Goal: Task Accomplishment & Management: Use online tool/utility

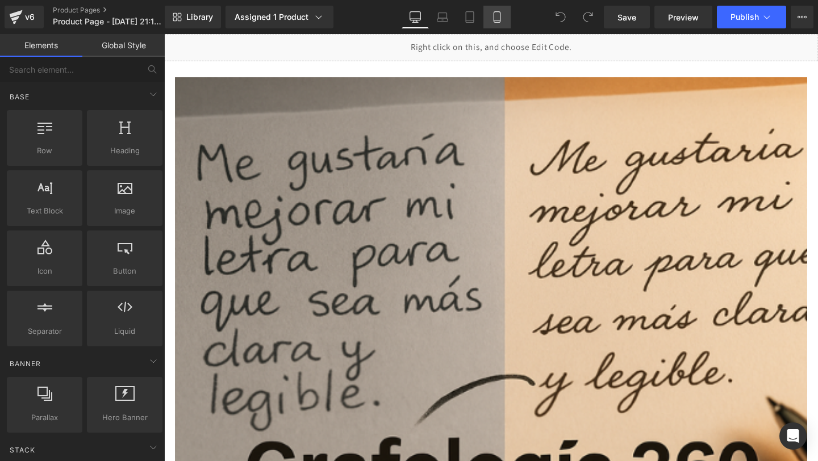
click at [504, 24] on link "Mobile" at bounding box center [496, 17] width 27 height 23
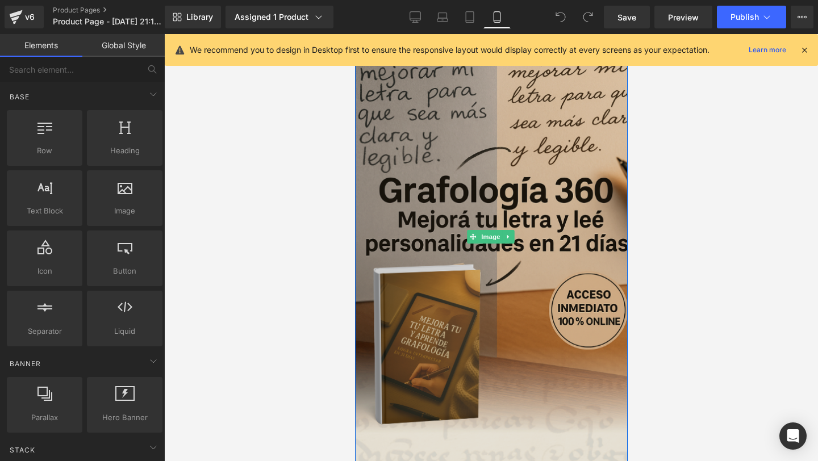
scroll to position [30, 0]
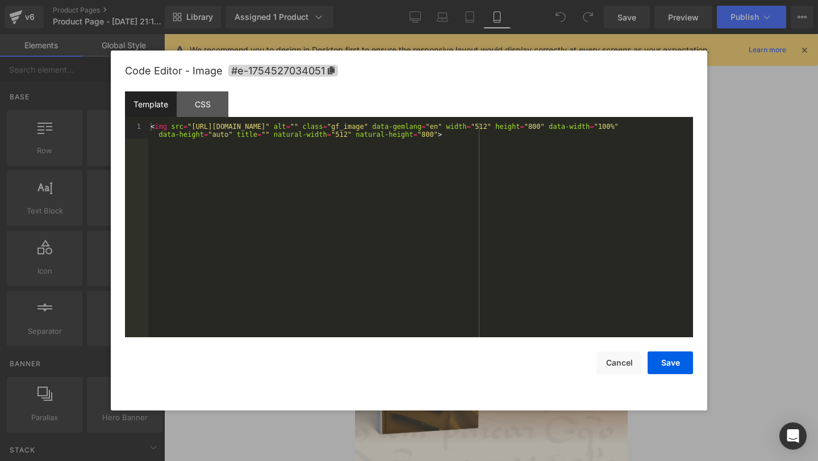
click at [428, 0] on div "You are previewing how the will restyle your page. You can not edit Elements in…" at bounding box center [409, 0] width 818 height 0
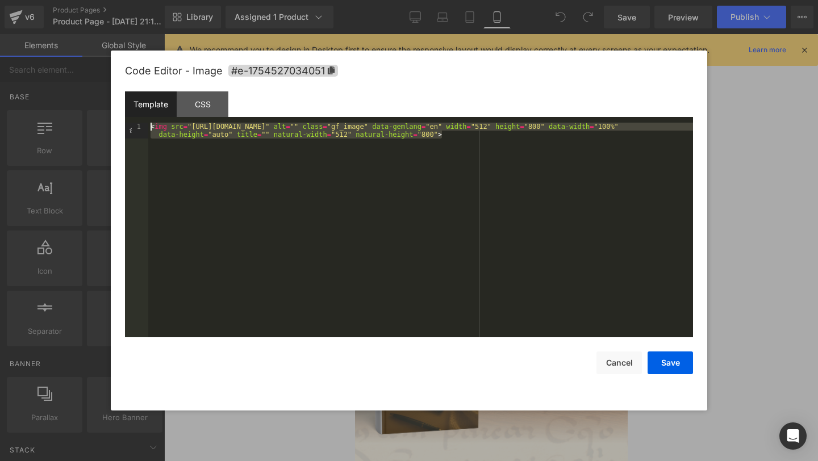
drag, startPoint x: 248, startPoint y: 203, endPoint x: 173, endPoint y: 115, distance: 114.9
click at [173, 115] on div "Template CSS 1 < img src = "[URL][DOMAIN_NAME]" alt = "" class = "gf_image" dat…" at bounding box center [409, 214] width 568 height 246
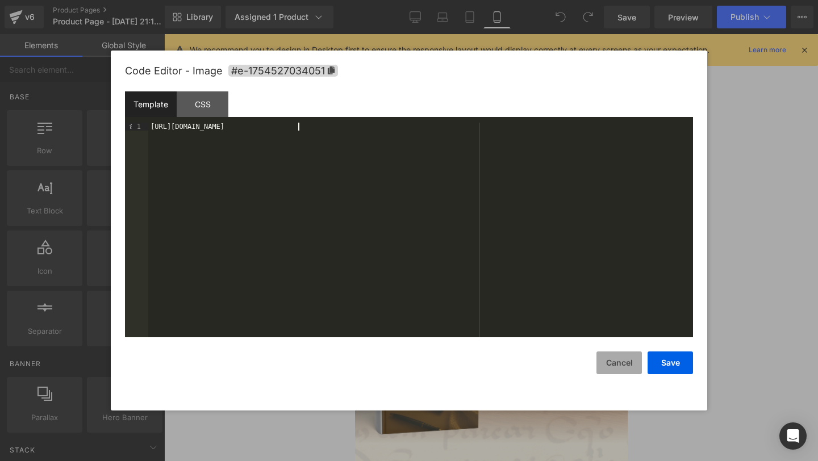
click at [624, 367] on button "Cancel" at bounding box center [619, 363] width 45 height 23
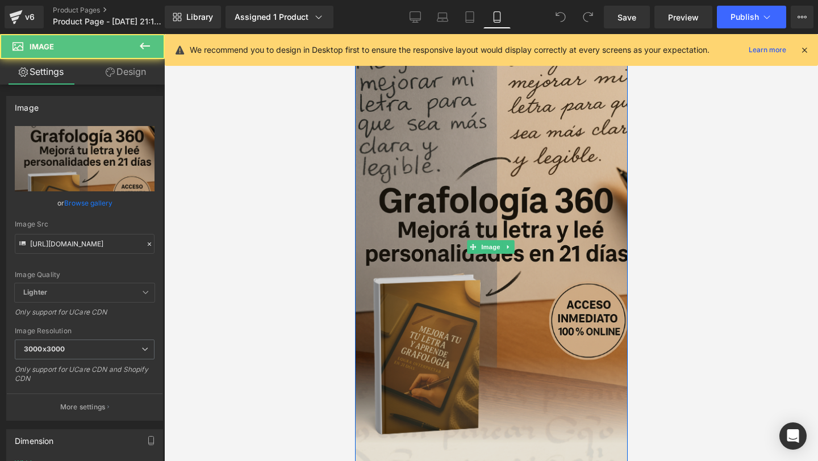
click at [472, 136] on img at bounding box center [490, 247] width 289 height 451
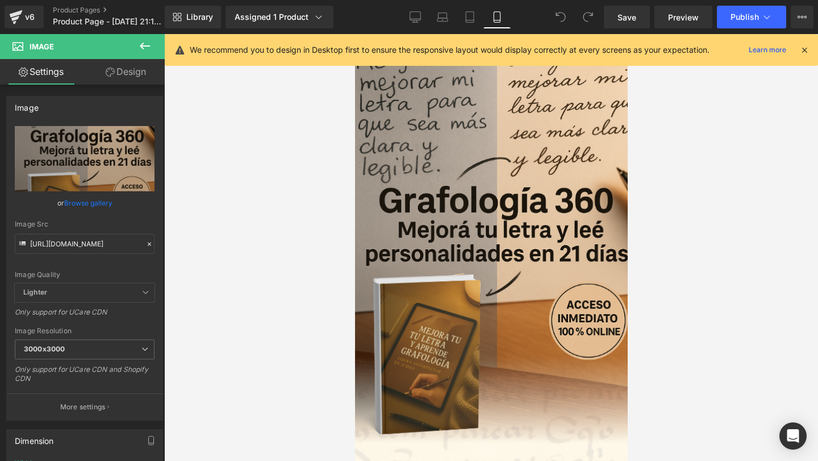
click at [806, 49] on icon at bounding box center [804, 50] width 10 height 10
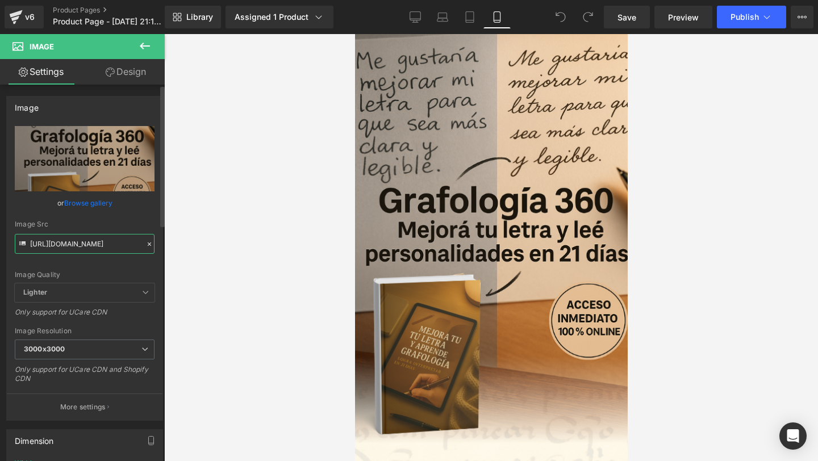
click at [117, 246] on input "[URL][DOMAIN_NAME]" at bounding box center [85, 244] width 140 height 20
paste input "dQzbpCJk/17"
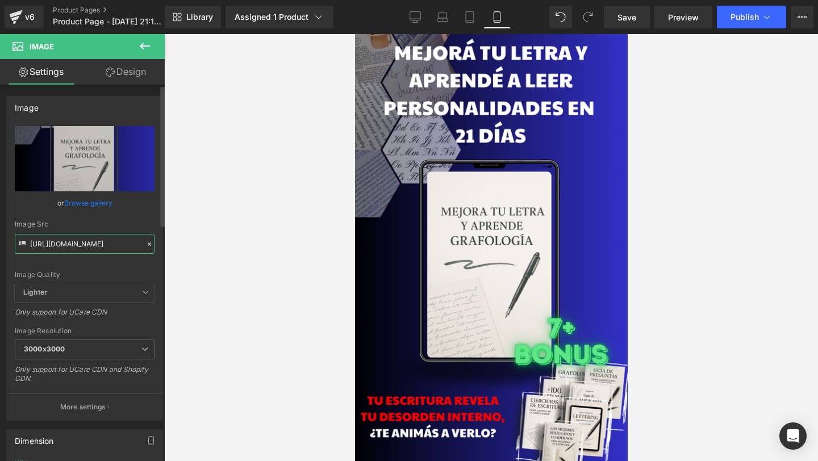
type input "[URL][DOMAIN_NAME]"
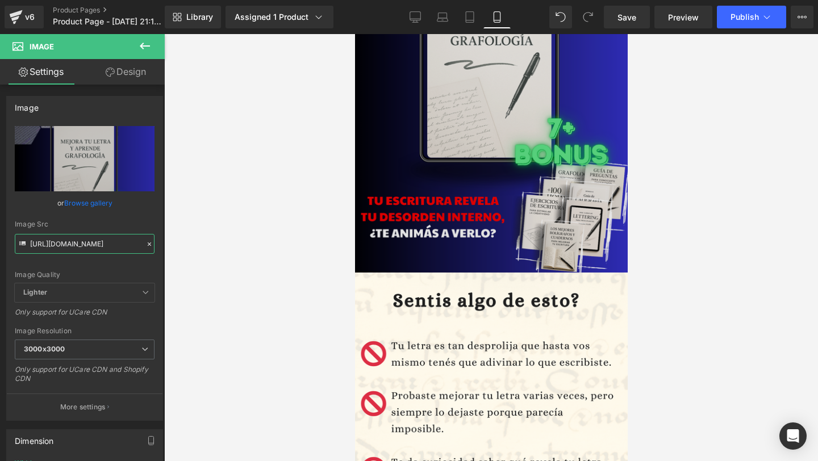
scroll to position [264, 0]
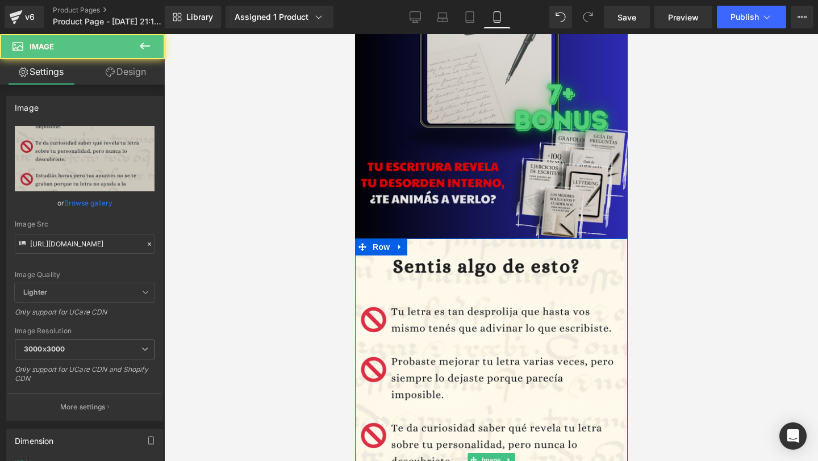
click at [529, 295] on img at bounding box center [491, 461] width 284 height 444
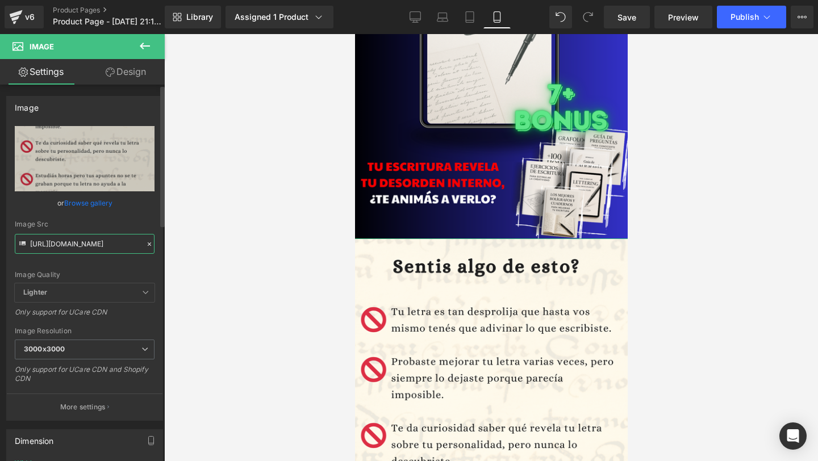
click at [86, 244] on input "[URL][DOMAIN_NAME]" at bounding box center [85, 244] width 140 height 20
paste input "447CWPRx/18"
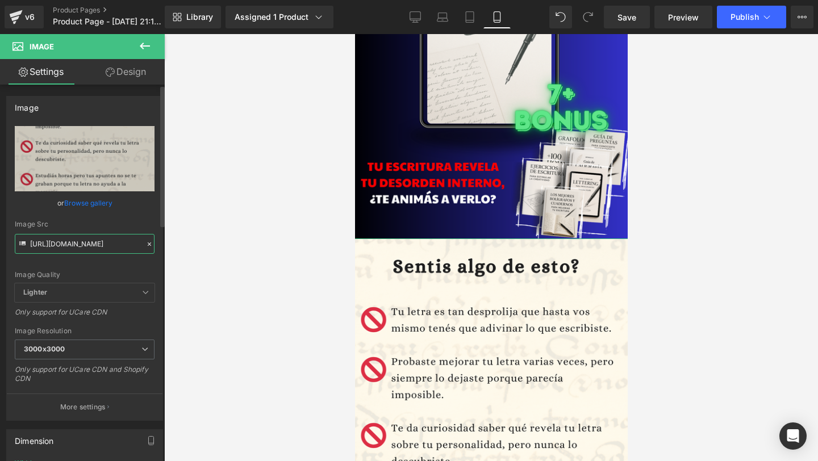
scroll to position [0, 20]
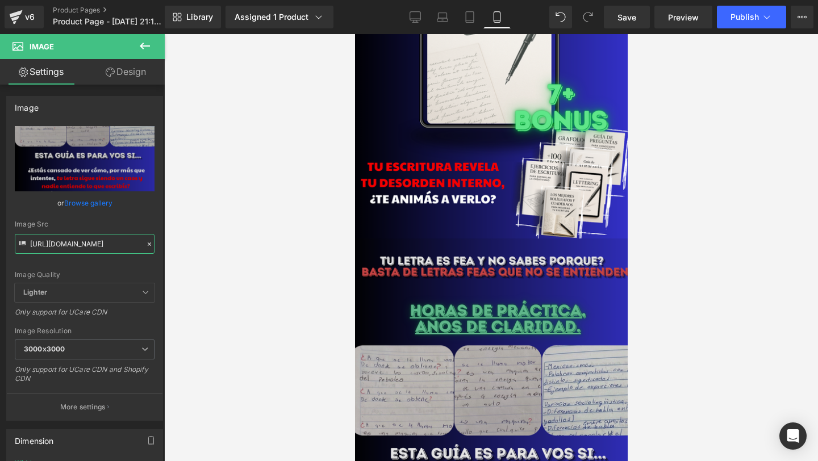
type input "[URL][DOMAIN_NAME]"
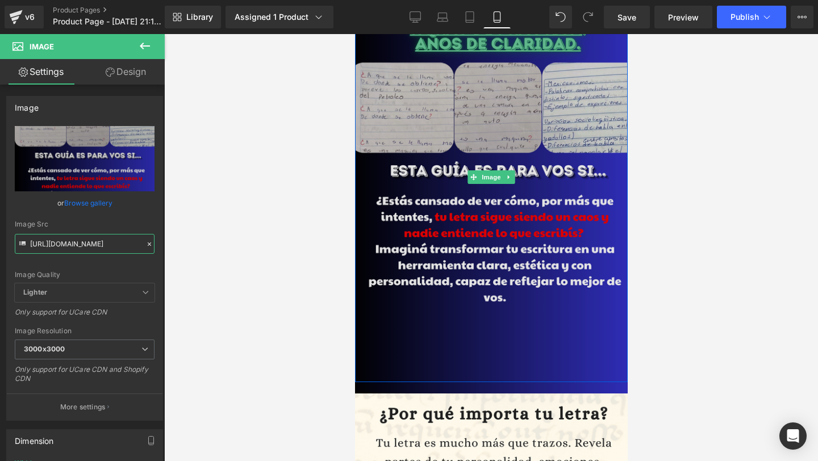
scroll to position [708, 0]
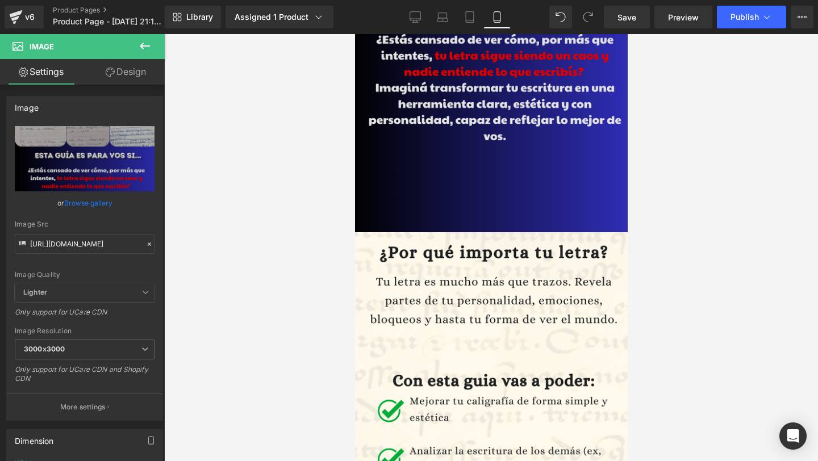
click at [537, 316] on img at bounding box center [491, 454] width 284 height 444
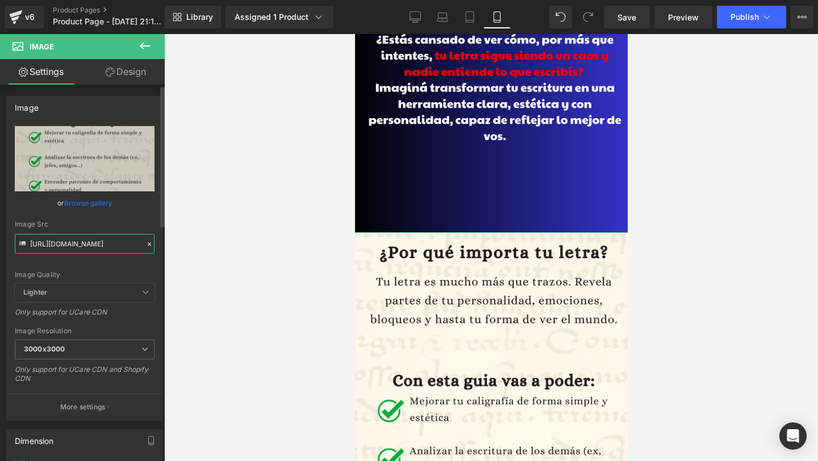
click at [52, 251] on input "[URL][DOMAIN_NAME]" at bounding box center [85, 244] width 140 height 20
paste input "mkFS7hn6/19"
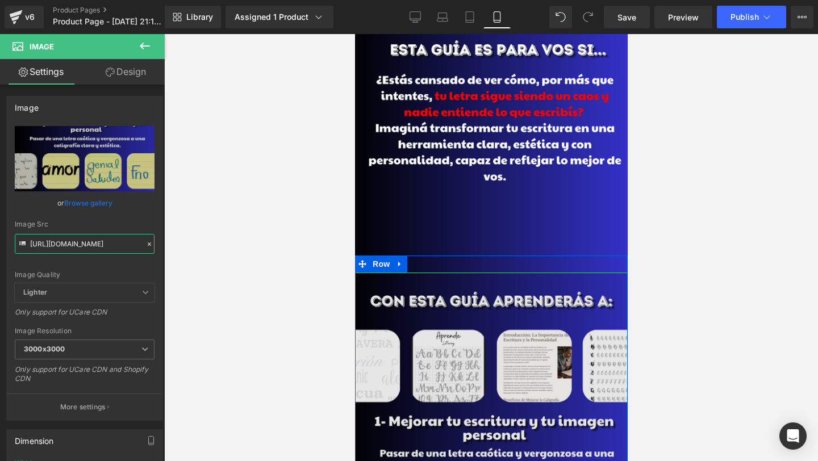
scroll to position [650, 0]
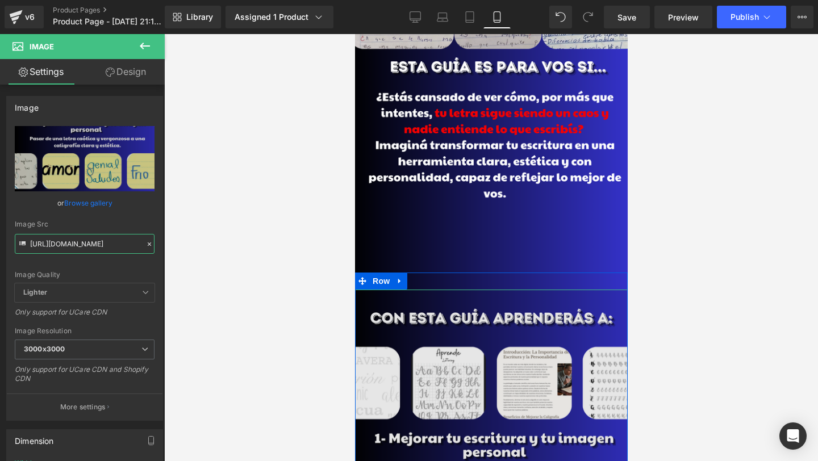
type input "[URL][DOMAIN_NAME]"
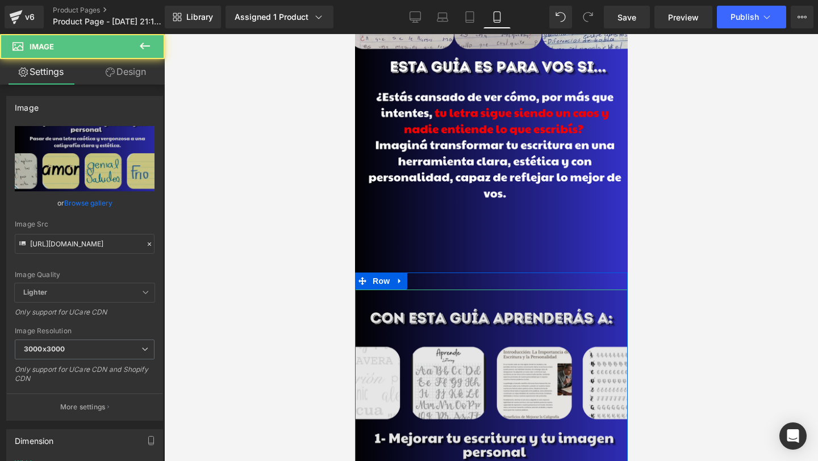
scroll to position [0, 0]
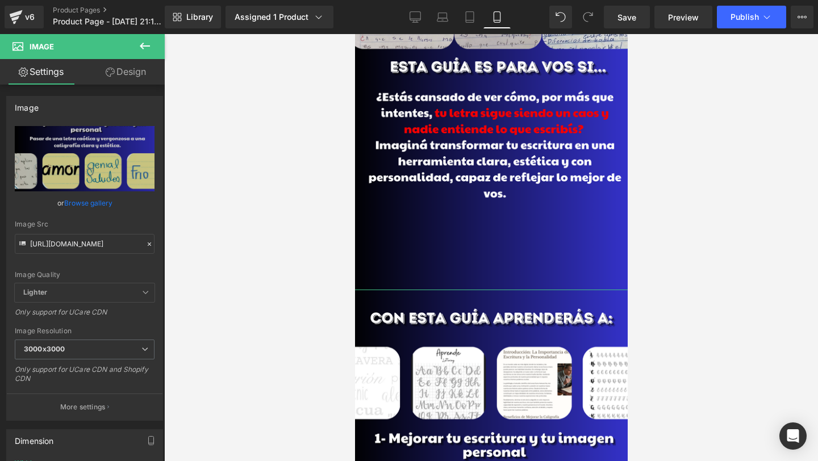
click at [103, 72] on link "Design" at bounding box center [126, 72] width 82 height 26
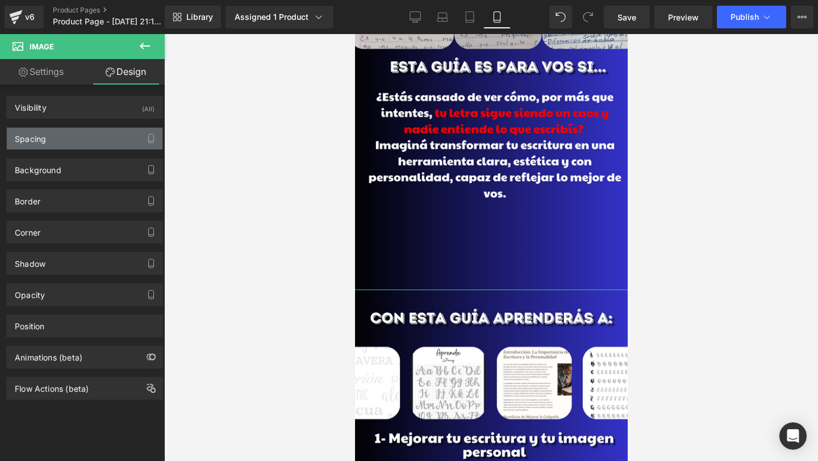
click at [67, 142] on div "Spacing" at bounding box center [85, 139] width 156 height 22
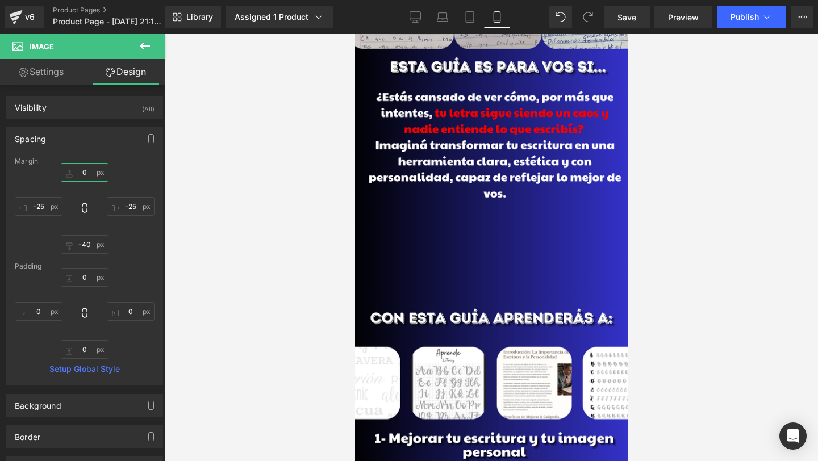
click at [82, 174] on input "0" at bounding box center [85, 172] width 48 height 19
type input "-90"
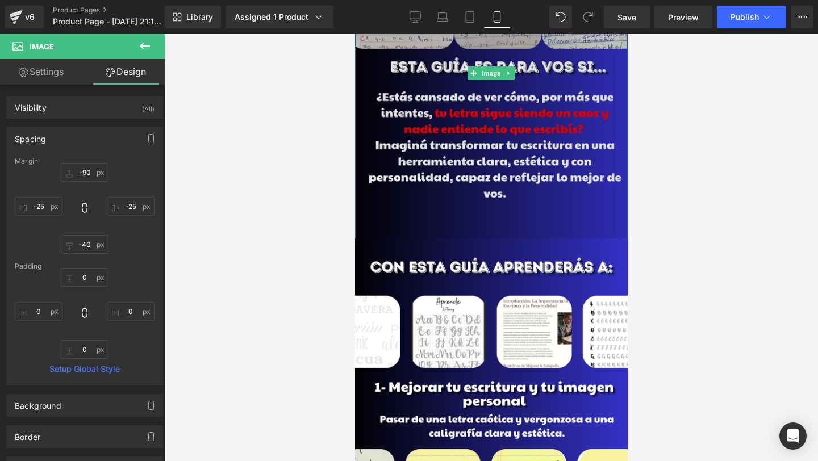
click at [510, 205] on img at bounding box center [491, 74] width 284 height 444
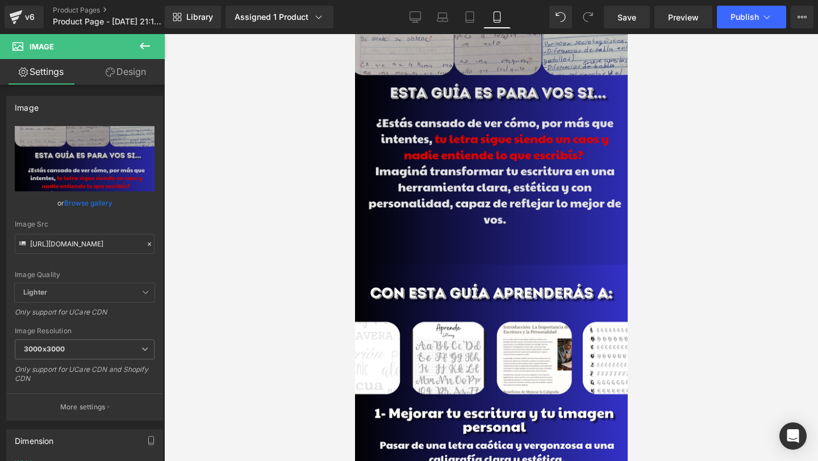
scroll to position [627, 0]
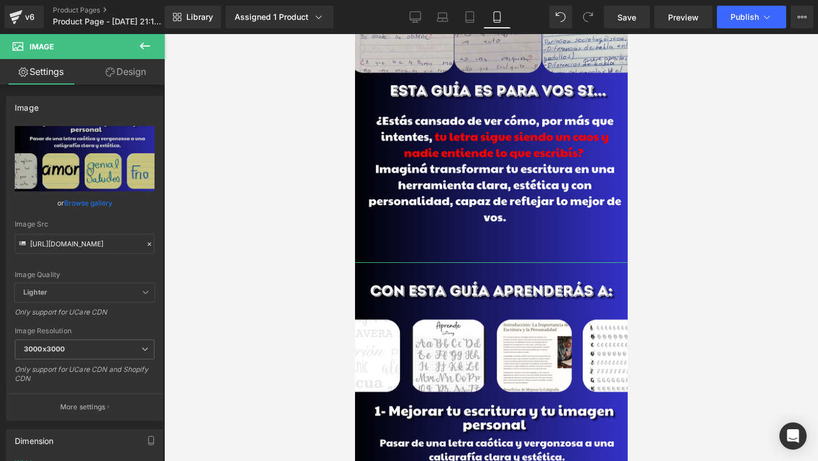
click at [118, 84] on link "Design" at bounding box center [126, 72] width 82 height 26
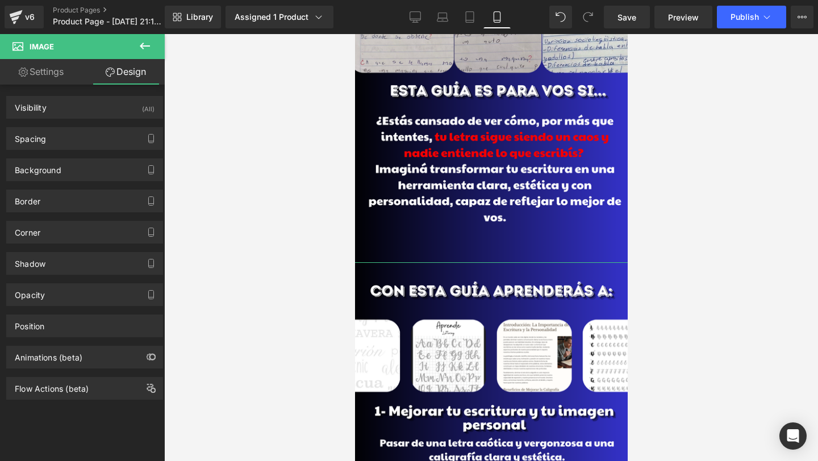
click at [121, 76] on link "Design" at bounding box center [126, 72] width 82 height 26
click at [94, 145] on div "Spacing" at bounding box center [85, 139] width 156 height 22
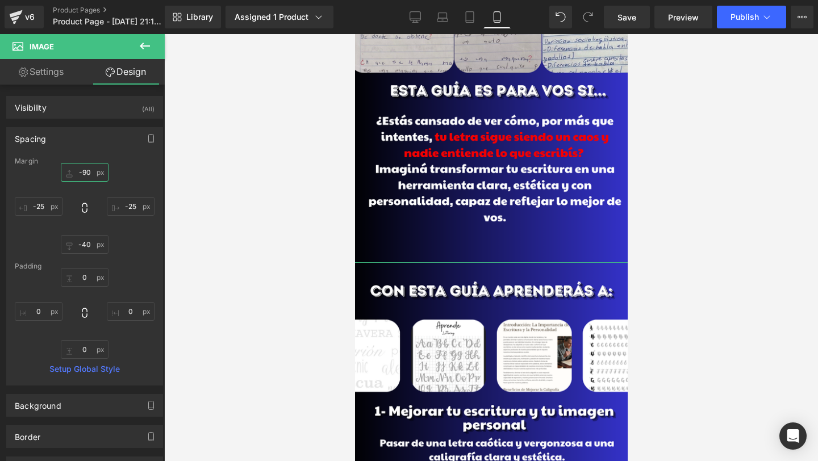
click at [85, 174] on input "-90" at bounding box center [85, 172] width 48 height 19
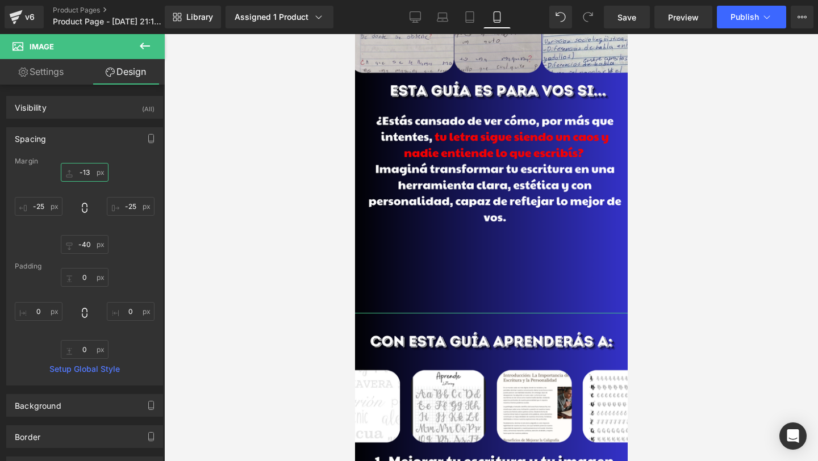
type input "-130"
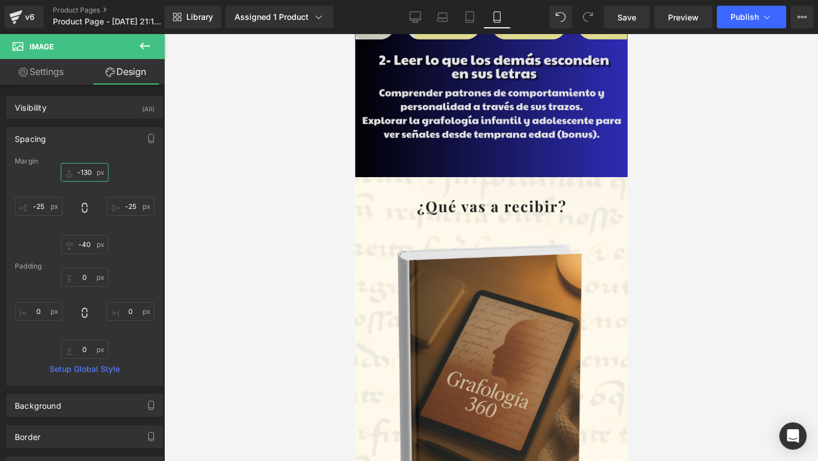
scroll to position [1124, 0]
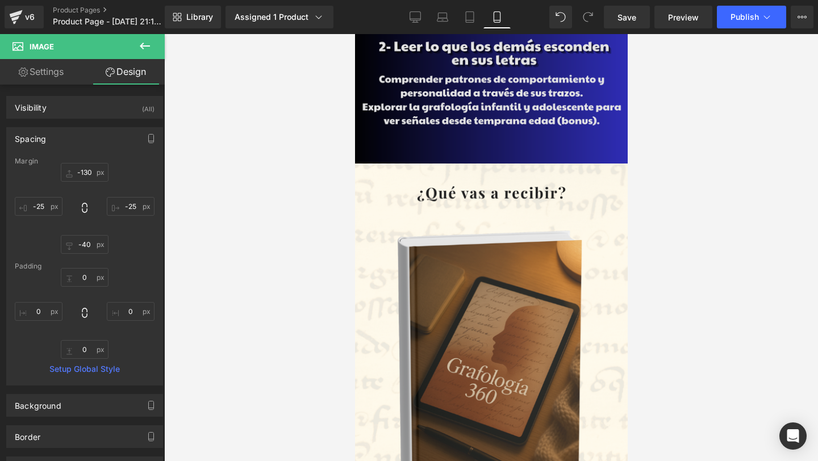
click at [494, 283] on img at bounding box center [491, 386] width 284 height 444
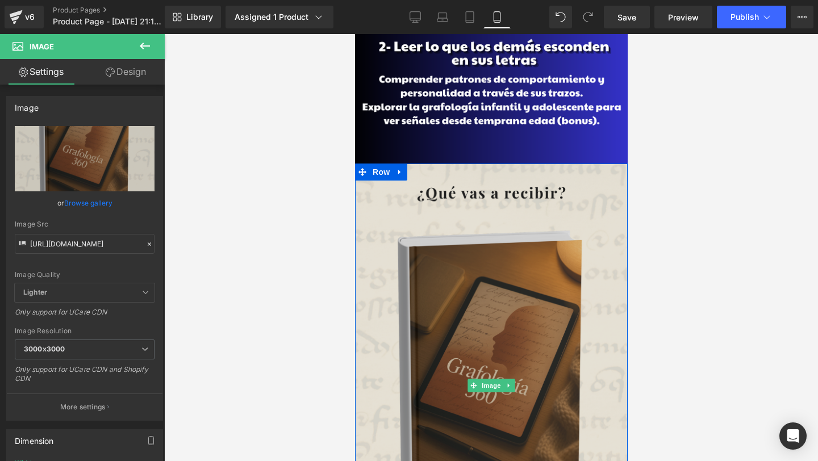
scroll to position [1187, 0]
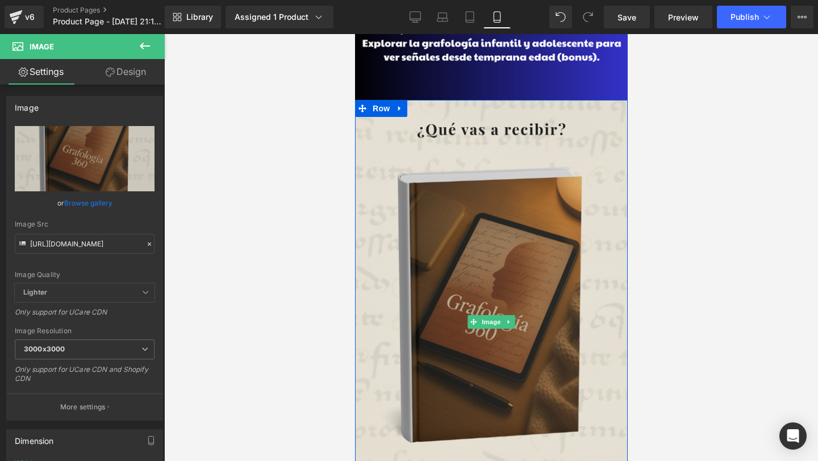
click at [491, 301] on img at bounding box center [491, 322] width 284 height 444
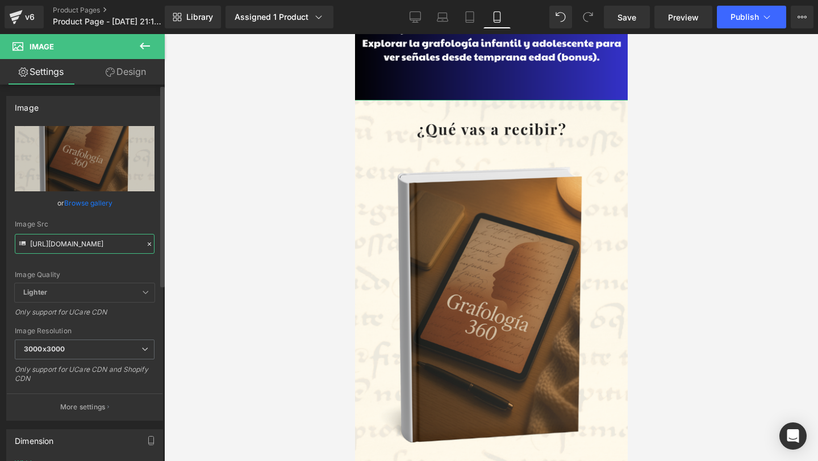
click at [110, 247] on input "[URL][DOMAIN_NAME]" at bounding box center [85, 244] width 140 height 20
paste input "66DkgZB7/20"
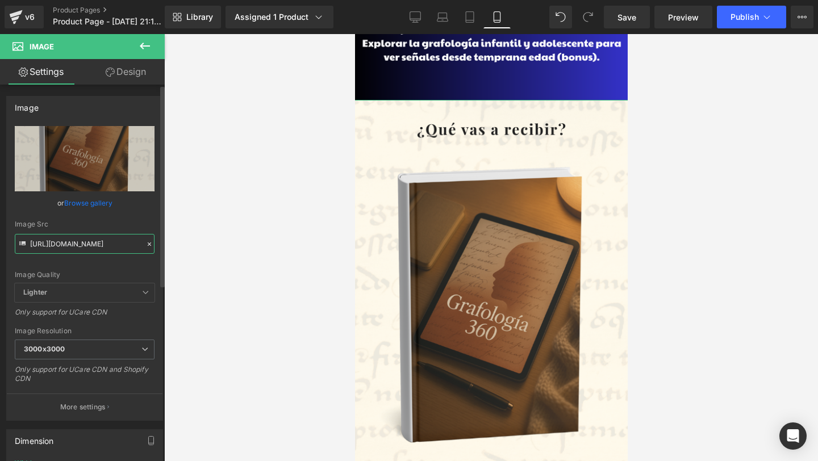
type input "[URL][DOMAIN_NAME]"
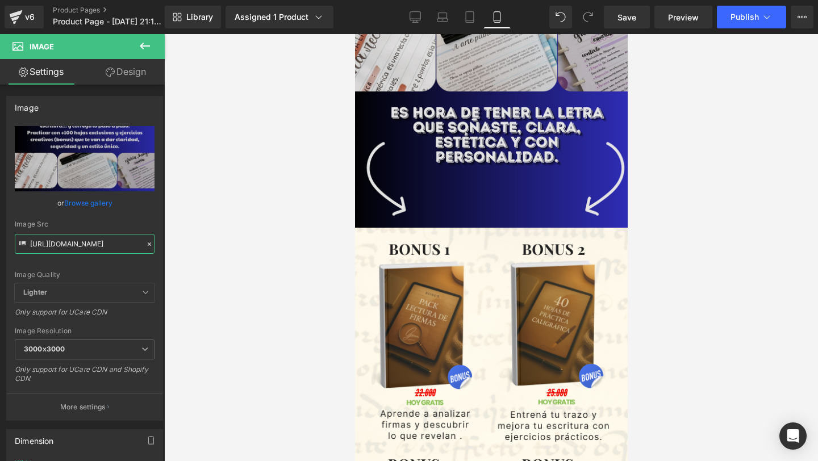
scroll to position [1508, 0]
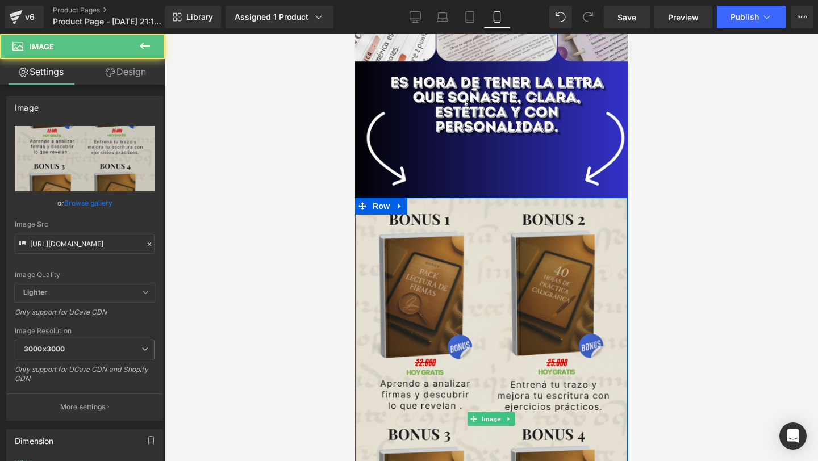
click at [539, 330] on img at bounding box center [491, 420] width 284 height 444
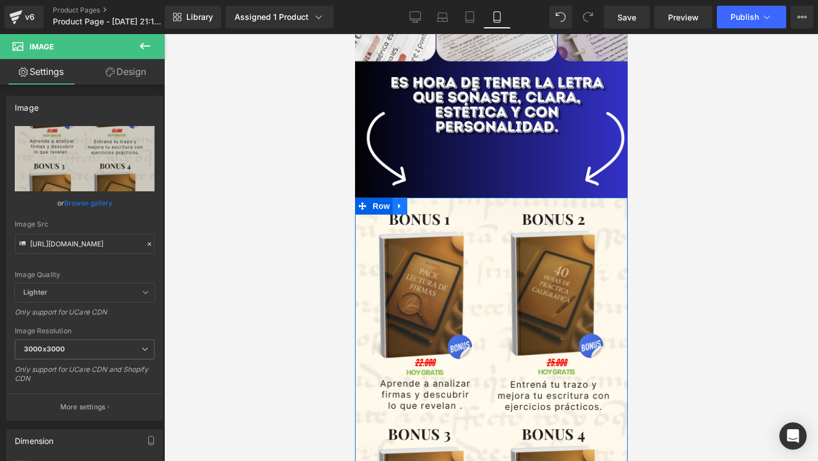
click at [407, 206] on link at bounding box center [399, 206] width 15 height 17
click at [424, 205] on link at bounding box center [429, 206] width 15 height 17
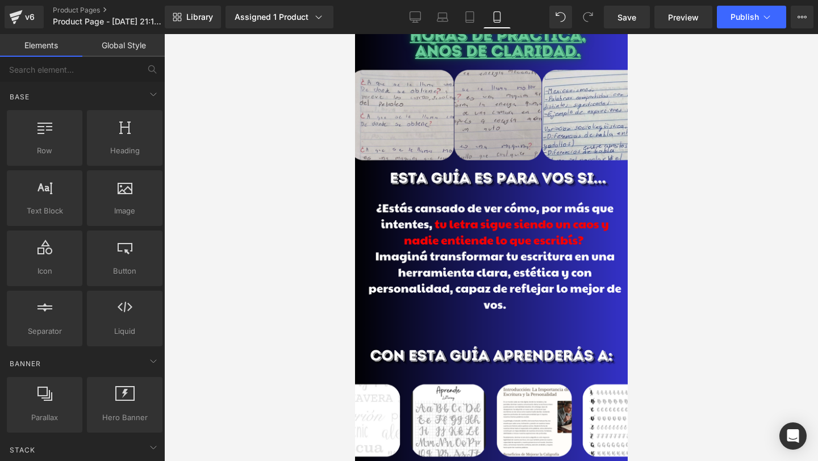
scroll to position [0, 0]
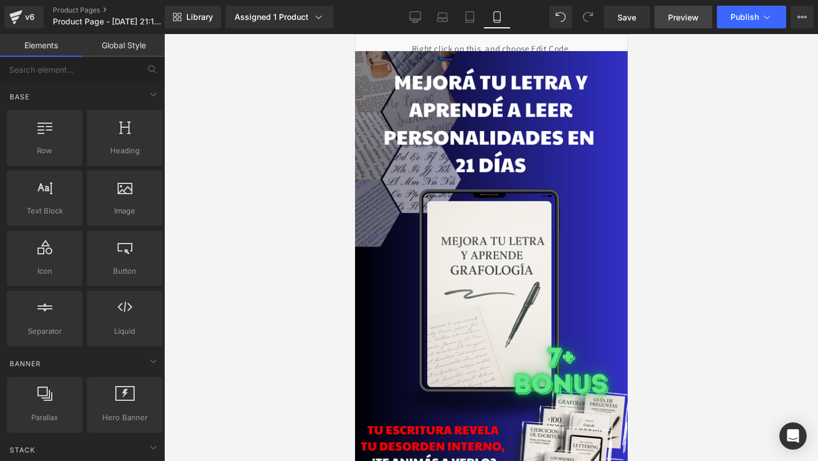
click at [688, 15] on span "Preview" at bounding box center [683, 17] width 31 height 12
click at [523, 47] on icon at bounding box center [522, 43] width 8 height 9
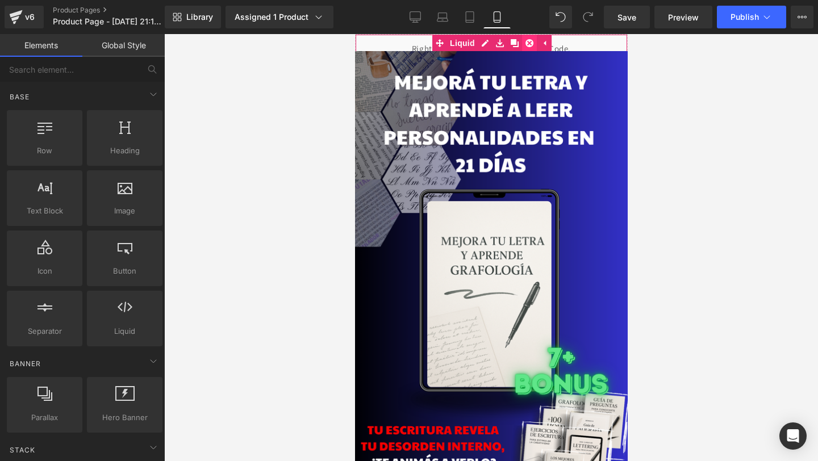
click at [529, 44] on icon at bounding box center [529, 43] width 8 height 8
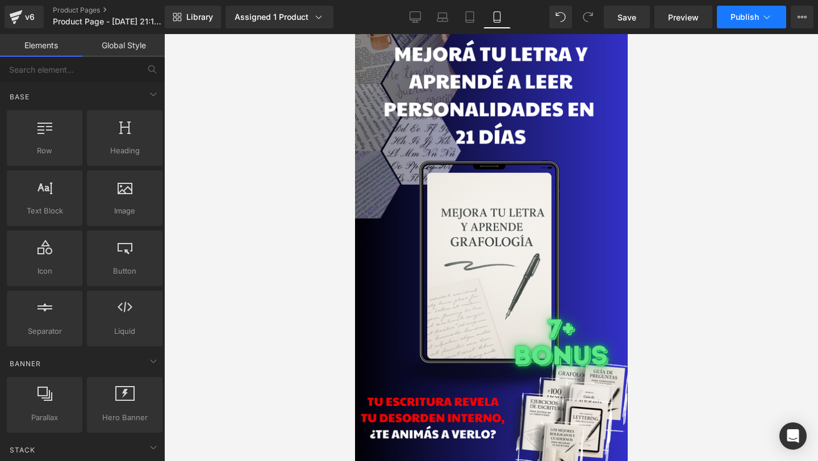
click at [733, 11] on button "Publish" at bounding box center [751, 17] width 69 height 23
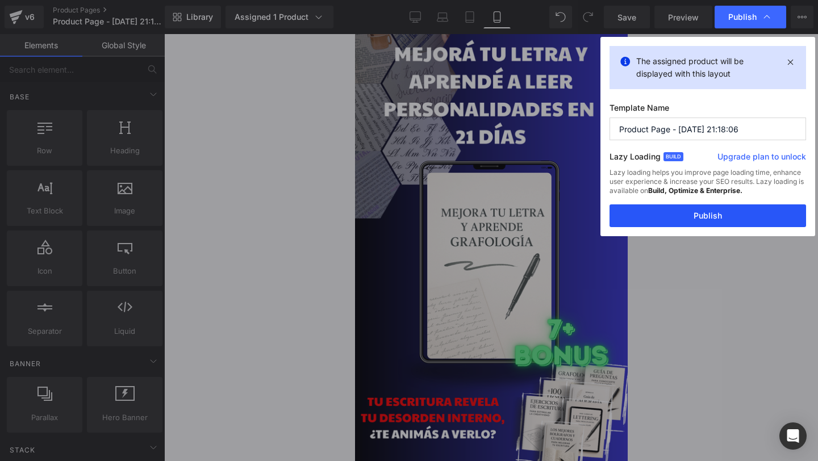
click at [675, 214] on button "Publish" at bounding box center [708, 216] width 197 height 23
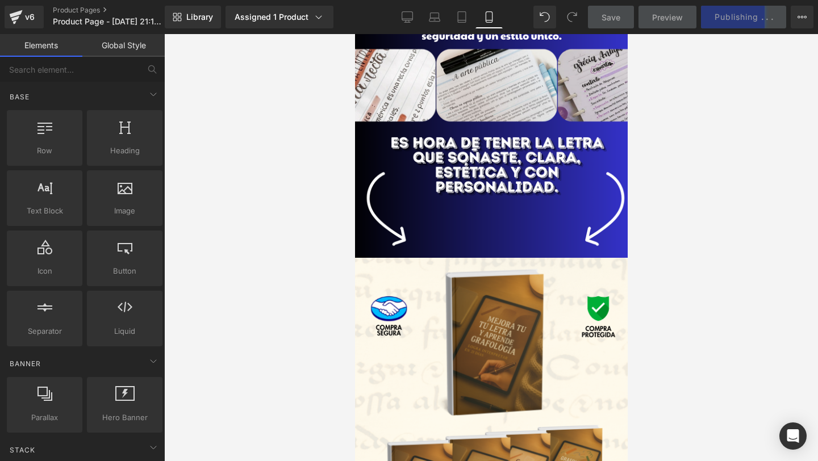
scroll to position [1431, 0]
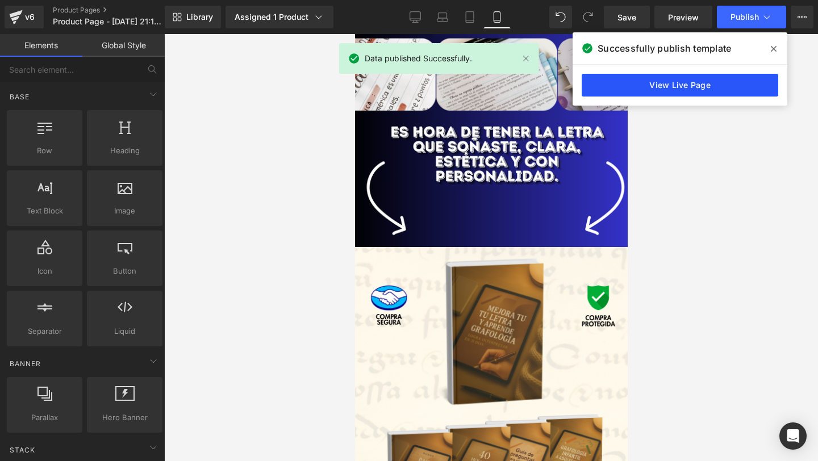
click at [719, 76] on link "View Live Page" at bounding box center [680, 85] width 197 height 23
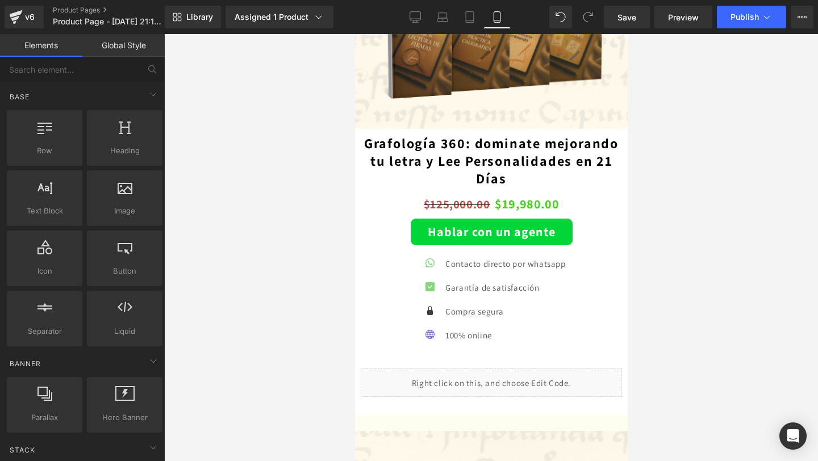
scroll to position [1724, 0]
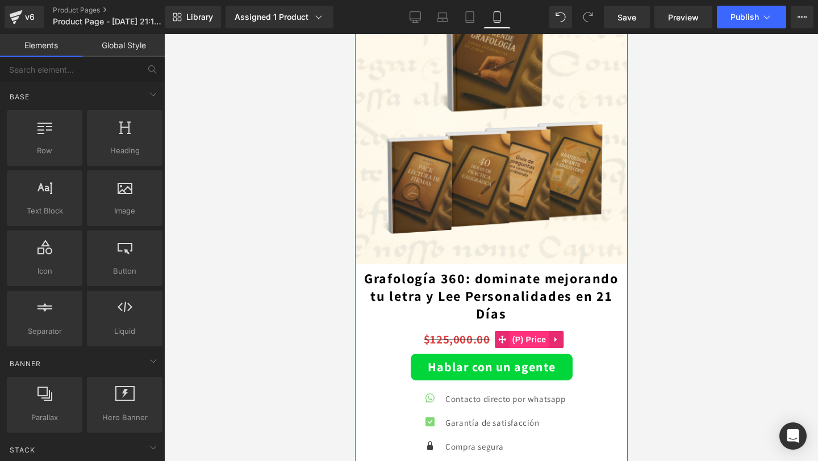
click at [519, 341] on span "(P) Price" at bounding box center [529, 339] width 40 height 17
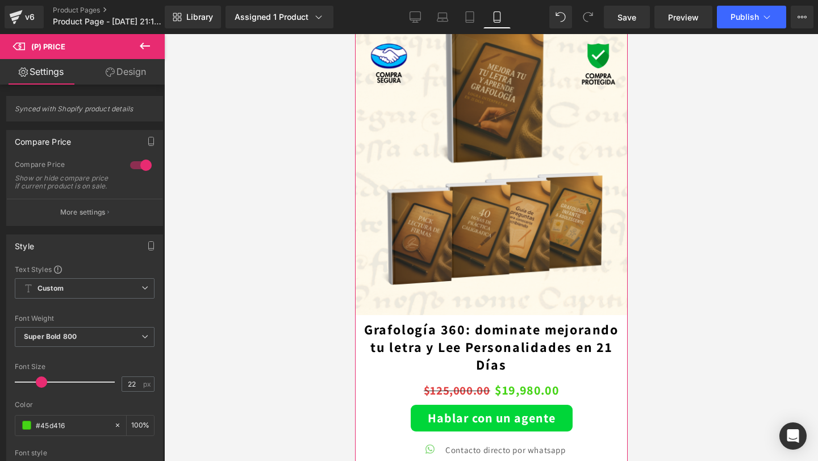
scroll to position [1578, 0]
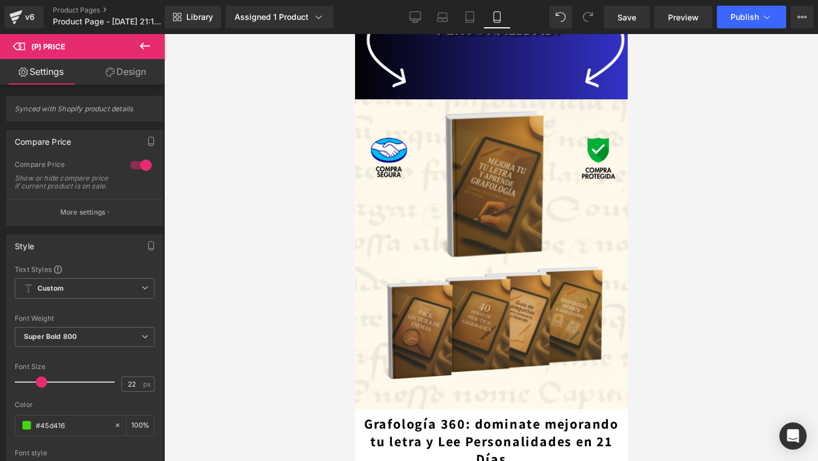
click at [489, 189] on img at bounding box center [491, 254] width 286 height 310
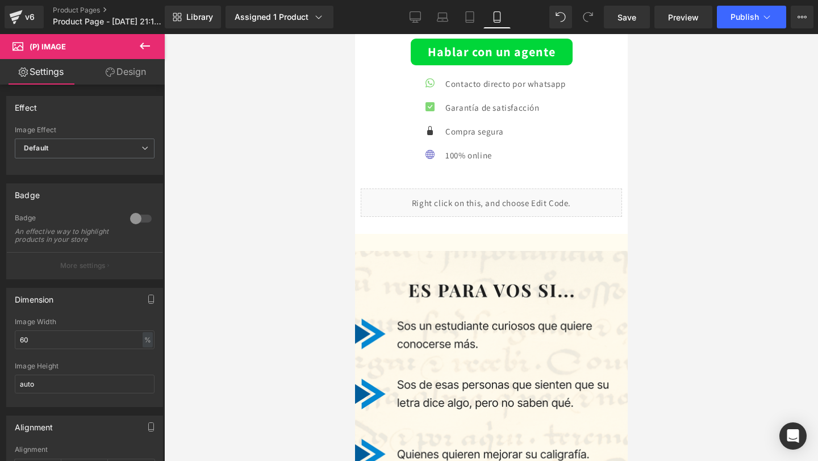
scroll to position [2036, 0]
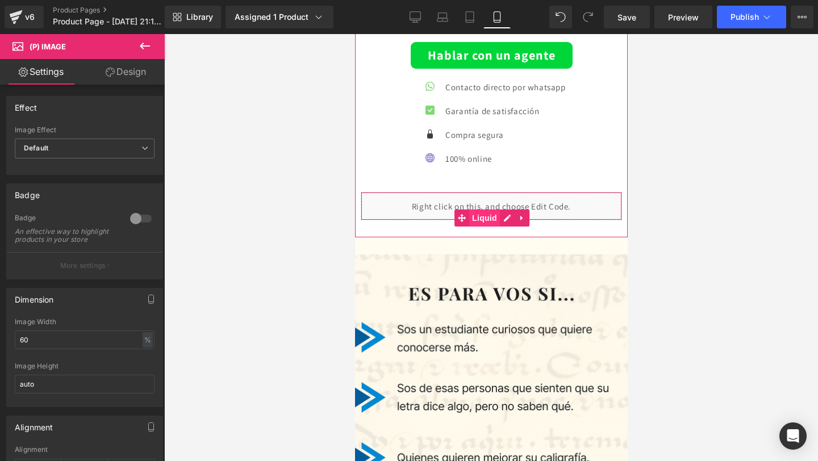
click at [479, 212] on span "Liquid" at bounding box center [484, 218] width 31 height 17
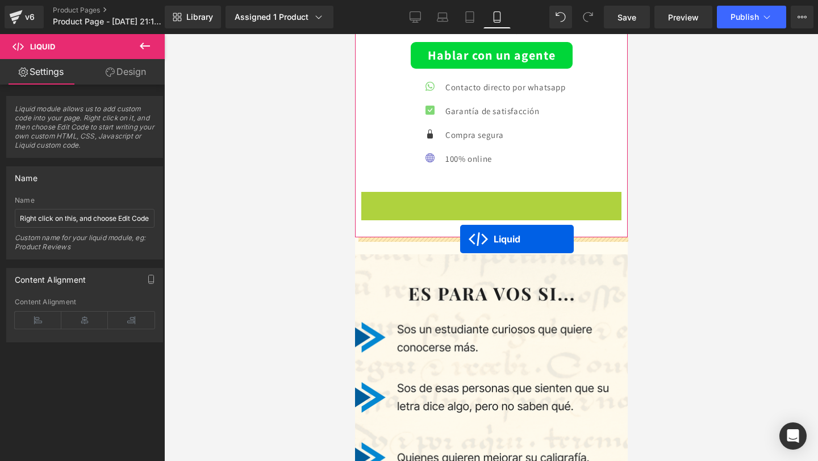
drag, startPoint x: 465, startPoint y: 218, endPoint x: 460, endPoint y: 239, distance: 21.6
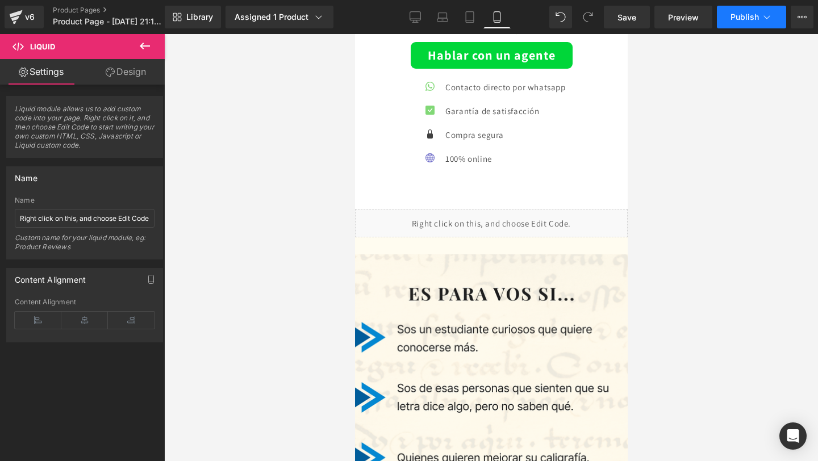
click at [735, 12] on span "Publish" at bounding box center [745, 16] width 28 height 9
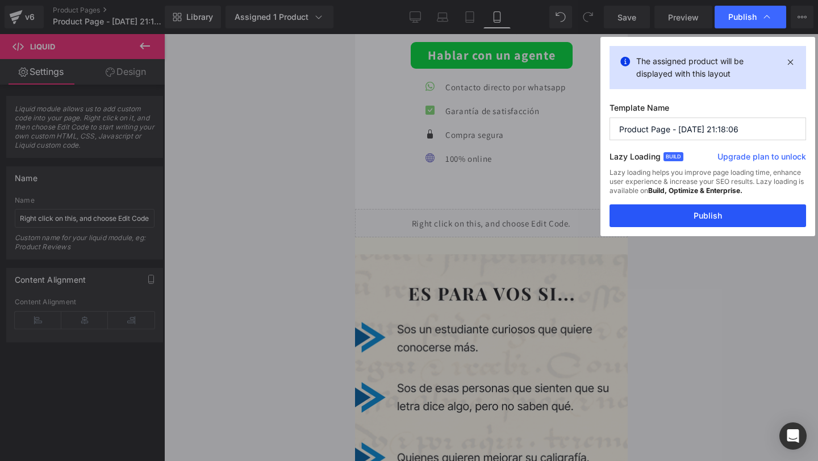
click at [645, 220] on button "Publish" at bounding box center [708, 216] width 197 height 23
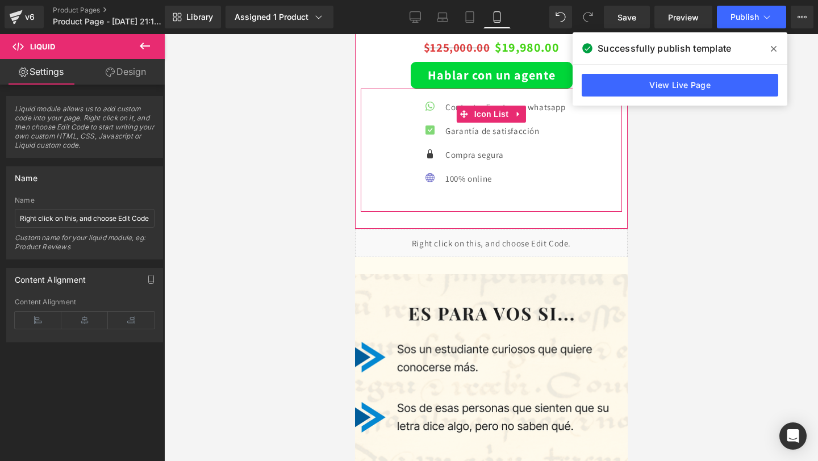
scroll to position [2013, 0]
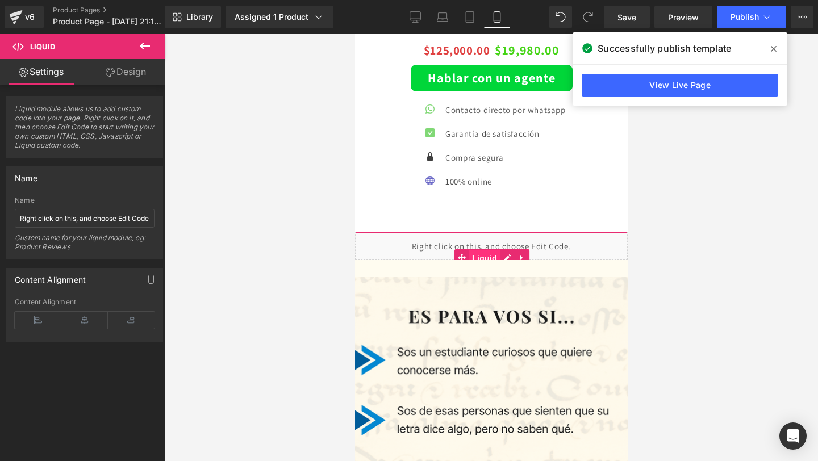
click at [482, 255] on span "Liquid" at bounding box center [484, 258] width 31 height 17
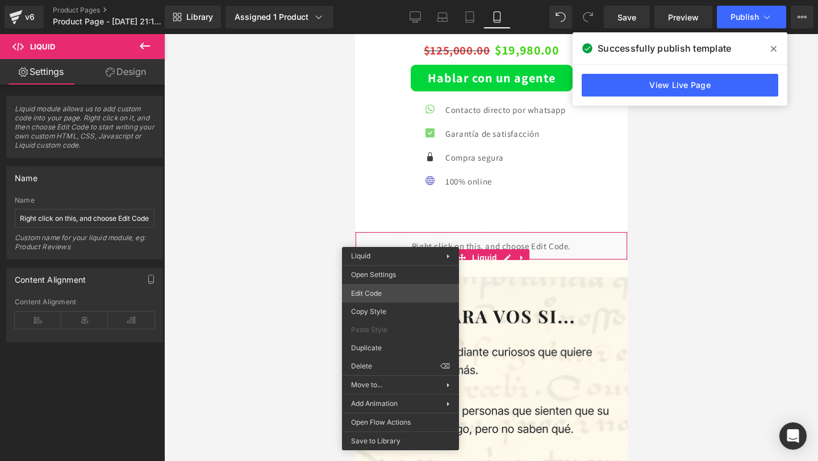
click at [374, 0] on div "Liquid You are previewing how the will restyle your page. You can not edit Elem…" at bounding box center [409, 0] width 818 height 0
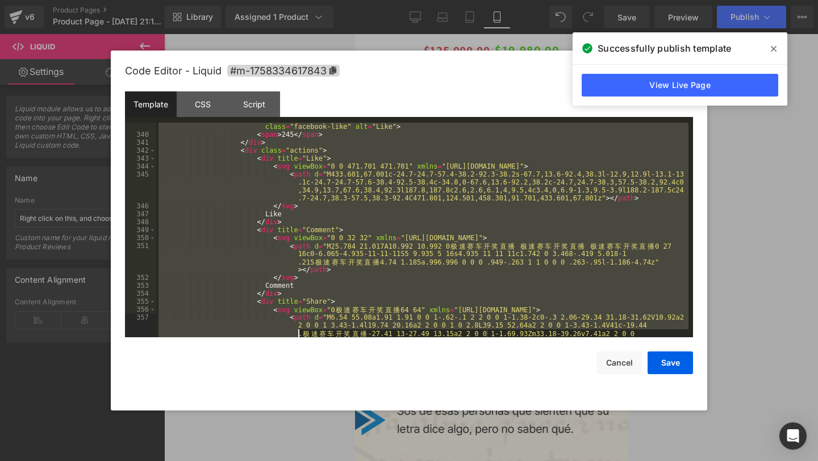
scroll to position [3070, 0]
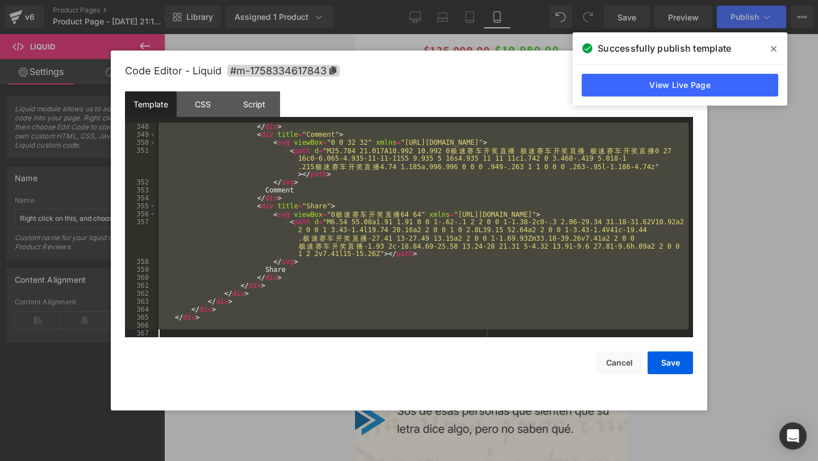
drag, startPoint x: 190, startPoint y: 132, endPoint x: 289, endPoint y: 461, distance: 343.5
click at [289, 461] on body "Liquid You are previewing how the will restyle your page. You can not edit Elem…" at bounding box center [409, 230] width 818 height 461
click at [618, 363] on button "Cancel" at bounding box center [619, 363] width 45 height 23
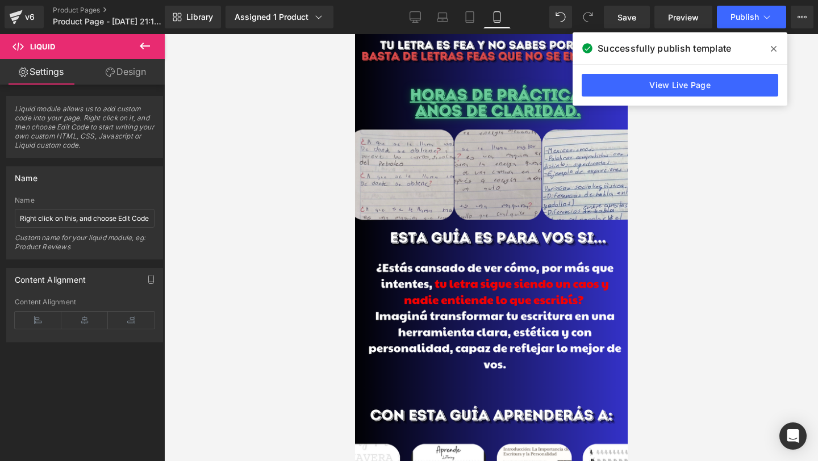
scroll to position [460, 0]
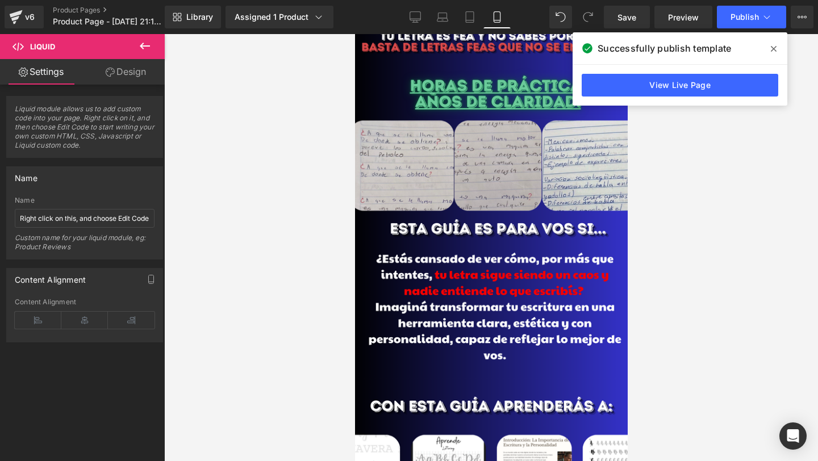
click at [478, 244] on img at bounding box center [491, 236] width 284 height 444
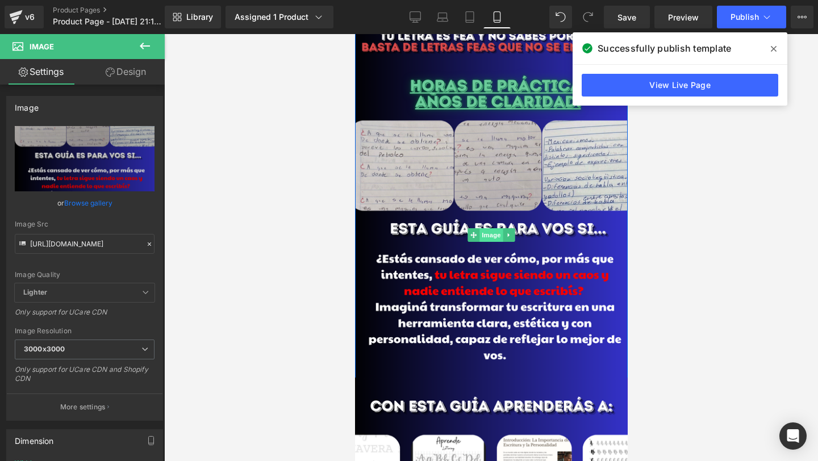
click at [486, 230] on span "Image" at bounding box center [491, 235] width 24 height 14
click at [95, 77] on link "Design" at bounding box center [126, 72] width 82 height 26
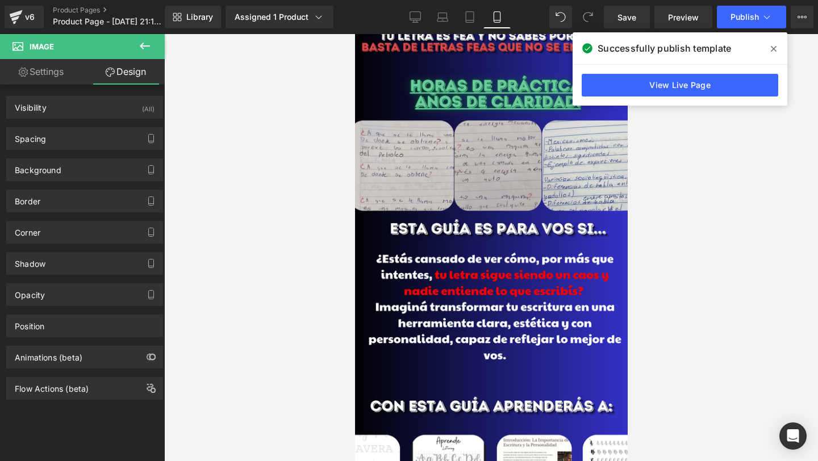
click at [679, 242] on div at bounding box center [491, 247] width 654 height 427
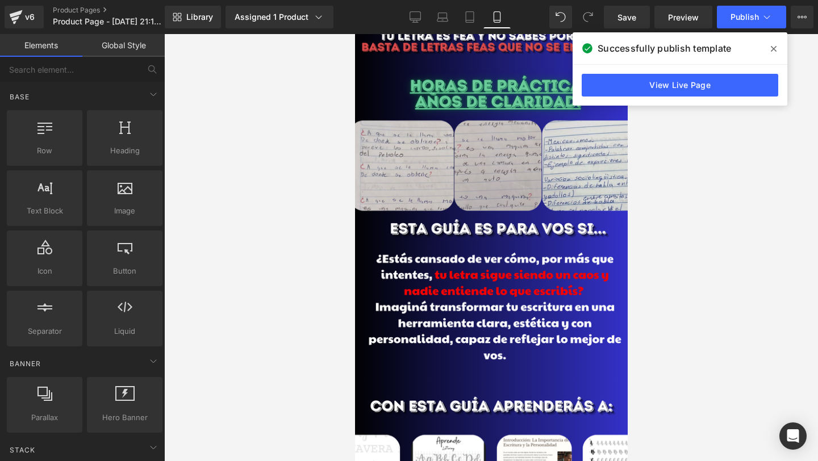
click at [772, 48] on icon at bounding box center [774, 48] width 6 height 9
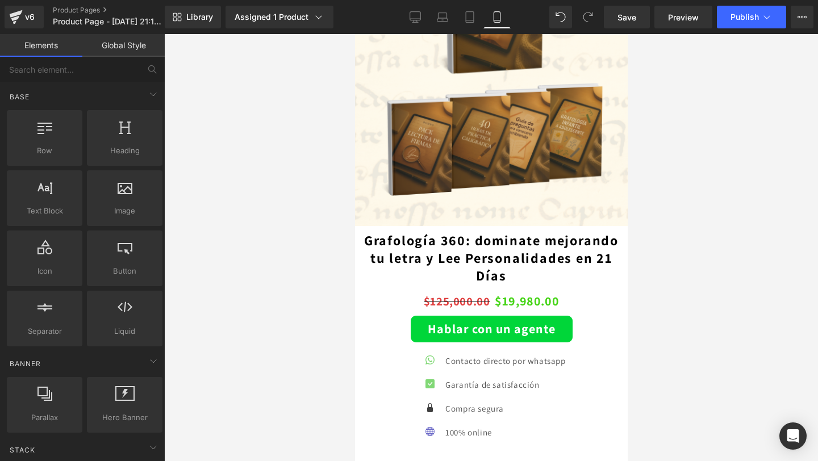
scroll to position [1759, 0]
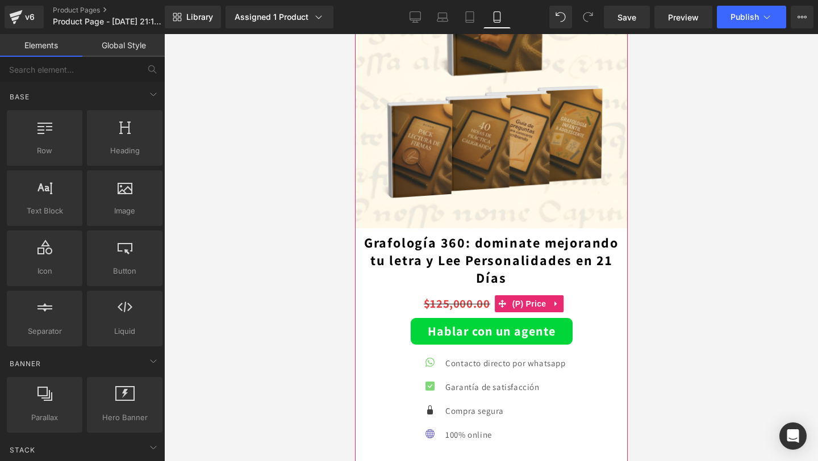
click at [416, 299] on div "$125,000.00 $19,980.00" at bounding box center [490, 304] width 261 height 23
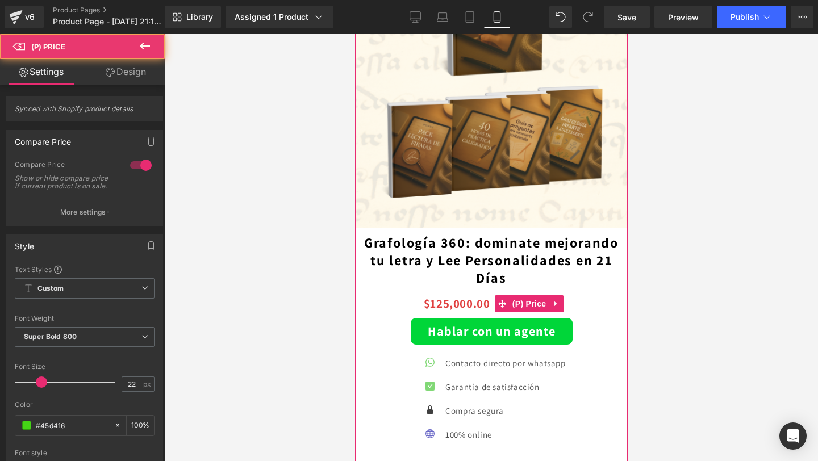
click at [434, 275] on link "Grafología 360: dominate mejorando tu letra y Lee Personalidades en 21 Días" at bounding box center [490, 260] width 261 height 53
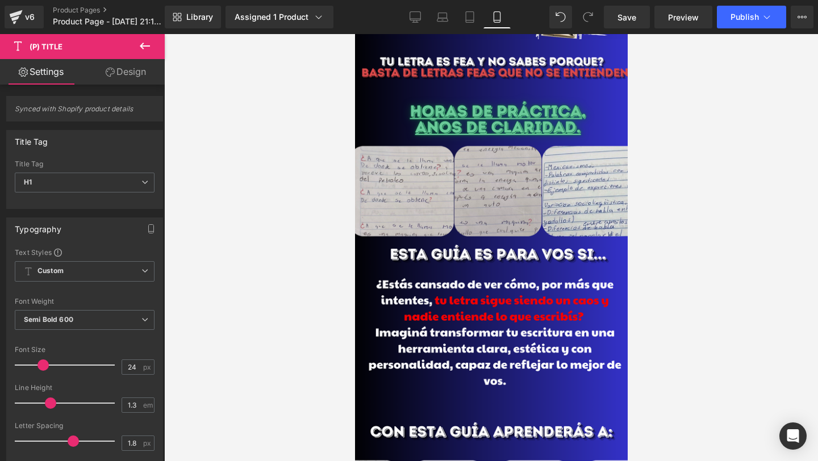
scroll to position [0, 0]
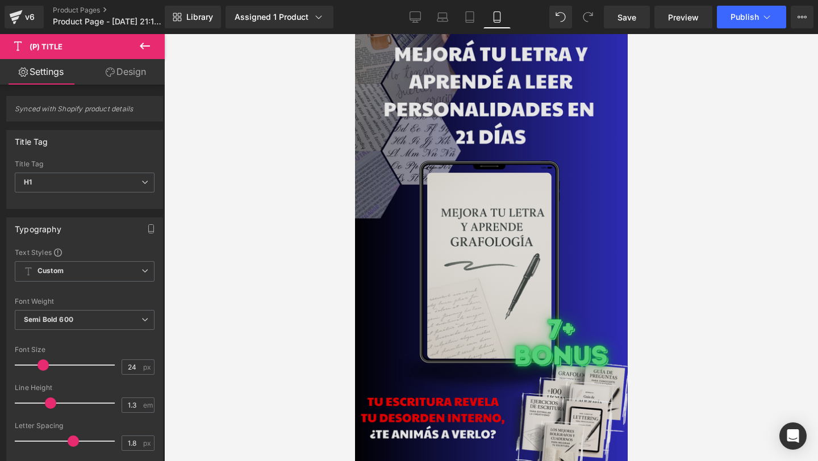
click at [457, 211] on img at bounding box center [490, 248] width 289 height 451
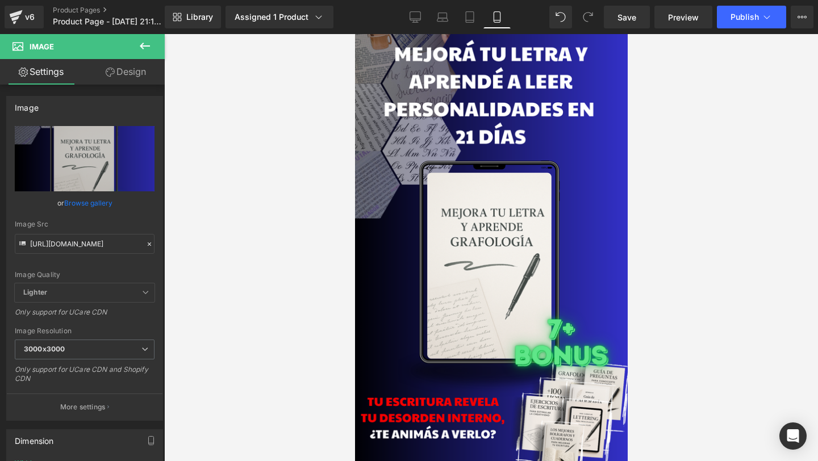
drag, startPoint x: 144, startPoint y: 50, endPoint x: 120, endPoint y: 68, distance: 30.0
click at [144, 50] on icon at bounding box center [145, 46] width 14 height 14
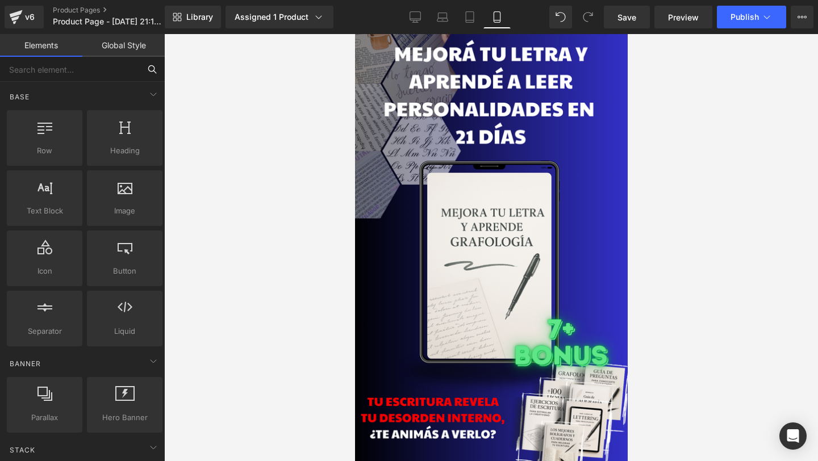
click at [116, 72] on input "text" at bounding box center [70, 69] width 140 height 25
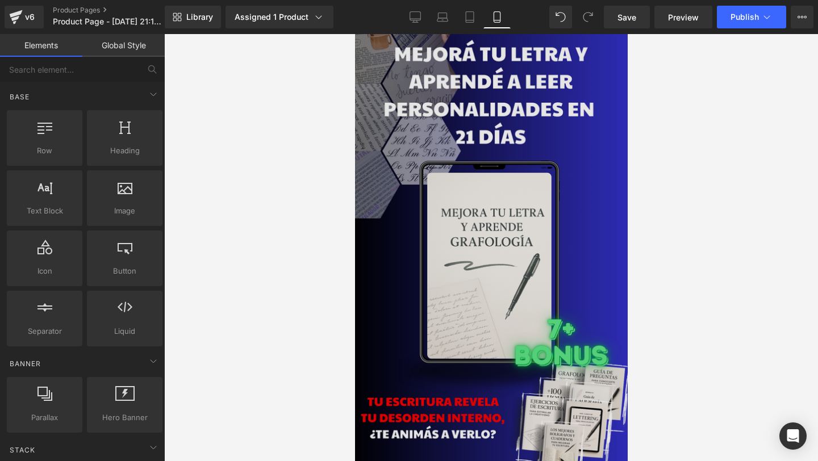
click at [390, 140] on img at bounding box center [490, 248] width 289 height 451
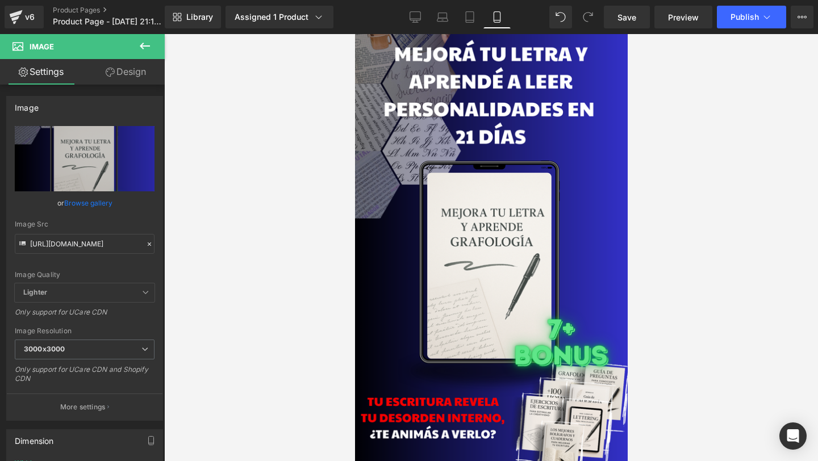
click at [124, 78] on link "Design" at bounding box center [126, 72] width 82 height 26
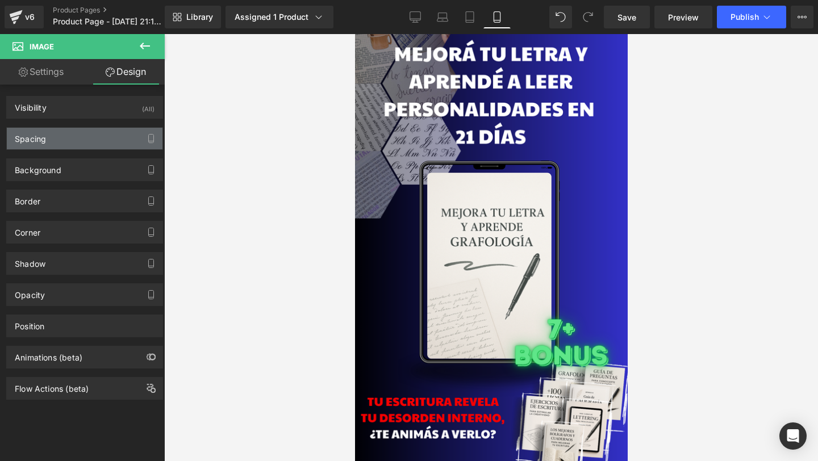
click at [101, 131] on div "Spacing" at bounding box center [85, 139] width 156 height 22
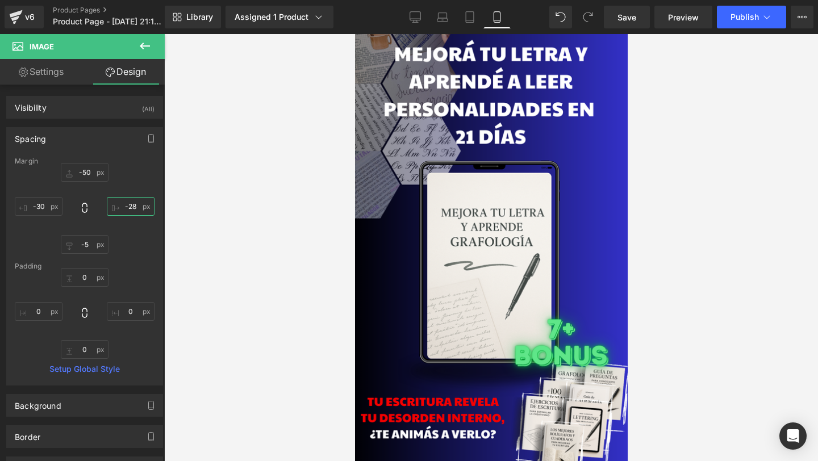
click at [126, 208] on input "-28" at bounding box center [131, 206] width 48 height 19
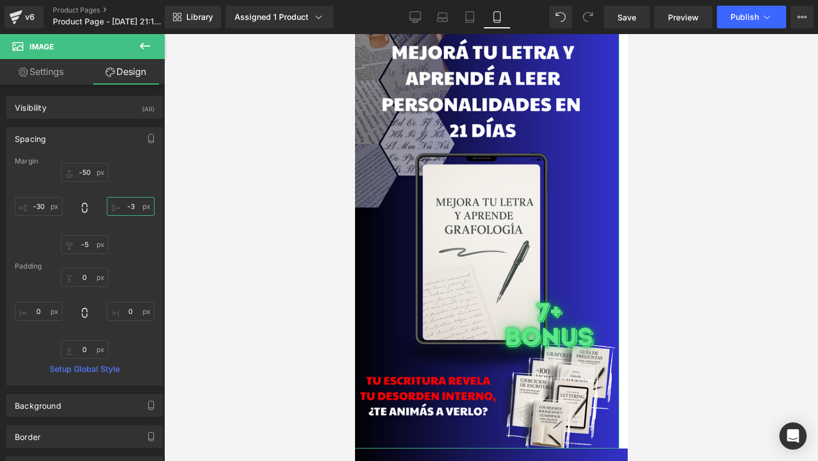
type input "-30"
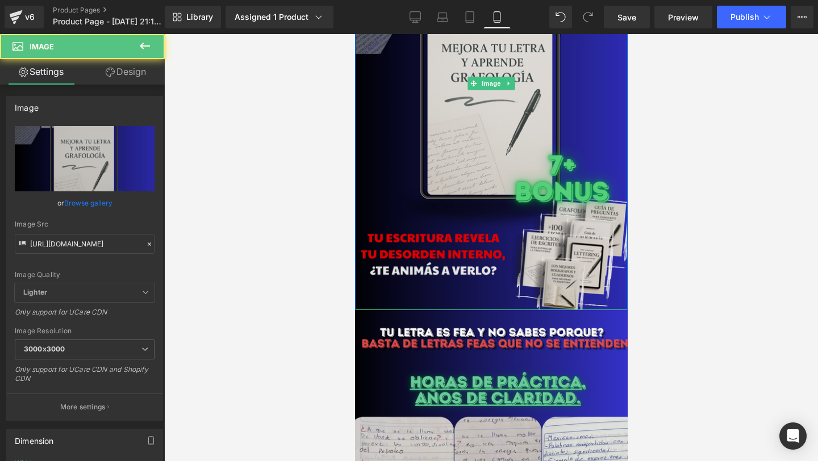
click at [582, 306] on img at bounding box center [491, 83] width 290 height 453
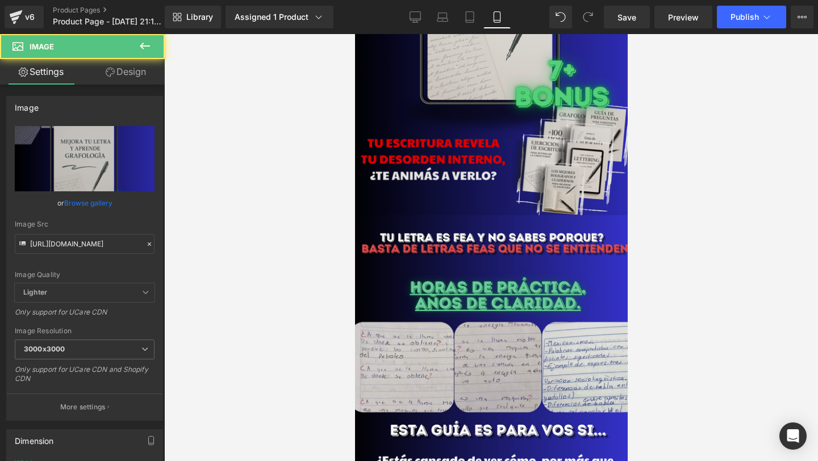
scroll to position [267, 0]
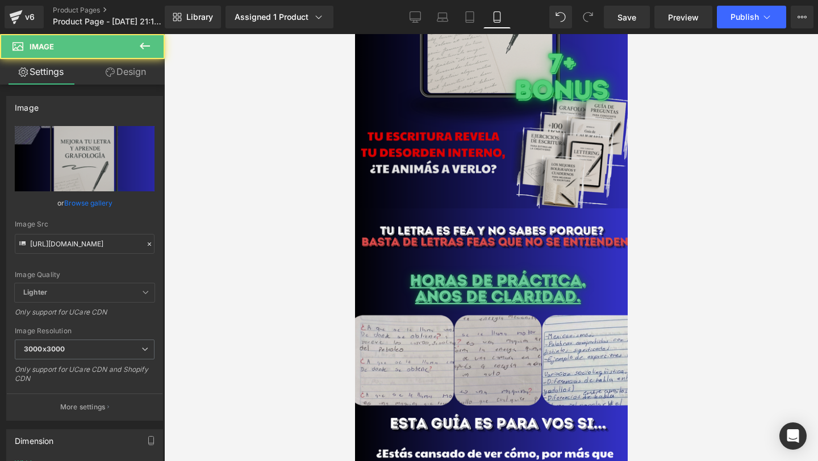
click at [582, 306] on img at bounding box center [491, 430] width 284 height 444
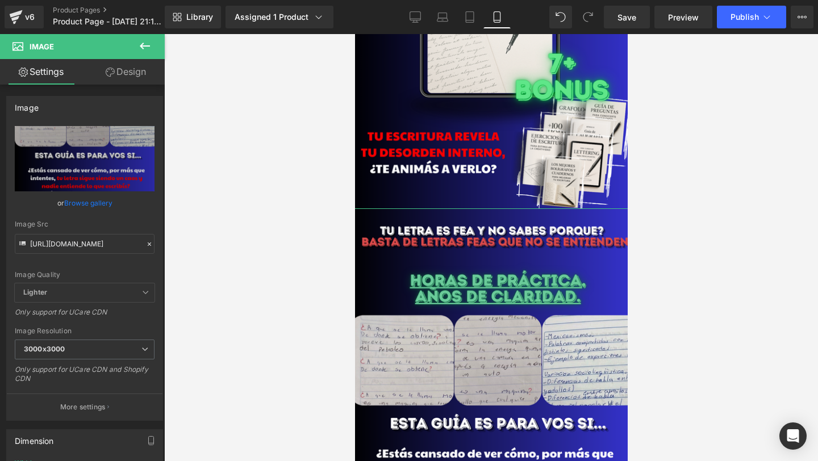
click at [123, 66] on link "Design" at bounding box center [126, 72] width 82 height 26
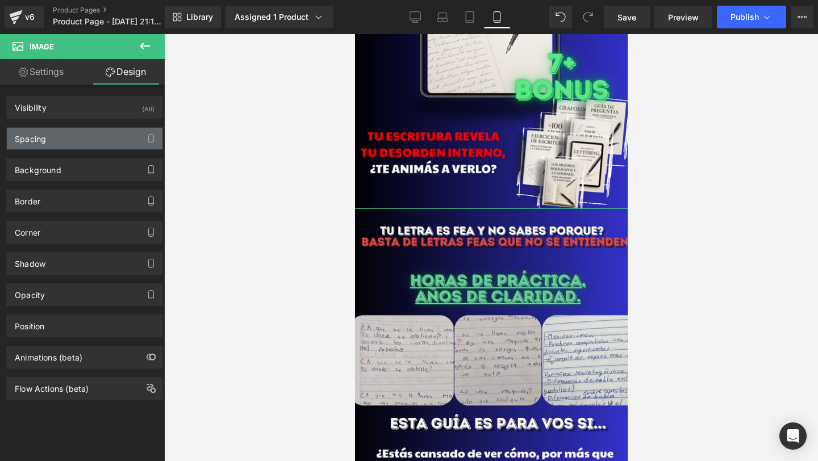
type input "-30"
type input "-25"
type input "-40"
type input "-25"
type input "0"
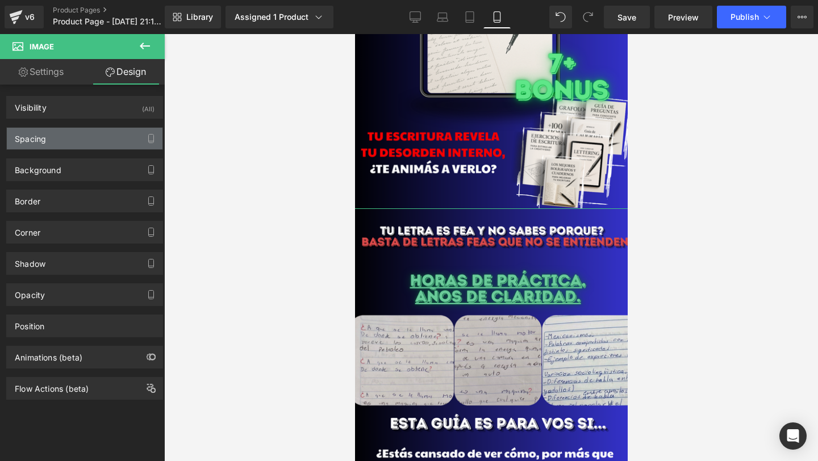
type input "0"
click at [85, 144] on div "Spacing" at bounding box center [85, 139] width 156 height 22
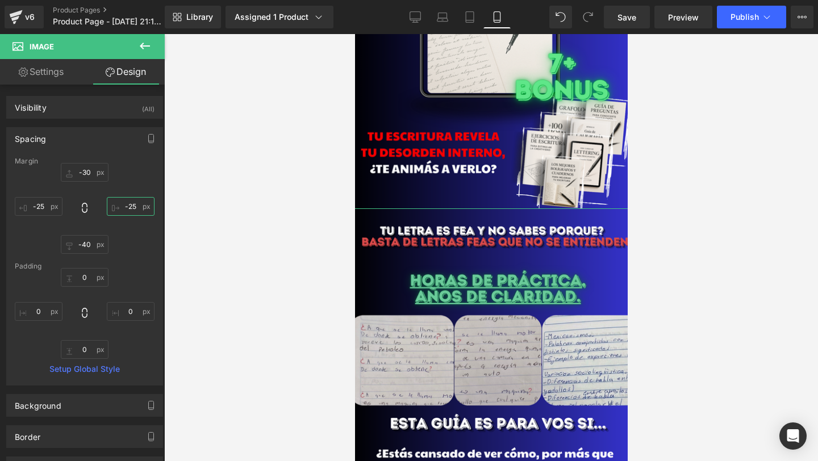
click at [123, 205] on input "-25" at bounding box center [131, 206] width 48 height 19
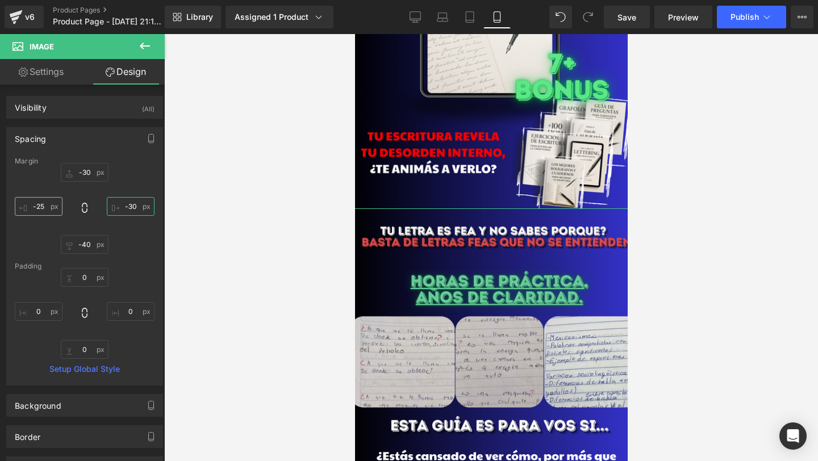
type input "-30"
click at [35, 203] on input "-25" at bounding box center [39, 206] width 48 height 19
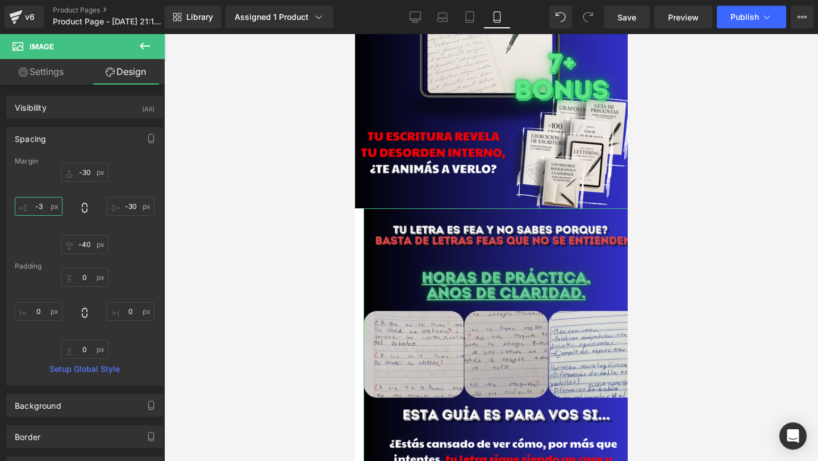
type input "-30"
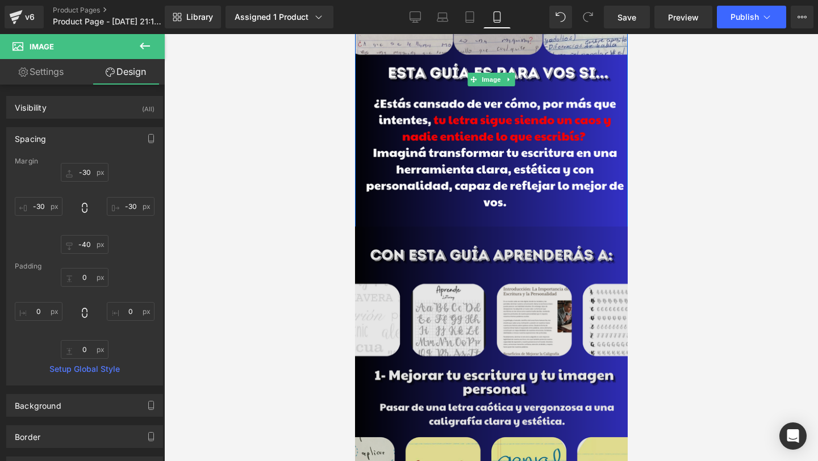
click at [437, 290] on img at bounding box center [491, 449] width 284 height 444
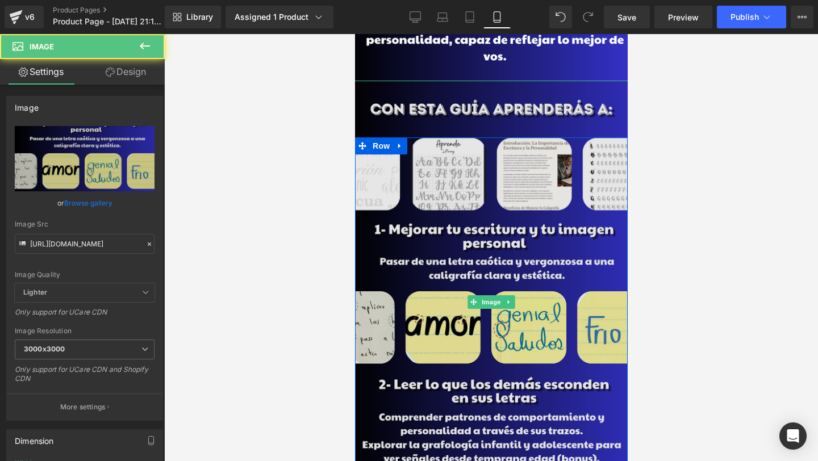
scroll to position [831, 0]
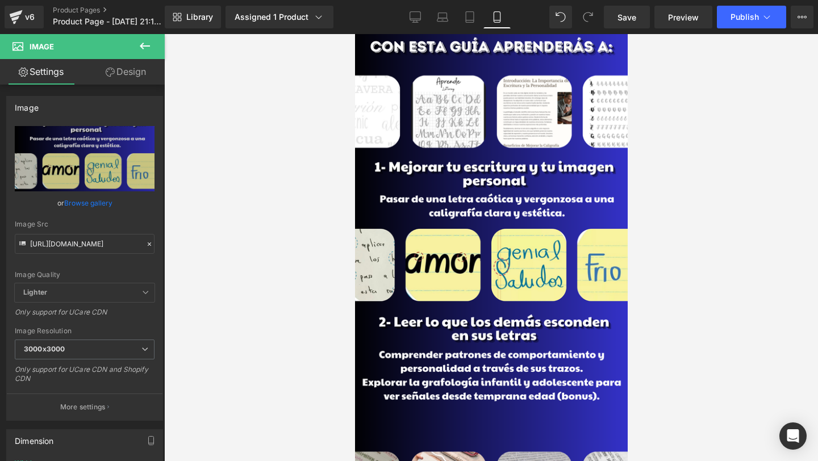
click at [118, 76] on link "Design" at bounding box center [126, 72] width 82 height 26
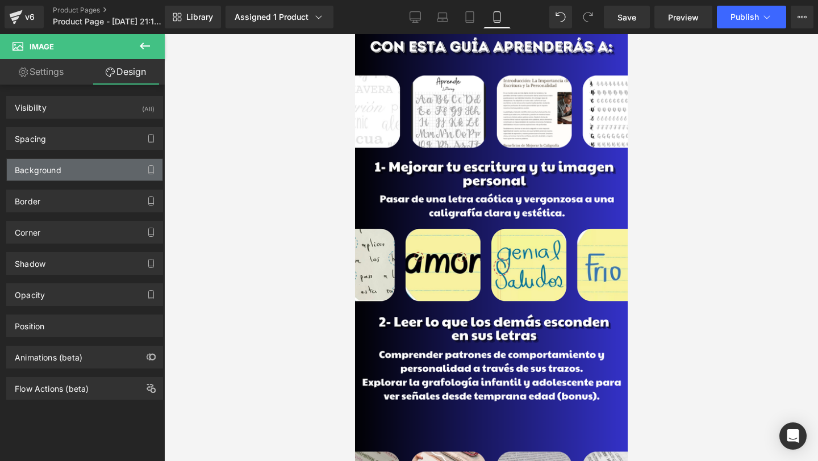
click at [65, 166] on div "Background" at bounding box center [85, 170] width 156 height 22
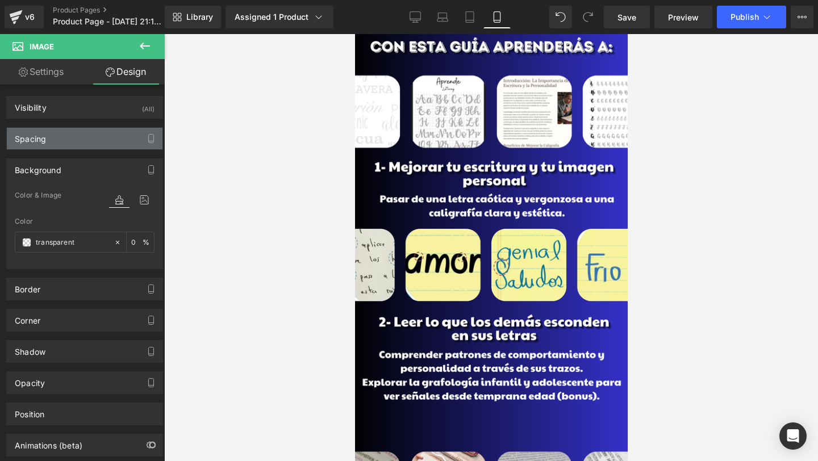
click at [81, 138] on div "Spacing" at bounding box center [85, 139] width 156 height 22
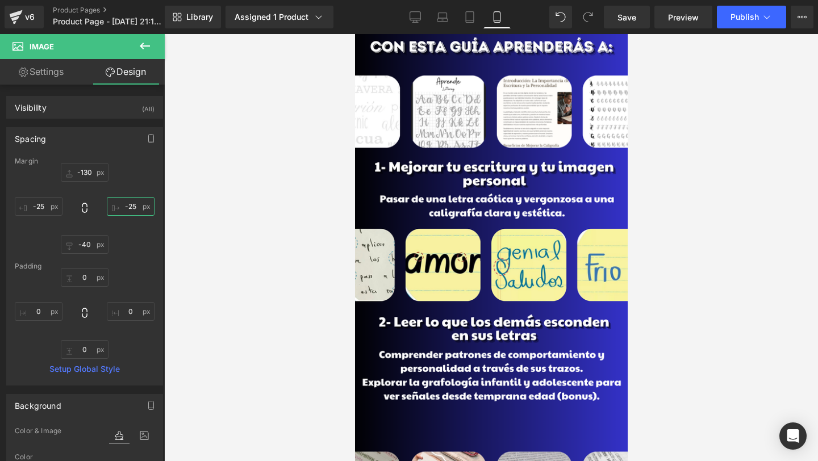
click at [133, 205] on input "-25" at bounding box center [131, 206] width 48 height 19
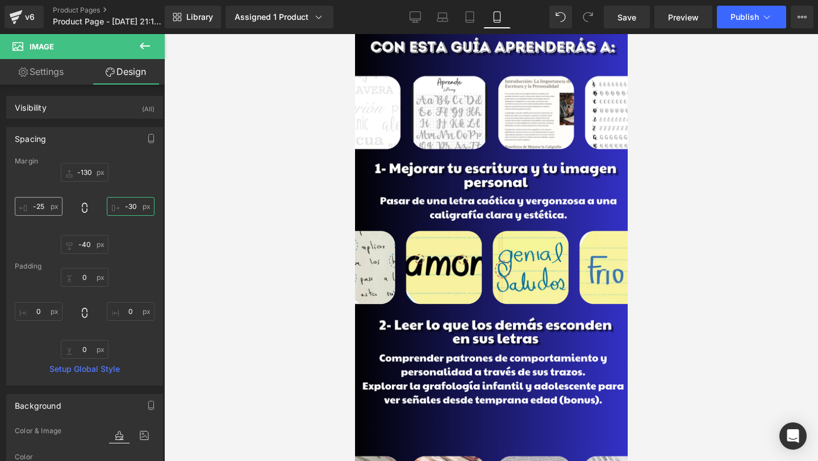
type input "-30"
click at [41, 207] on input "-25" at bounding box center [39, 206] width 48 height 19
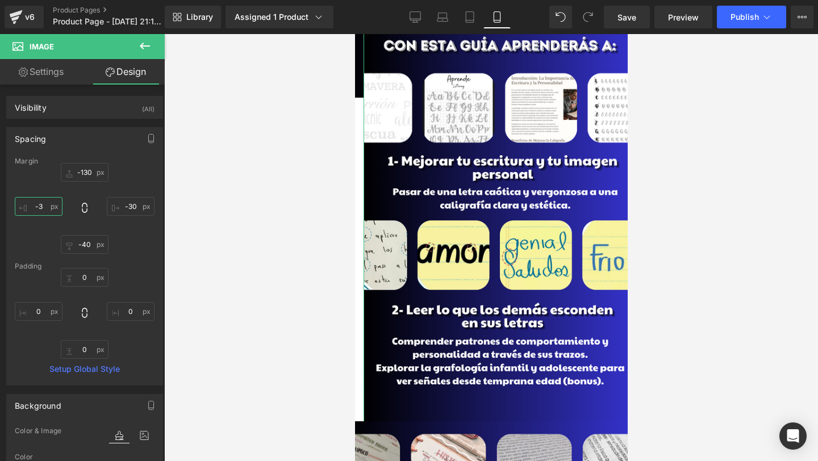
type input "-30"
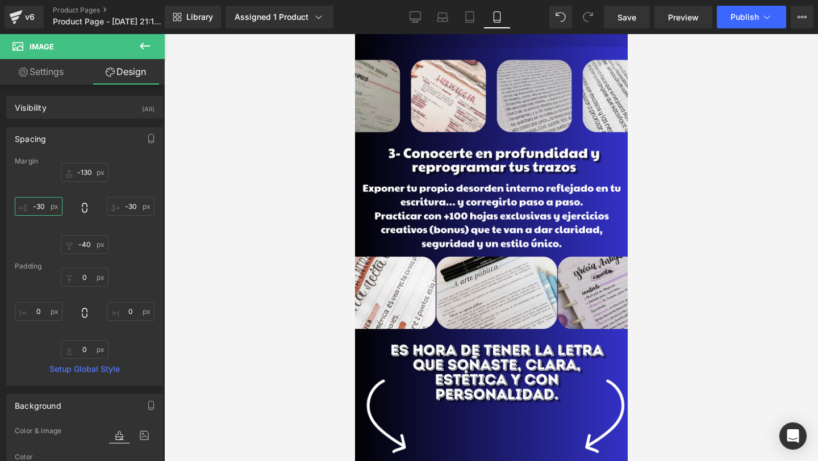
scroll to position [1233, 0]
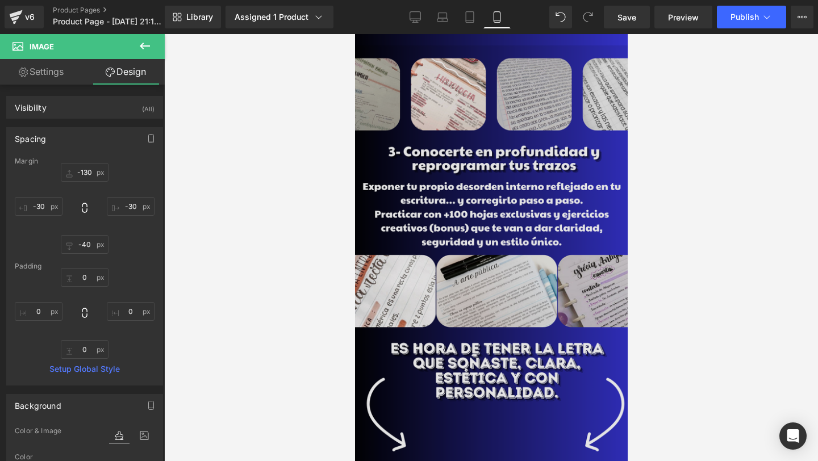
click at [463, 360] on img at bounding box center [491, 267] width 284 height 444
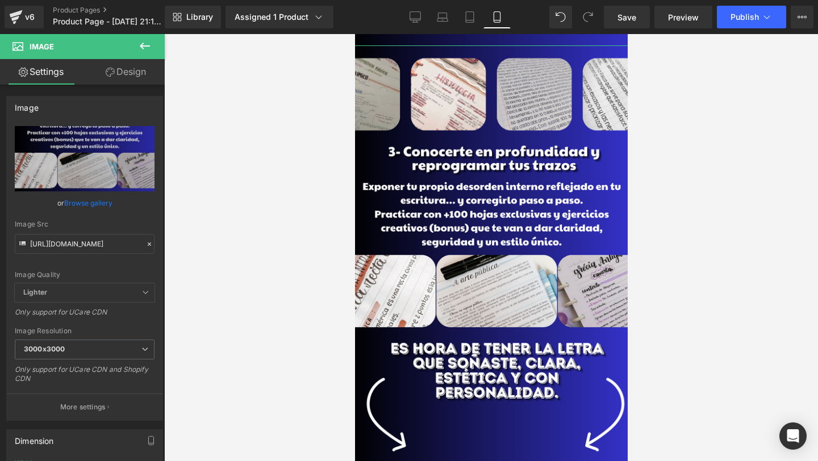
click at [130, 75] on link "Design" at bounding box center [126, 72] width 82 height 26
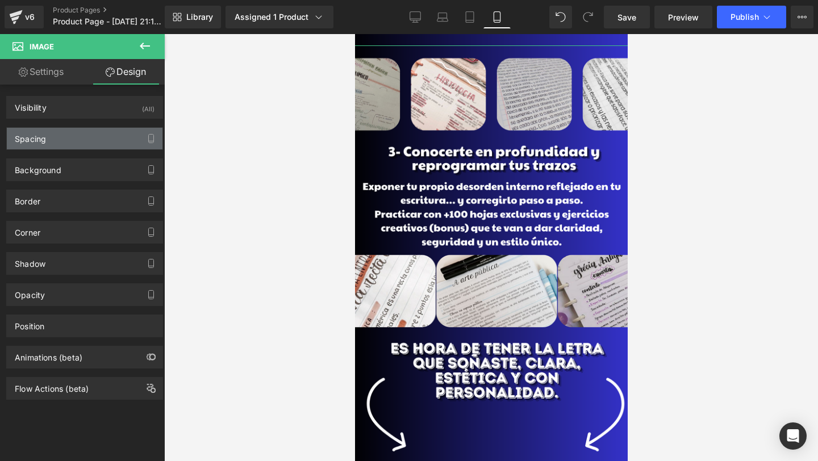
type input "-30"
type input "-25"
type input "-50"
type input "-25"
type input "0"
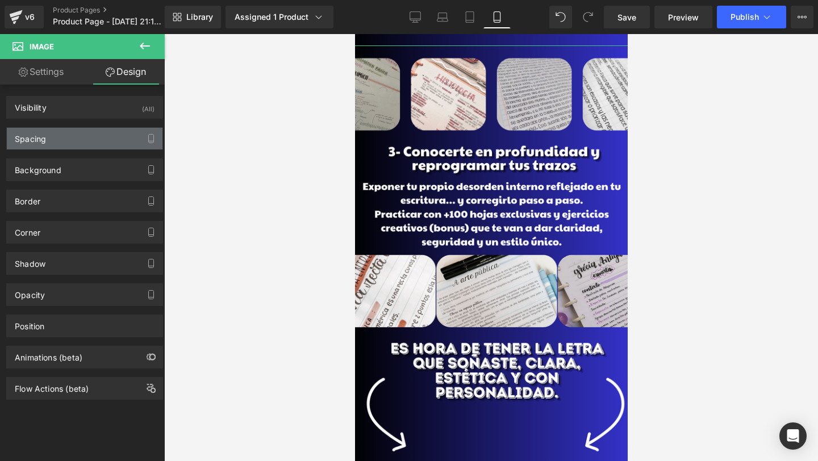
type input "0"
click at [103, 145] on div "Spacing" at bounding box center [85, 139] width 156 height 22
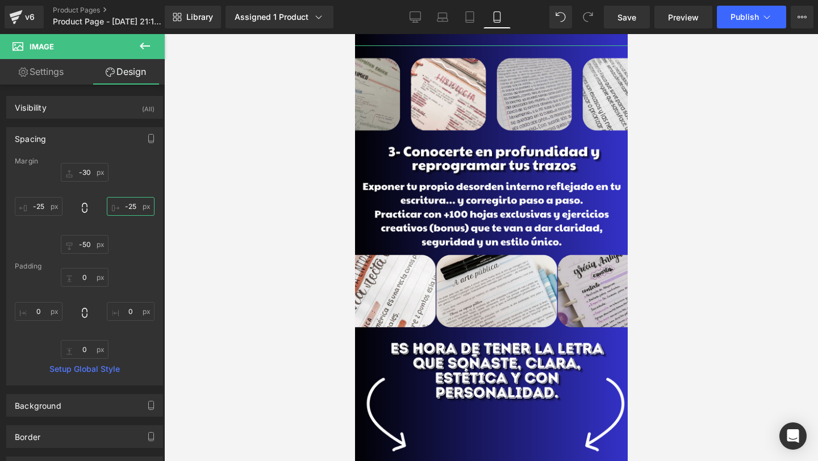
click at [131, 203] on input "-25" at bounding box center [131, 206] width 48 height 19
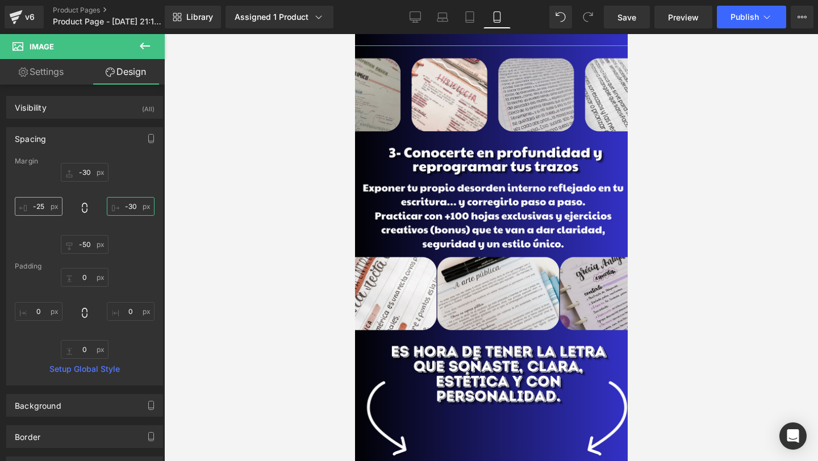
type input "-30"
click at [39, 199] on input "-25" at bounding box center [39, 206] width 48 height 19
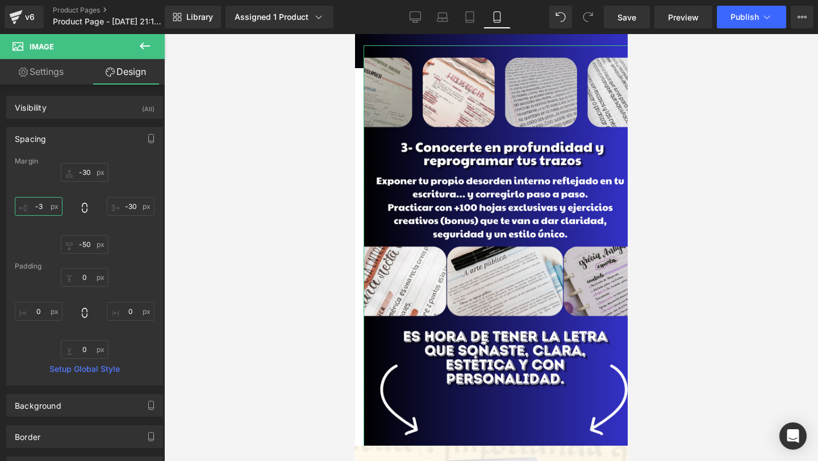
type input "-30"
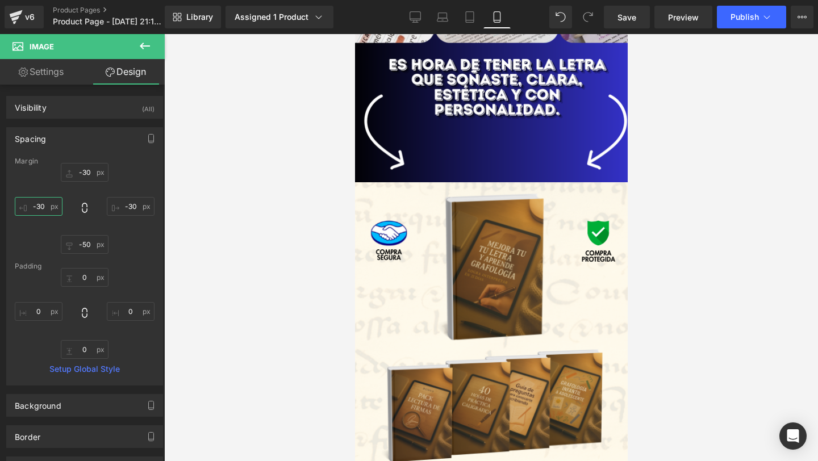
scroll to position [1556, 0]
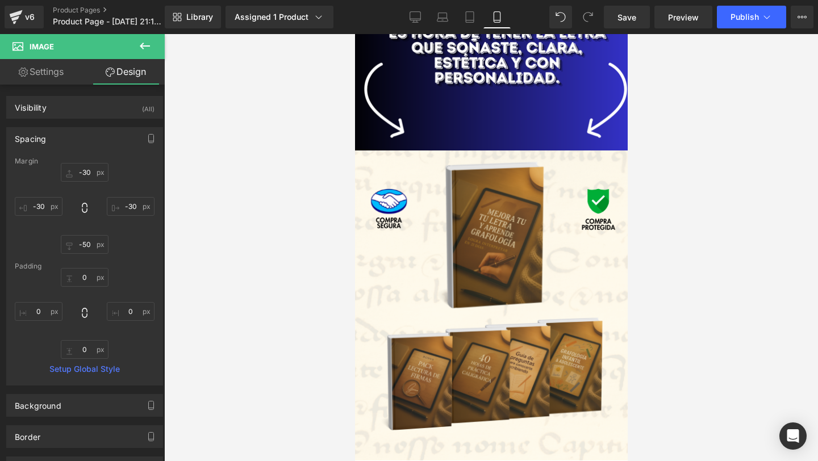
click at [561, 391] on img at bounding box center [491, 306] width 286 height 310
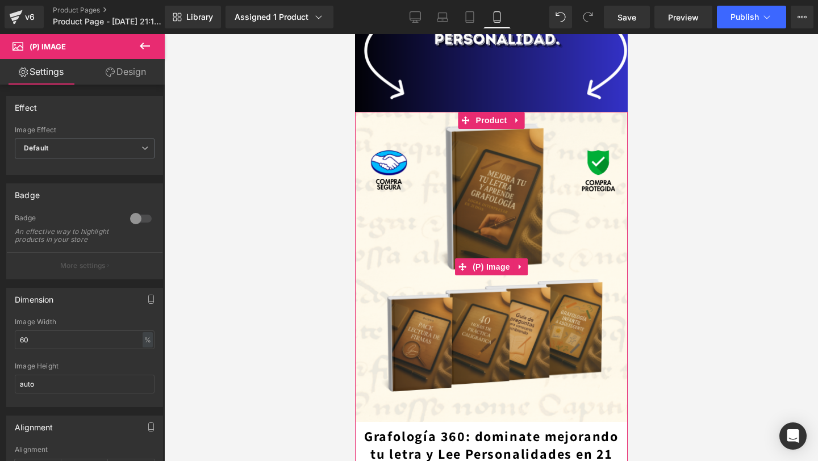
scroll to position [1599, 0]
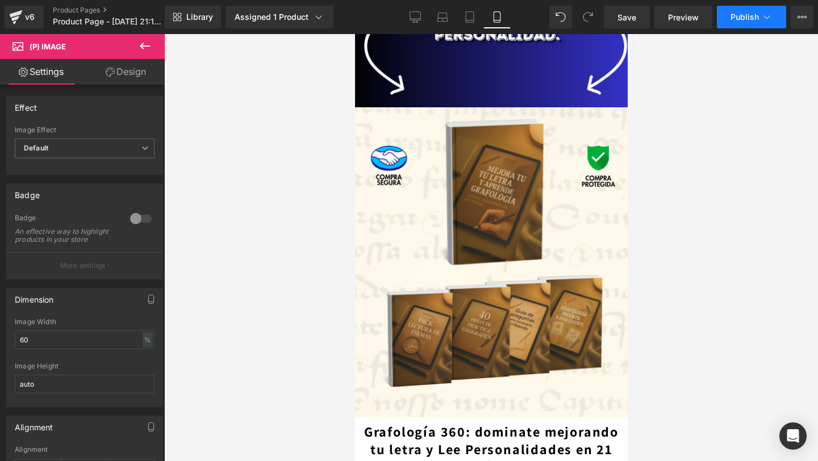
click at [735, 19] on span "Publish" at bounding box center [745, 16] width 28 height 9
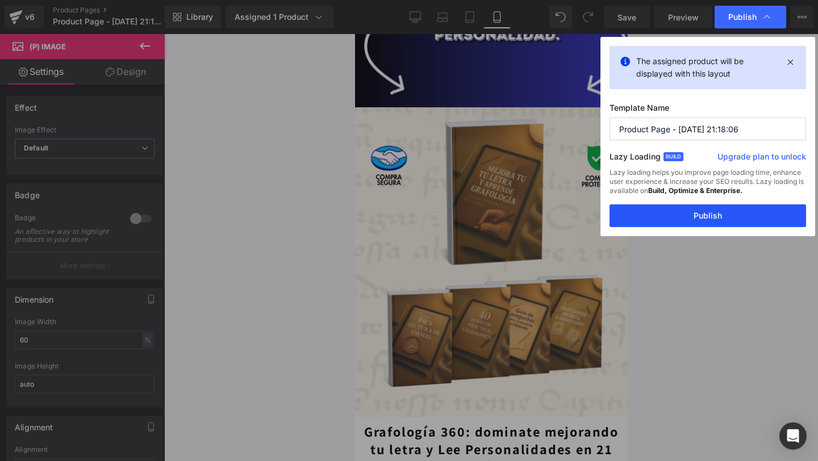
click at [650, 215] on button "Publish" at bounding box center [708, 216] width 197 height 23
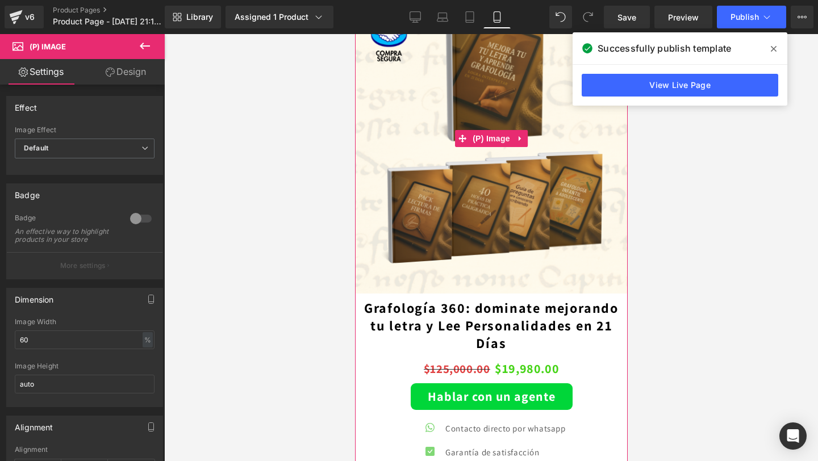
scroll to position [1950, 0]
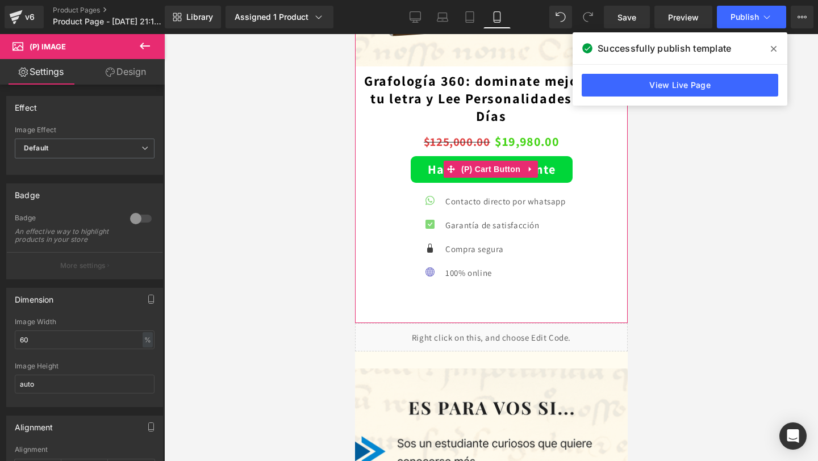
click at [437, 164] on button "Hablar con un agente" at bounding box center [491, 169] width 162 height 27
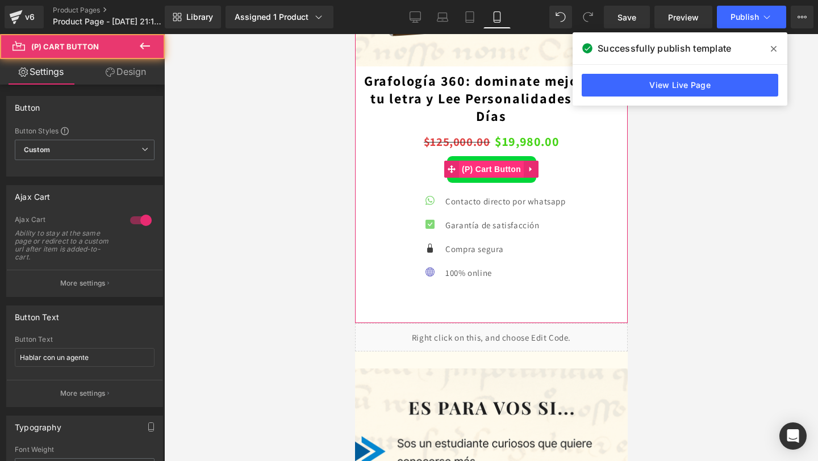
click at [479, 172] on span "(P) Cart Button" at bounding box center [490, 169] width 65 height 17
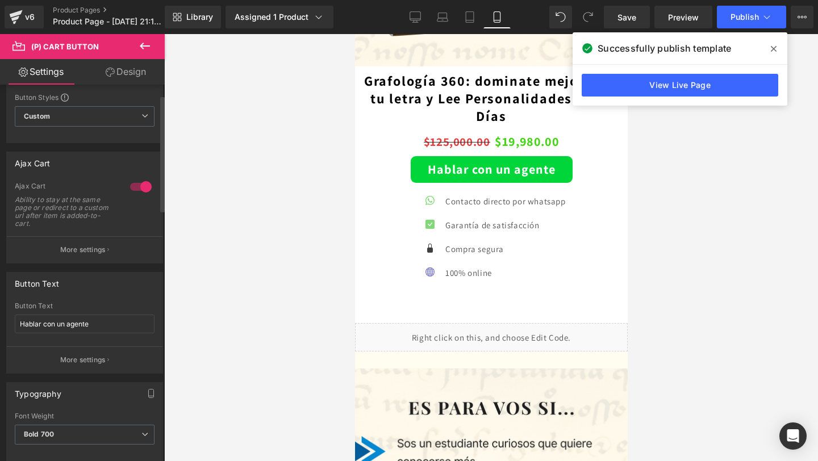
scroll to position [33, 0]
click at [67, 366] on button "More settings" at bounding box center [85, 360] width 156 height 27
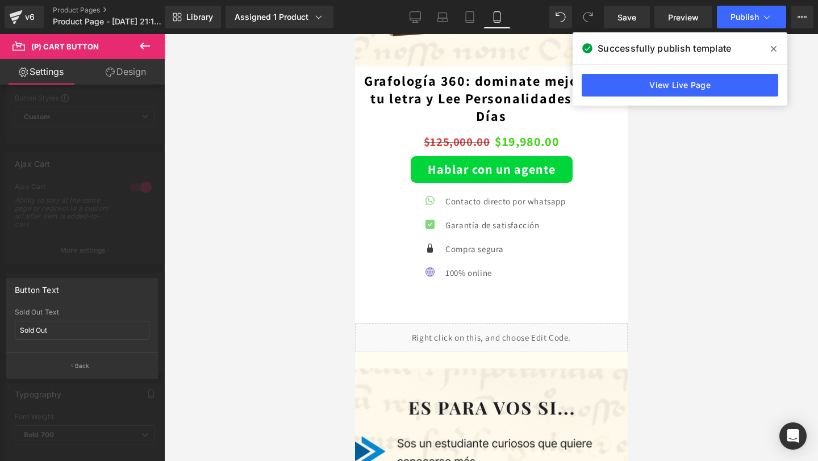
click at [114, 91] on div at bounding box center [82, 250] width 165 height 433
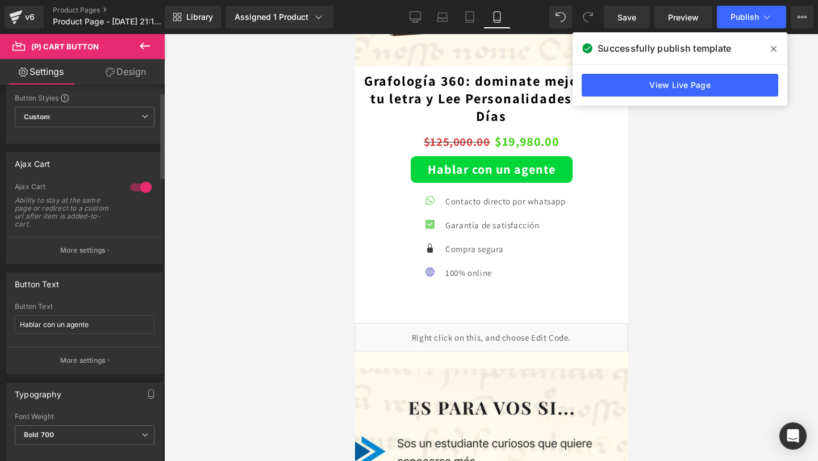
scroll to position [0, 0]
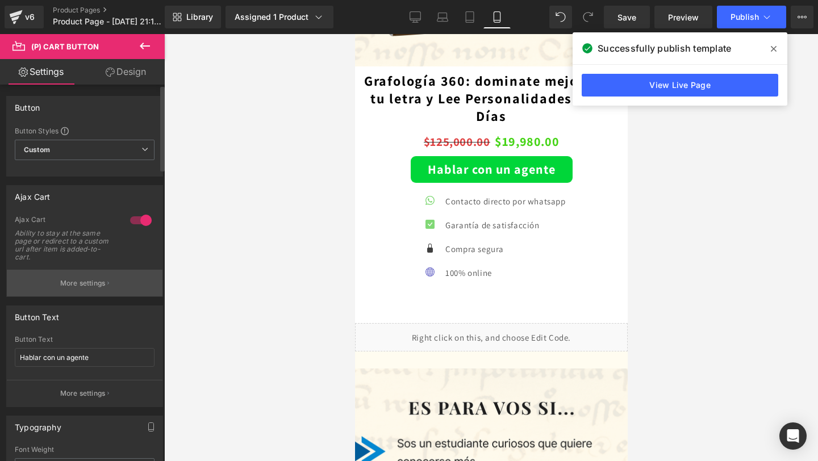
click at [81, 290] on button "More settings" at bounding box center [85, 283] width 156 height 27
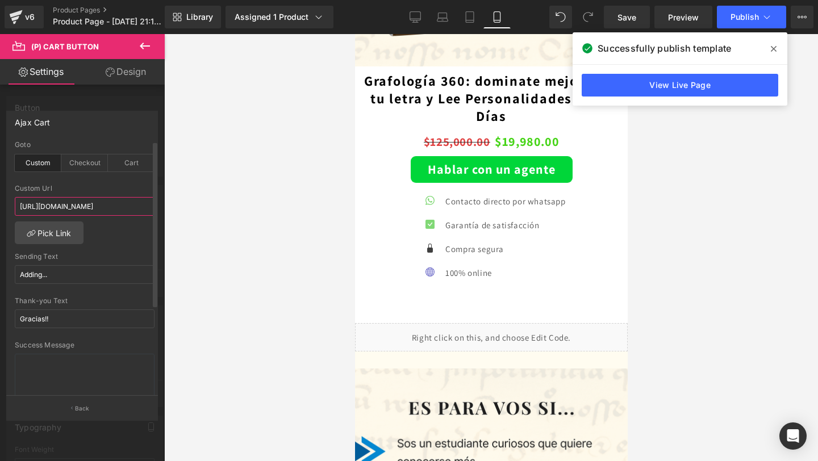
click at [65, 205] on input "[URL][DOMAIN_NAME]" at bounding box center [85, 206] width 140 height 19
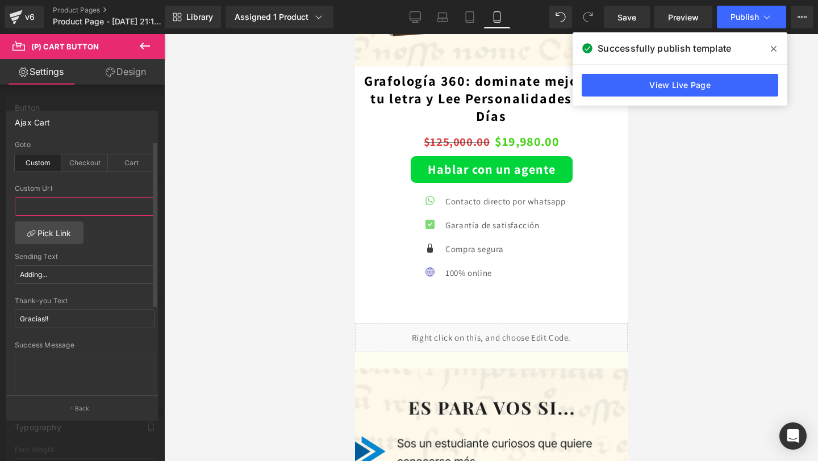
type input "[URL][DOMAIN_NAME]"
click at [120, 165] on div "Cart" at bounding box center [131, 163] width 47 height 17
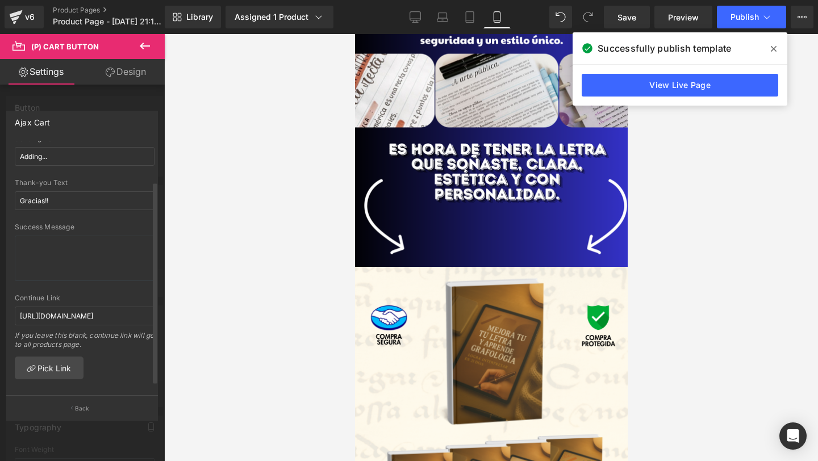
scroll to position [61, 0]
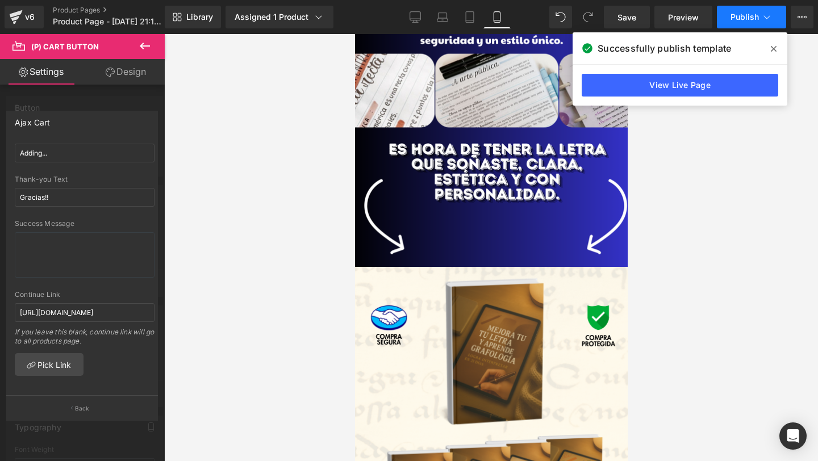
click at [736, 17] on span "Publish" at bounding box center [745, 16] width 28 height 9
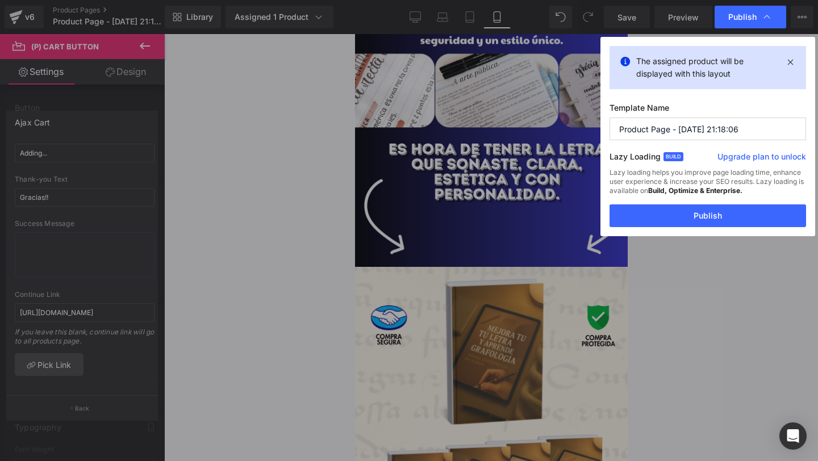
click at [654, 229] on div "The assigned product will be displayed with this layout Template Name Product P…" at bounding box center [708, 136] width 215 height 199
click at [658, 218] on button "Publish" at bounding box center [708, 216] width 197 height 23
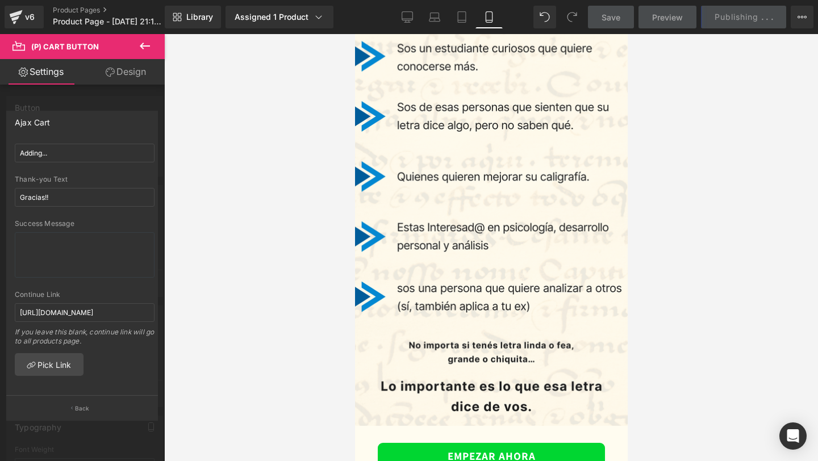
scroll to position [2348, 0]
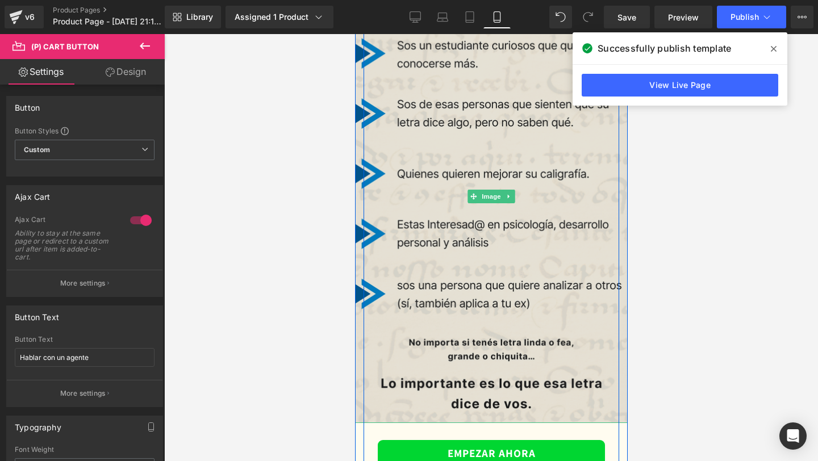
click at [515, 214] on img at bounding box center [491, 196] width 290 height 453
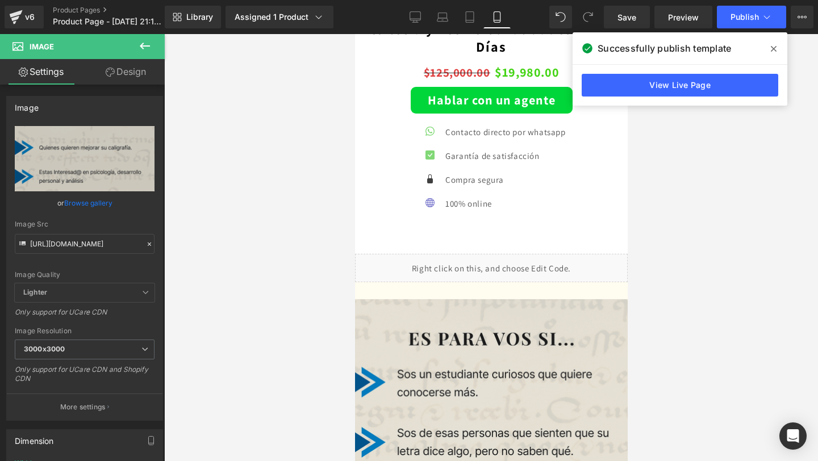
scroll to position [2018, 0]
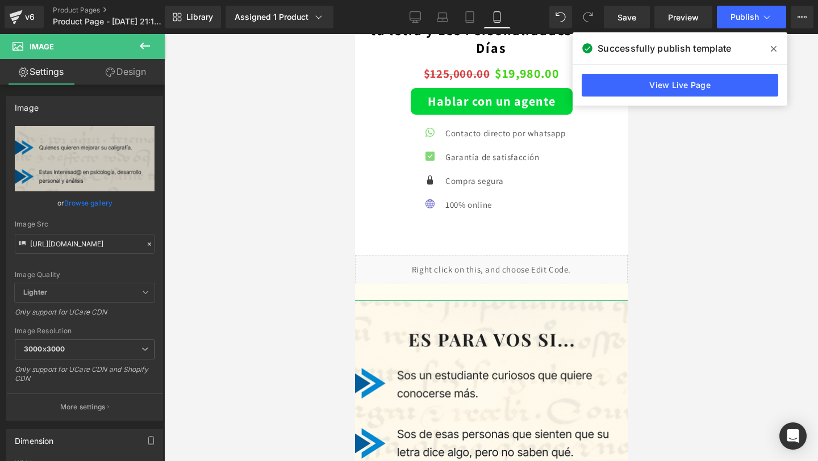
click at [110, 79] on link "Design" at bounding box center [126, 72] width 82 height 26
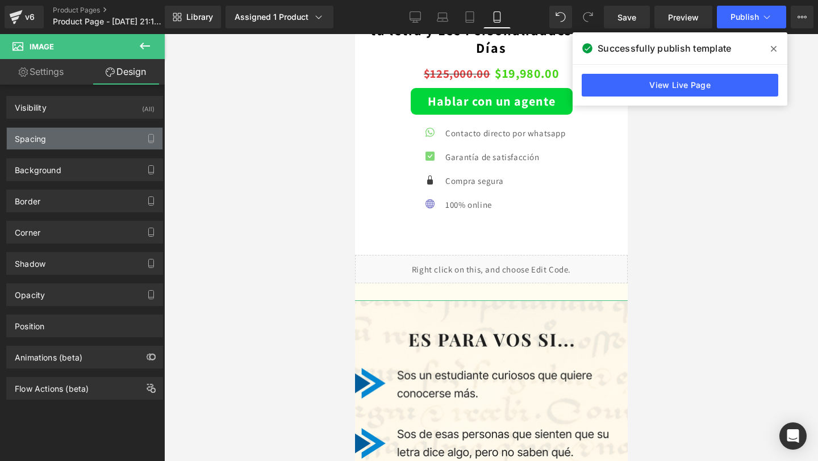
click at [118, 143] on div "Spacing" at bounding box center [85, 139] width 156 height 22
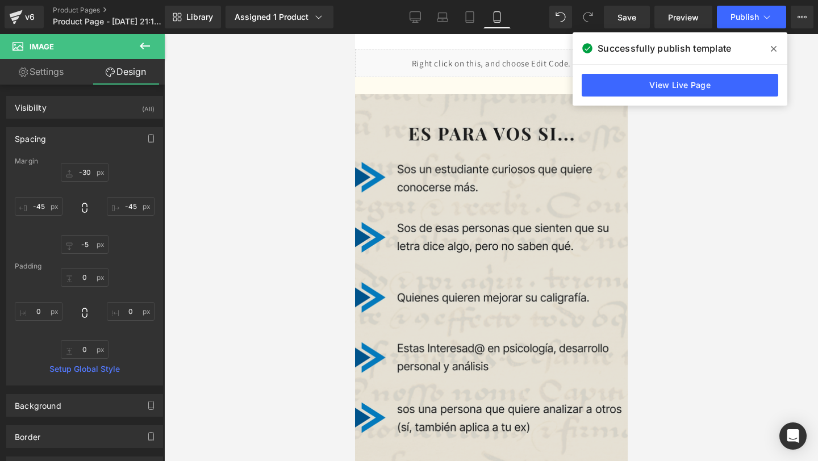
scroll to position [2223, 0]
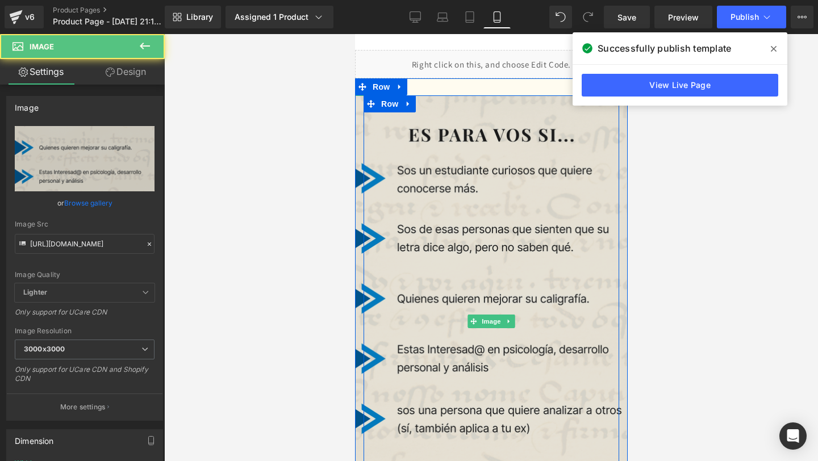
drag, startPoint x: 431, startPoint y: 336, endPoint x: 431, endPoint y: 307, distance: 29.0
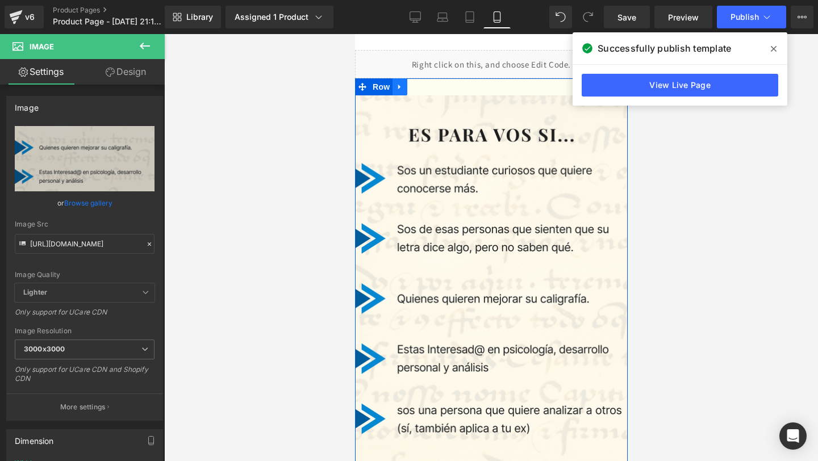
click at [397, 88] on icon at bounding box center [399, 86] width 8 height 9
click at [426, 87] on icon at bounding box center [429, 87] width 8 height 8
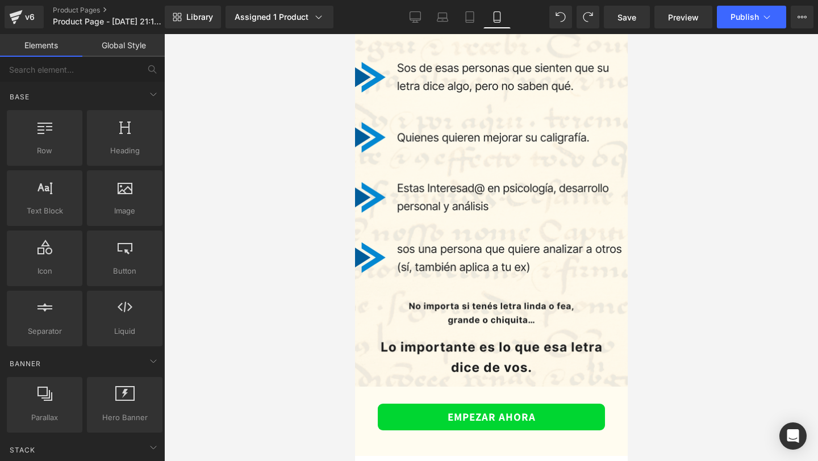
scroll to position [2528, 0]
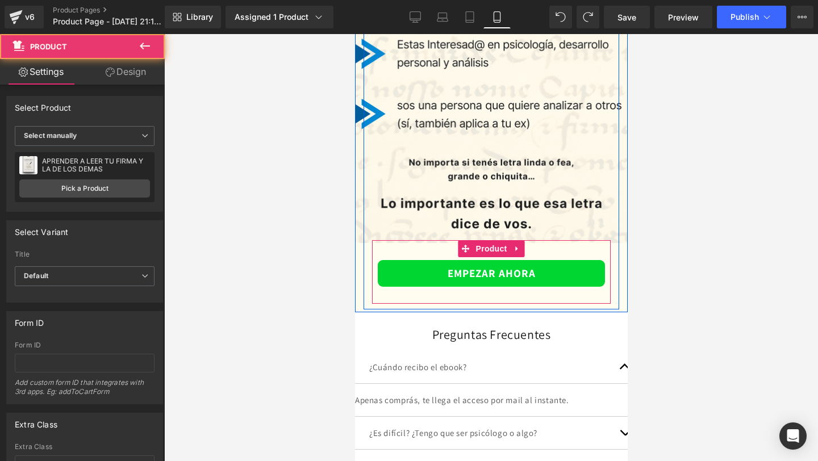
click at [409, 256] on div "EMPEZAR AHORA (P) Cart Button Product" at bounding box center [491, 272] width 239 height 64
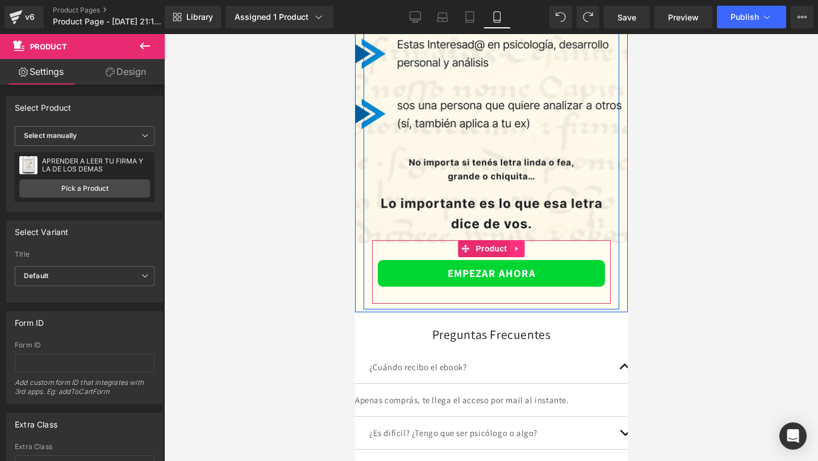
click at [513, 256] on link at bounding box center [517, 248] width 15 height 17
click at [527, 251] on icon at bounding box center [524, 249] width 8 height 8
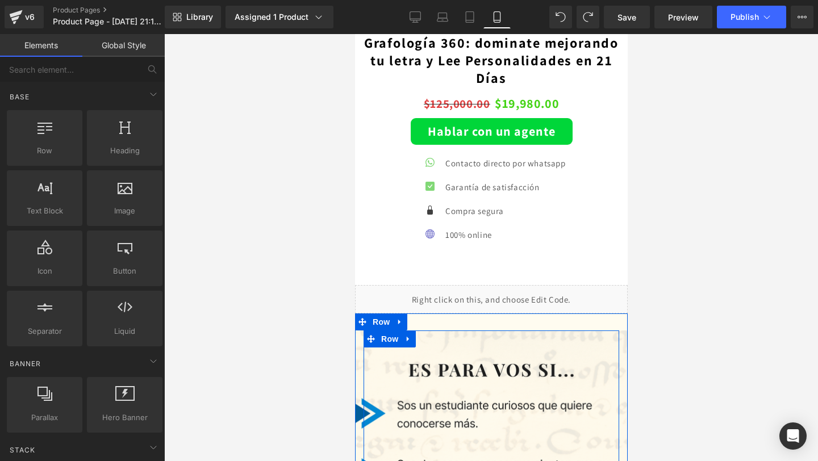
scroll to position [2012, 0]
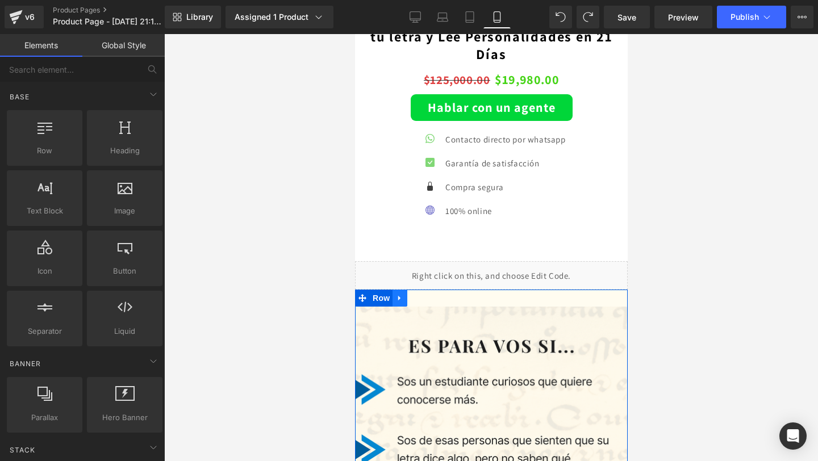
click at [406, 295] on link at bounding box center [399, 298] width 15 height 17
click at [427, 296] on icon at bounding box center [429, 298] width 8 height 8
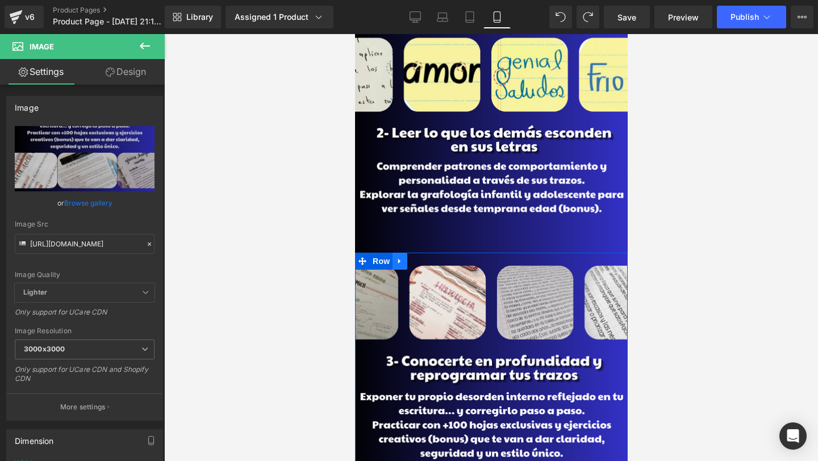
click at [402, 265] on link at bounding box center [399, 261] width 15 height 17
click at [416, 261] on icon at bounding box center [414, 261] width 8 height 8
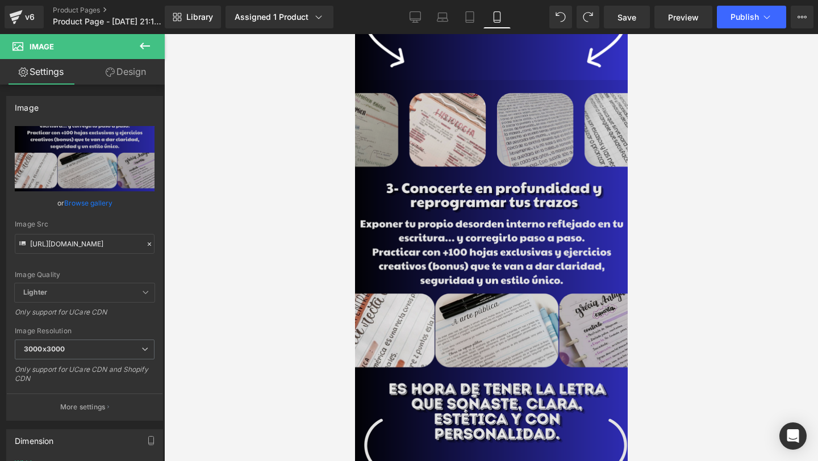
click at [408, 242] on img at bounding box center [491, 306] width 290 height 453
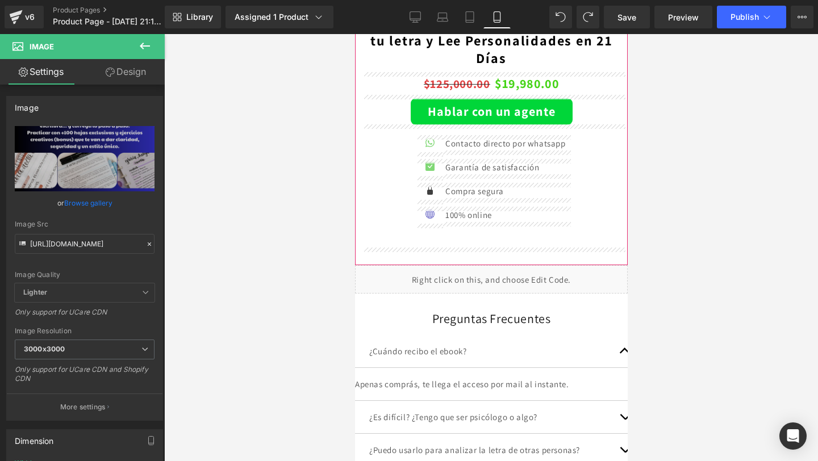
scroll to position [2034, 0]
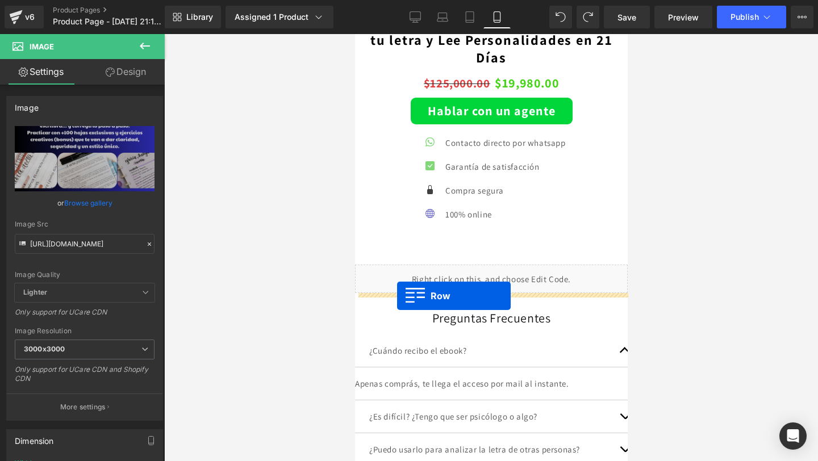
drag, startPoint x: 361, startPoint y: 115, endPoint x: 397, endPoint y: 295, distance: 183.6
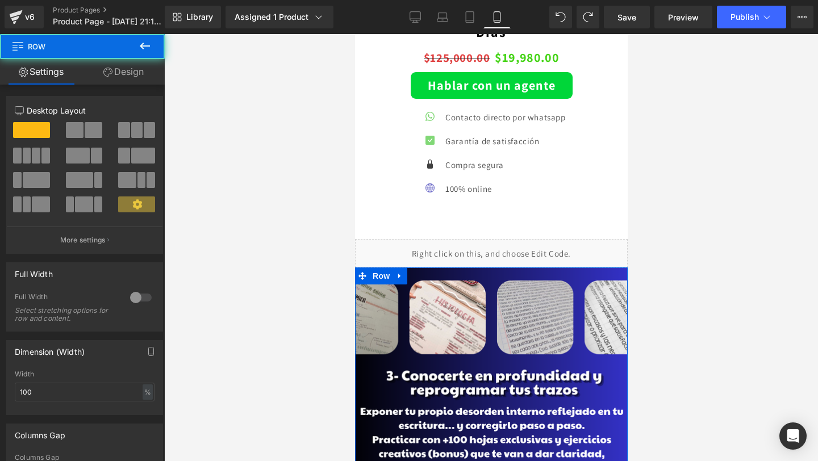
scroll to position [2008, 0]
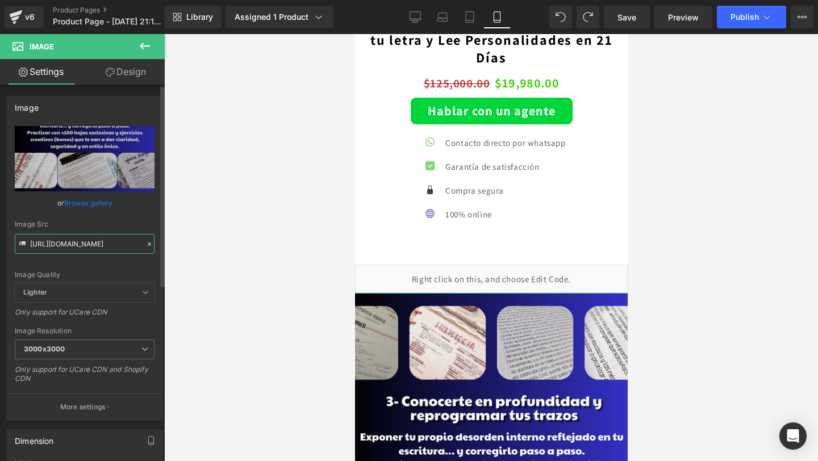
click at [106, 244] on input "[URL][DOMAIN_NAME]" at bounding box center [85, 244] width 140 height 20
paste input "bYK7WnqH/21"
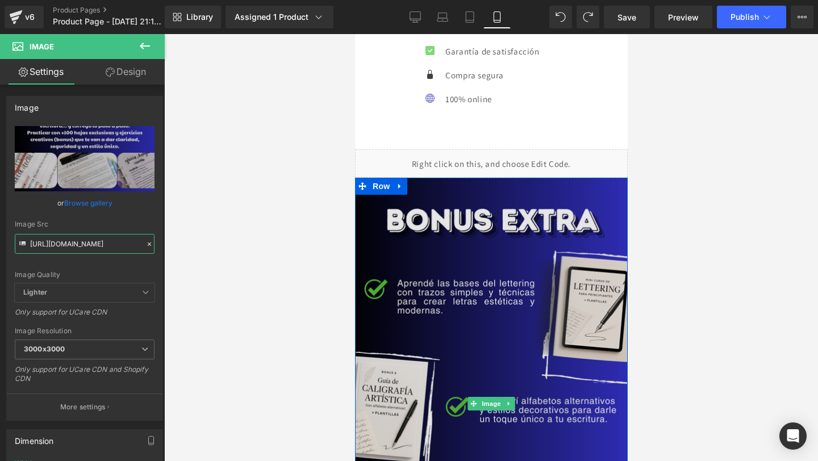
scroll to position [2174, 0]
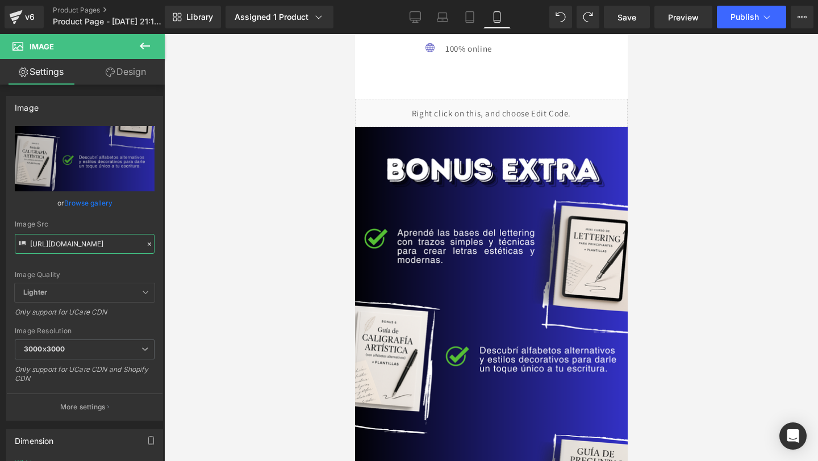
type input "[URL][DOMAIN_NAME]"
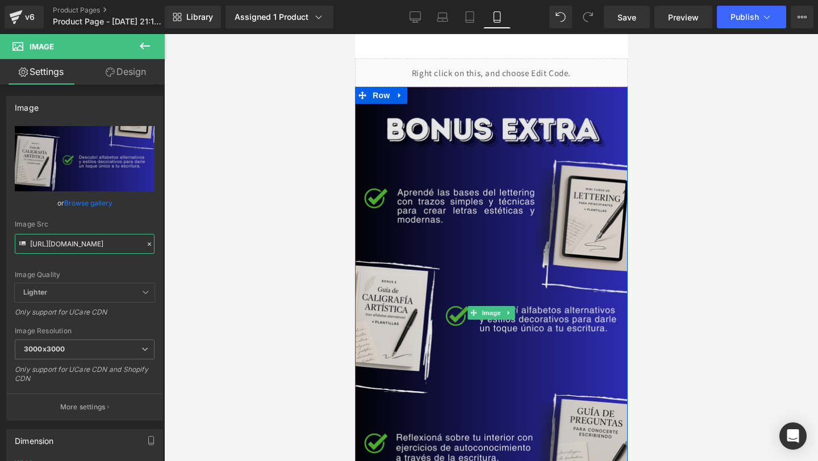
scroll to position [2221, 0]
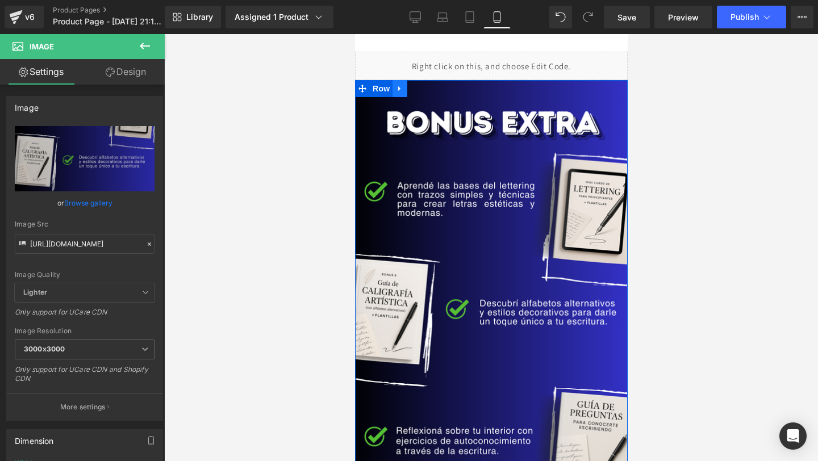
click at [403, 86] on icon at bounding box center [399, 88] width 8 height 9
click at [411, 88] on icon at bounding box center [414, 89] width 8 height 8
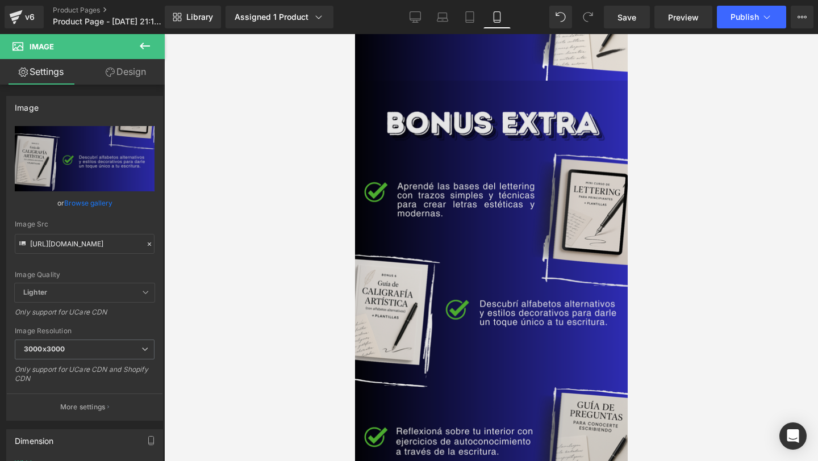
scroll to position [2649, 0]
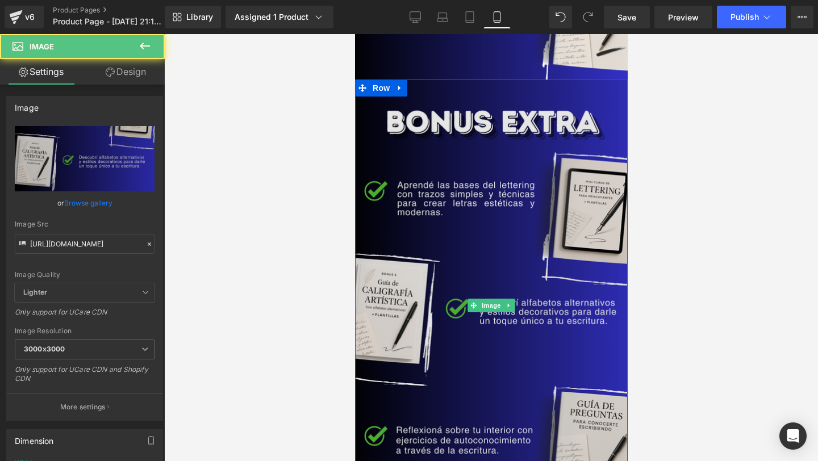
click at [408, 156] on img at bounding box center [491, 306] width 290 height 453
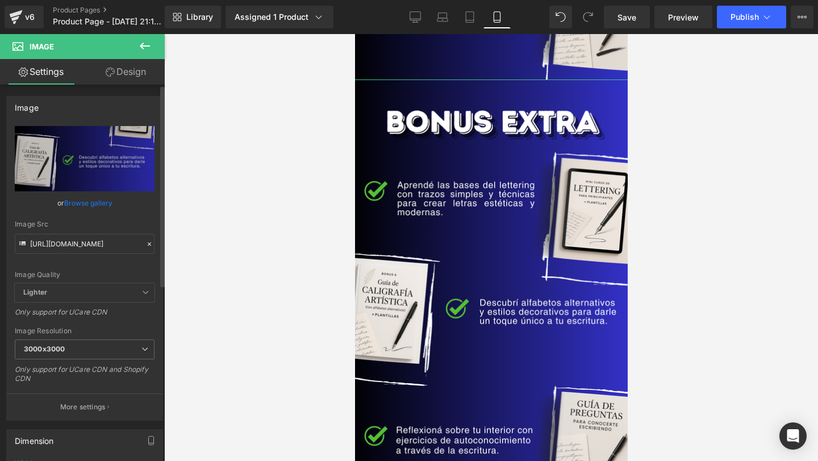
click at [90, 256] on div "Image Quality Lighter Lightest Lighter Lighter Lightest Only support for UCare …" at bounding box center [85, 204] width 140 height 157
click at [95, 240] on input "[URL][DOMAIN_NAME]" at bounding box center [85, 244] width 140 height 20
paste input "h4Hk6mKs/22"
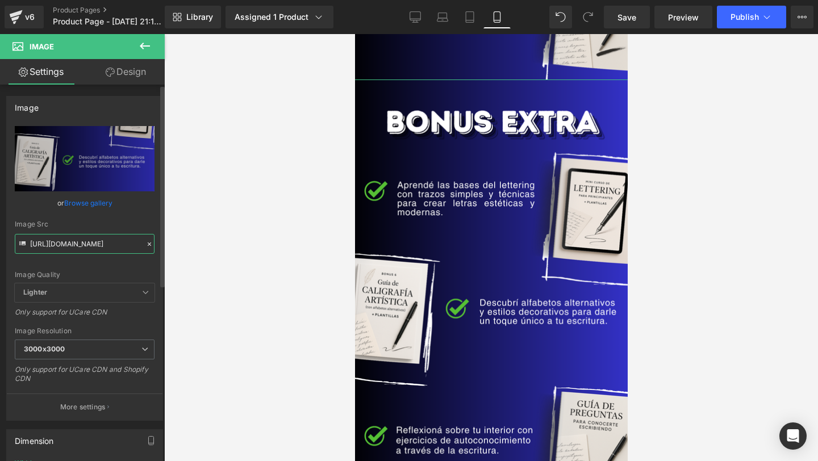
scroll to position [0, 21]
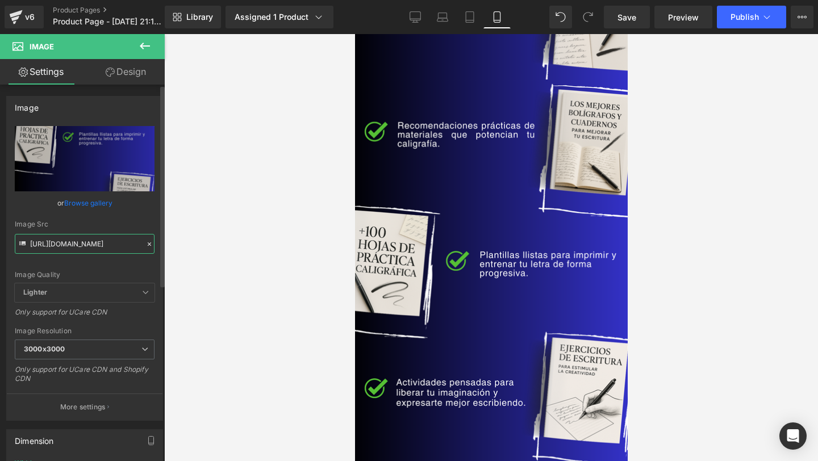
type input "[URL][DOMAIN_NAME]"
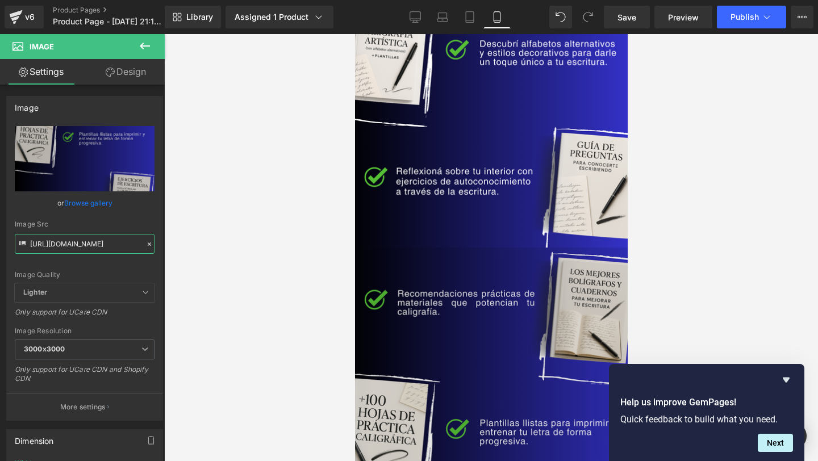
scroll to position [2483, 0]
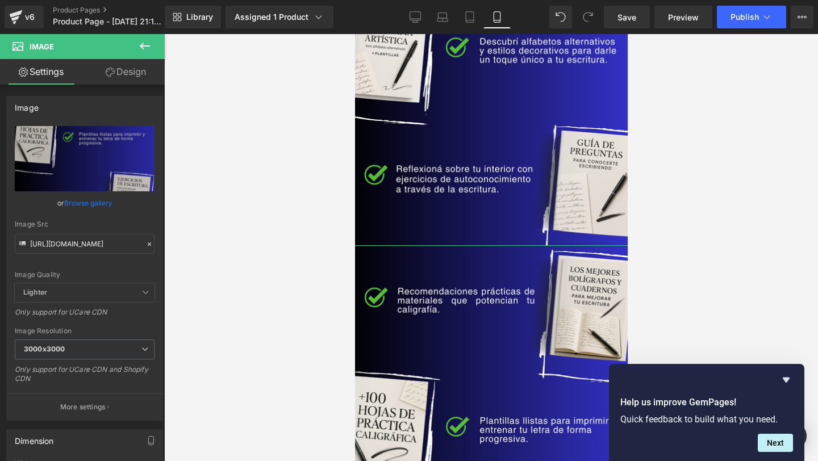
click at [103, 74] on link "Design" at bounding box center [126, 72] width 82 height 26
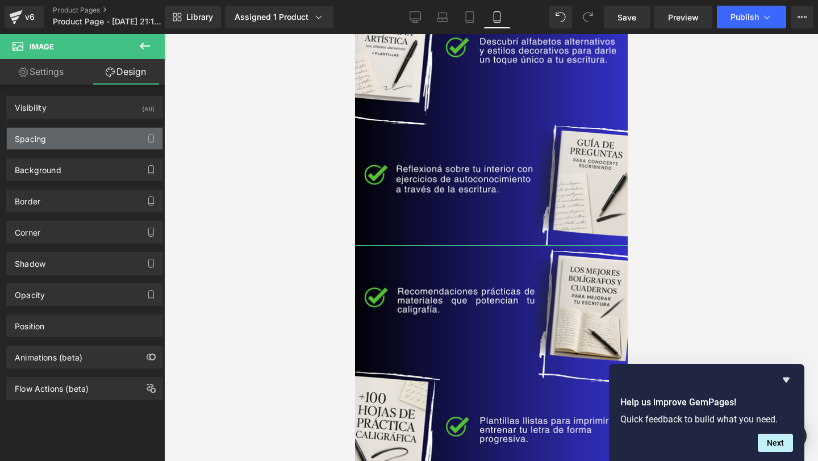
type input "-30"
type input "-50"
type input "-30"
type input "0"
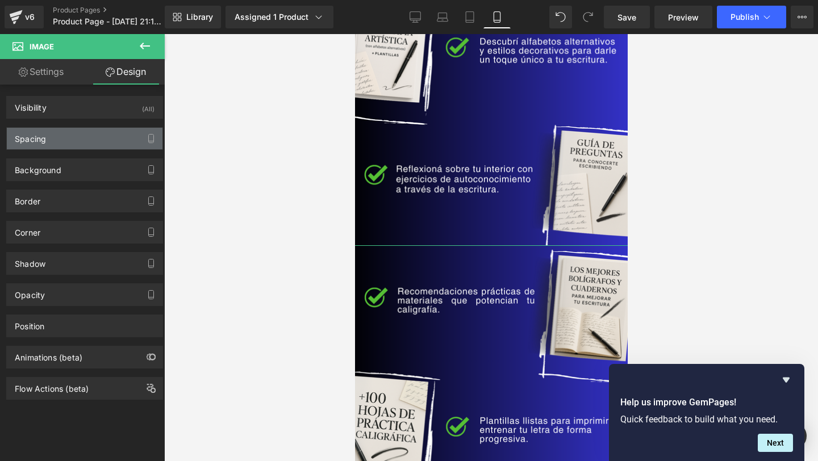
type input "0"
click at [69, 132] on div "Spacing" at bounding box center [85, 139] width 156 height 22
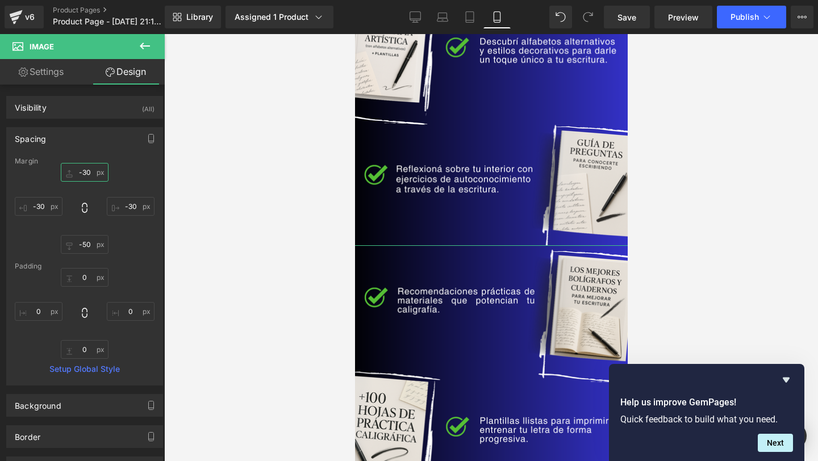
click at [79, 174] on input "-30" at bounding box center [85, 172] width 48 height 19
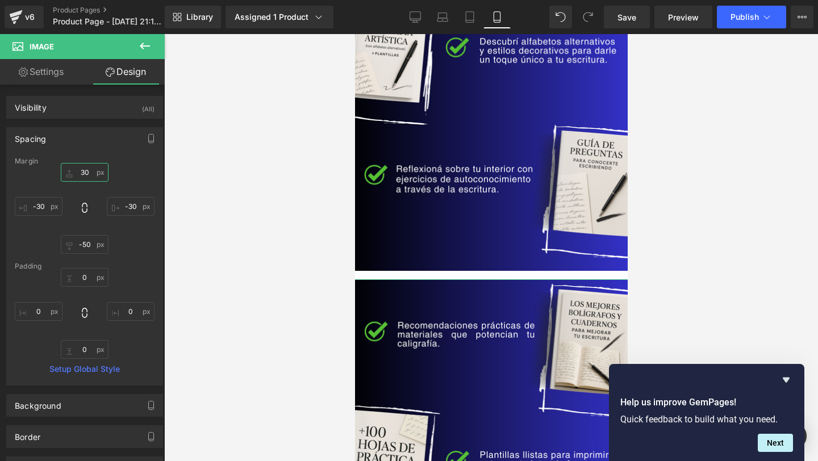
type input "0"
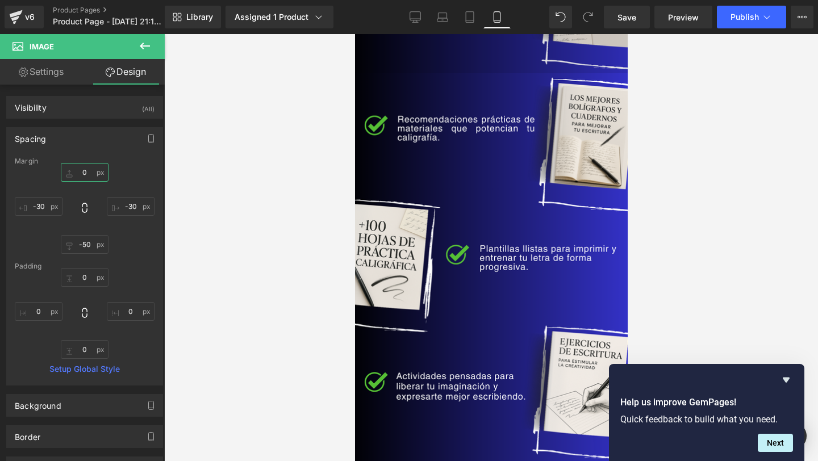
scroll to position [2667, 0]
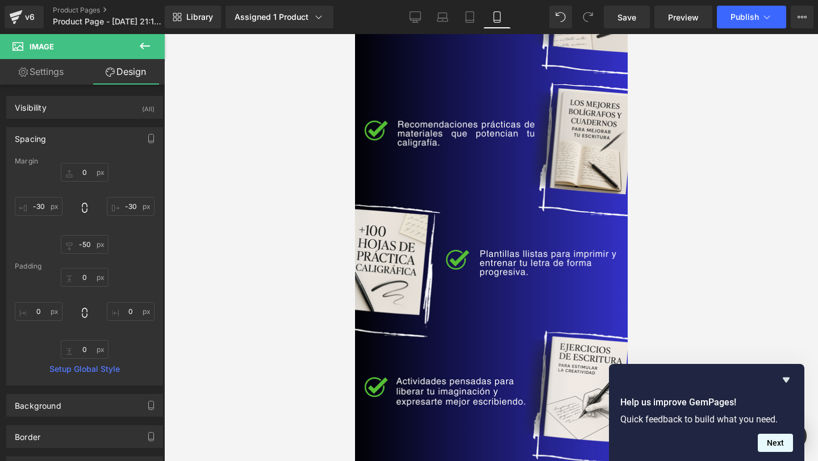
click at [770, 449] on button "Next" at bounding box center [775, 443] width 35 height 18
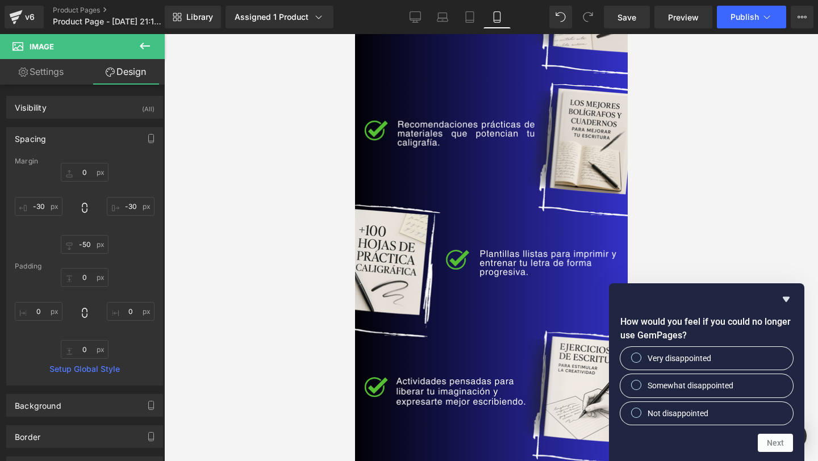
click at [704, 249] on div at bounding box center [491, 247] width 654 height 427
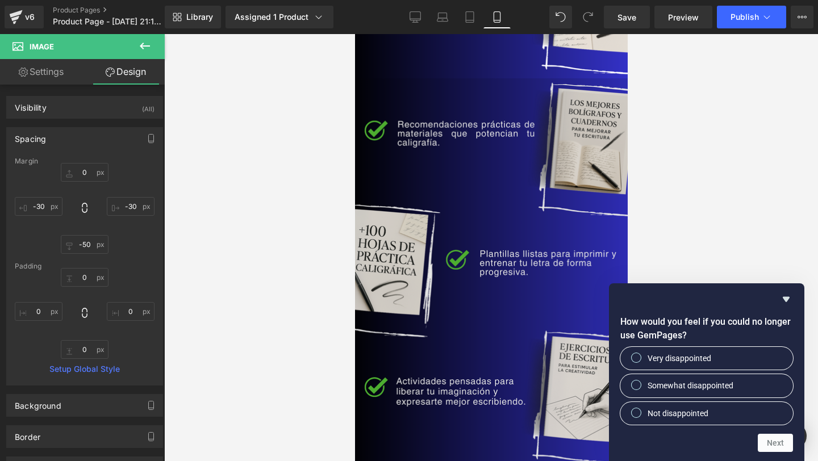
click at [445, 227] on img at bounding box center [491, 304] width 290 height 453
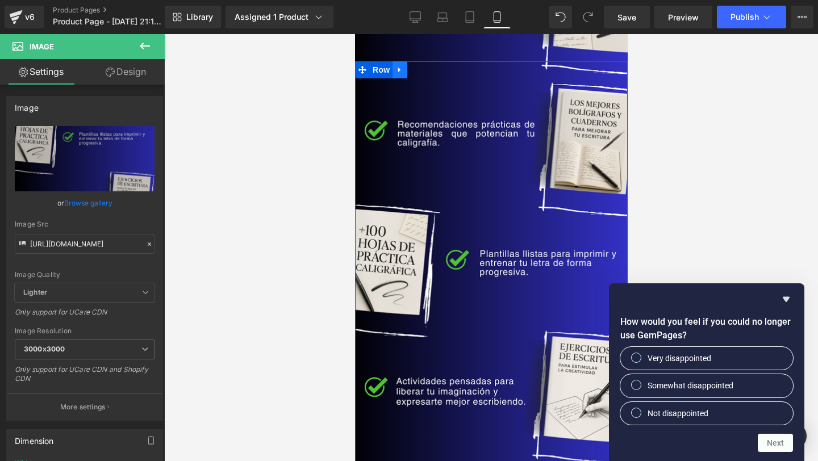
click at [404, 73] on link at bounding box center [399, 69] width 15 height 17
click at [414, 73] on icon at bounding box center [414, 70] width 8 height 8
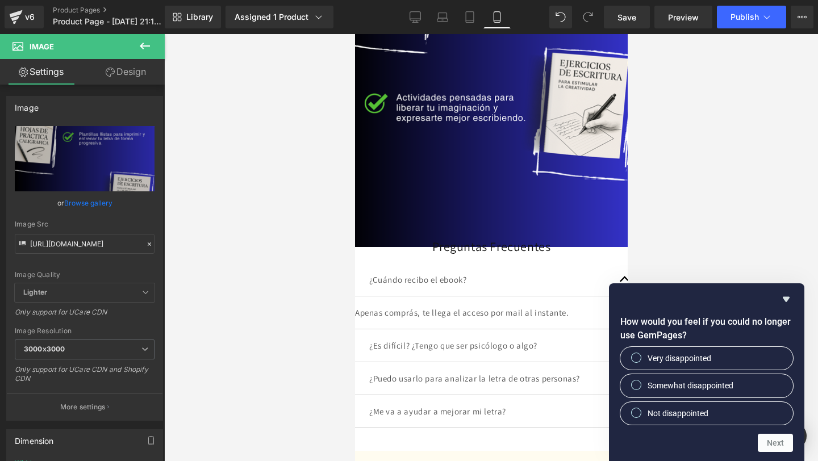
scroll to position [3424, 0]
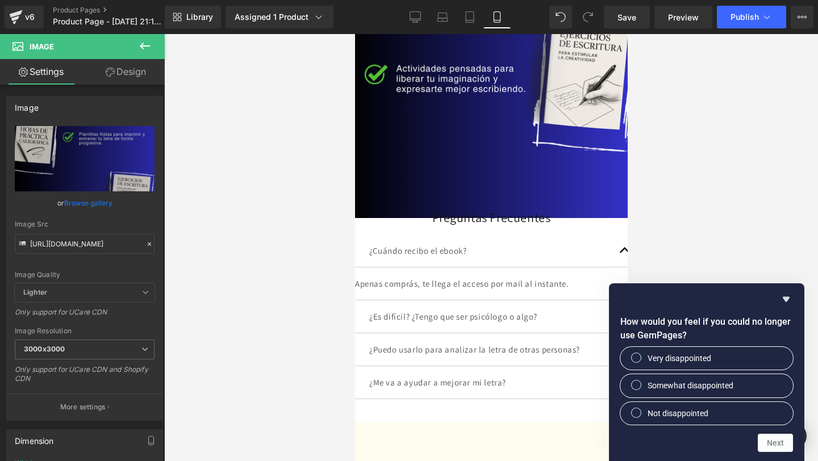
click at [454, 262] on div "¿Cuándo recibo el ebook? Text Block" at bounding box center [491, 251] width 290 height 33
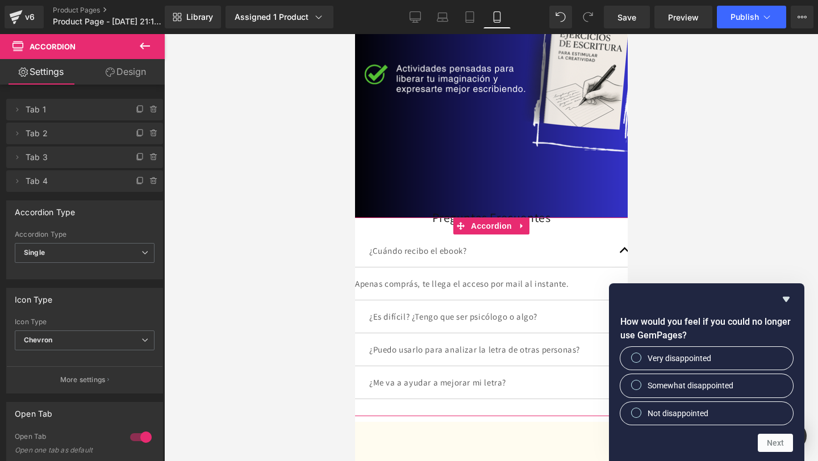
click at [113, 77] on link "Design" at bounding box center [126, 72] width 82 height 26
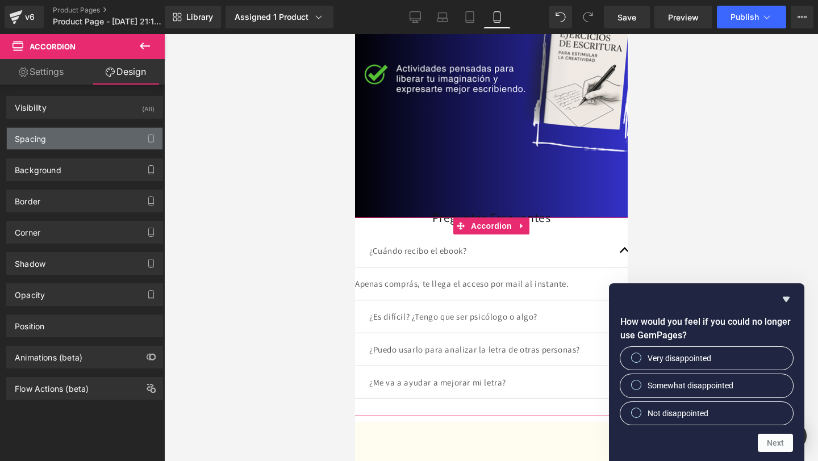
type input "-15"
type input "-30"
type input "0"
type input "-30"
type input "30"
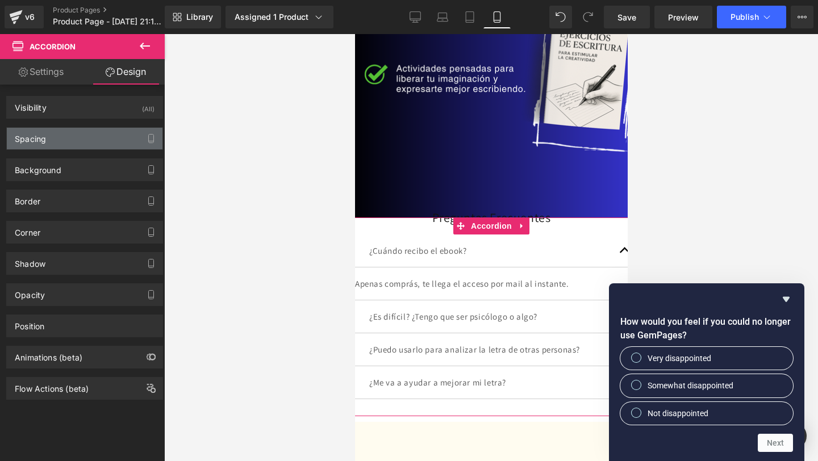
type input "0"
type input "30"
type input "0"
click at [65, 143] on div "Spacing" at bounding box center [85, 139] width 156 height 22
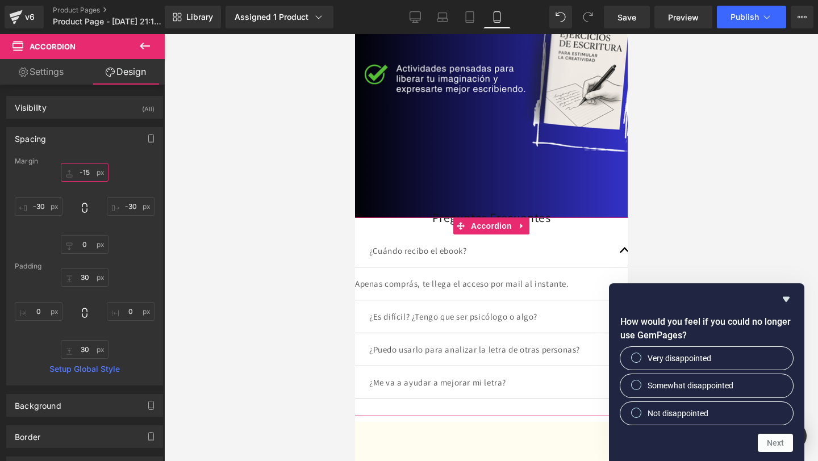
click at [80, 176] on input "-15" at bounding box center [85, 172] width 48 height 19
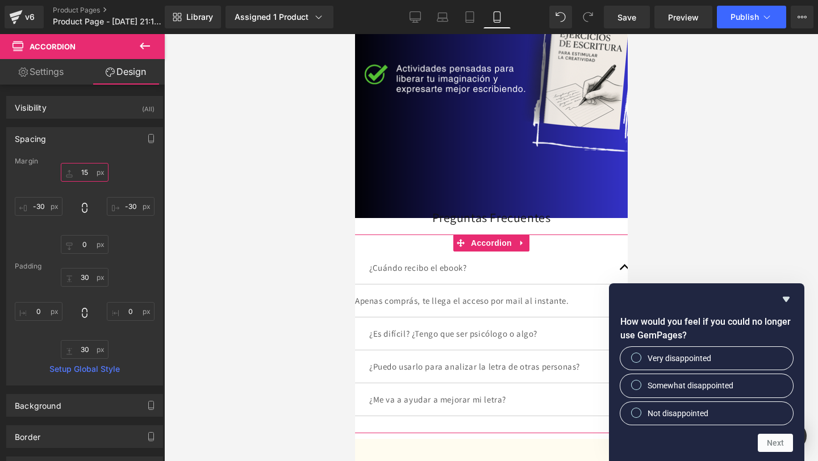
type input "1"
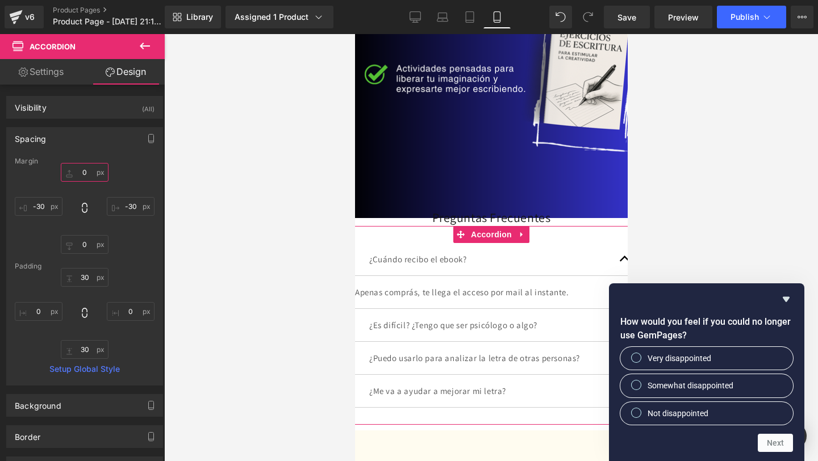
type input "1"
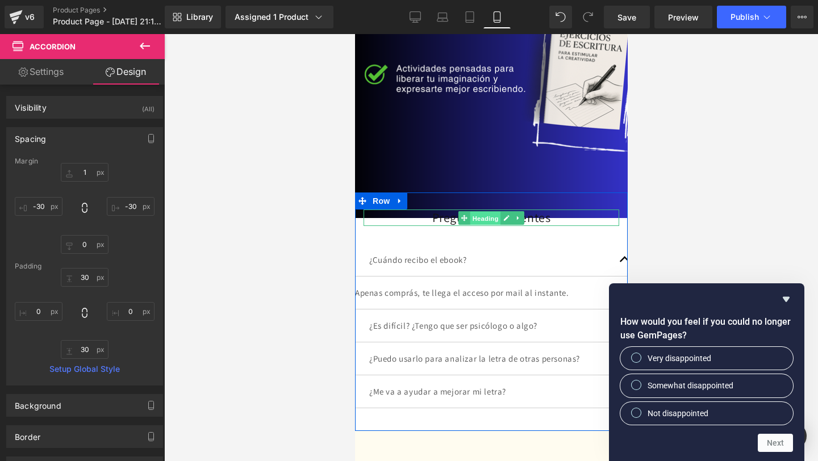
click at [490, 222] on span "Heading" at bounding box center [485, 219] width 31 height 14
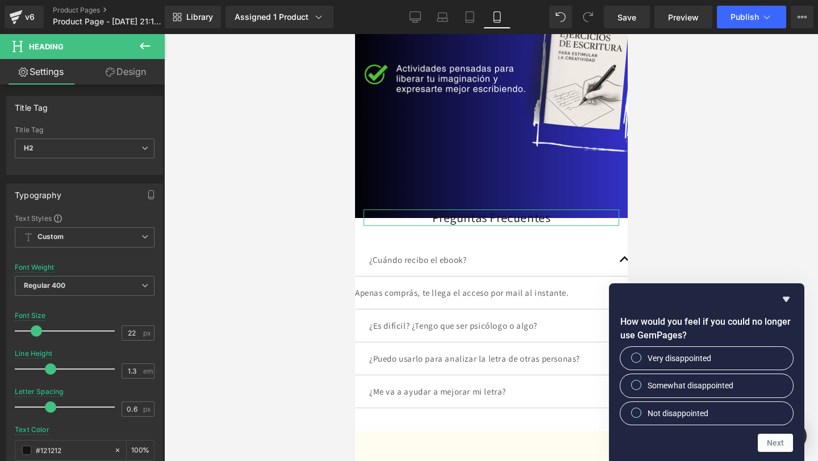
click at [127, 67] on link "Design" at bounding box center [126, 72] width 82 height 26
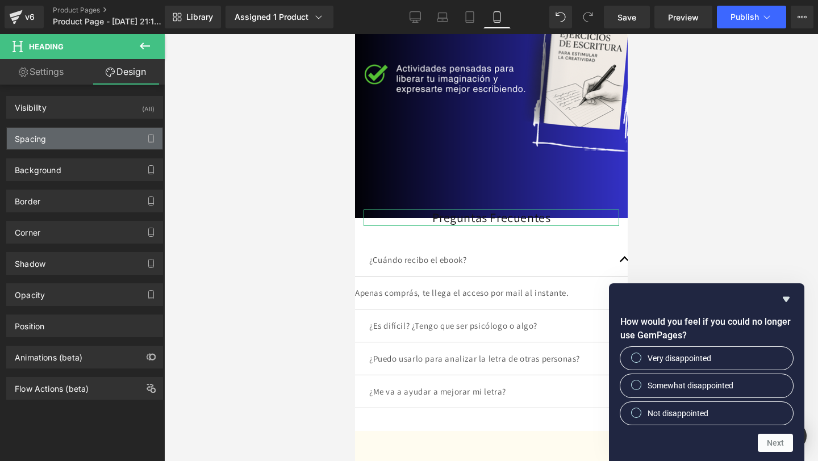
click at [82, 133] on div "Spacing" at bounding box center [85, 139] width 156 height 22
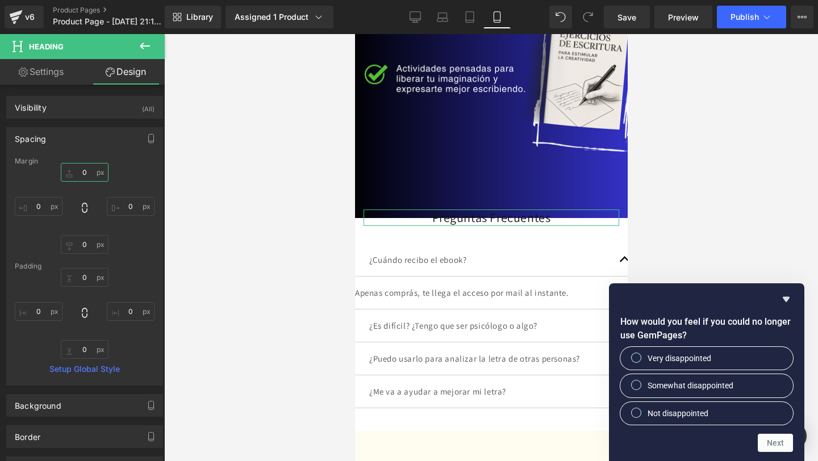
click at [81, 172] on input "0" at bounding box center [85, 172] width 48 height 19
type input "30"
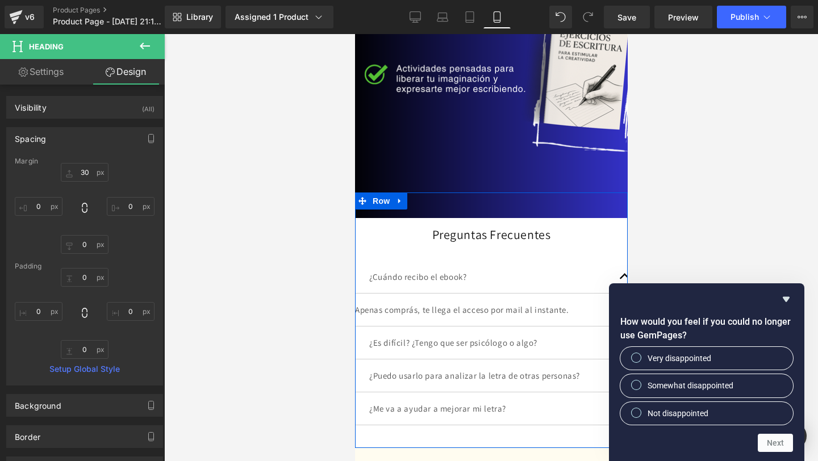
click at [562, 218] on div "Preguntas Frecuentes Heading ¿Cuándo recibo el ebook? Text Block Apenas comprás…" at bounding box center [491, 326] width 273 height 233
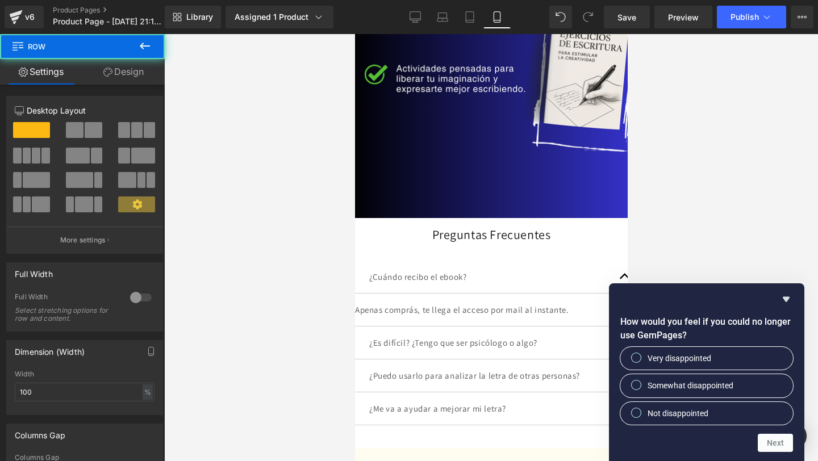
click at [703, 215] on div at bounding box center [491, 247] width 654 height 427
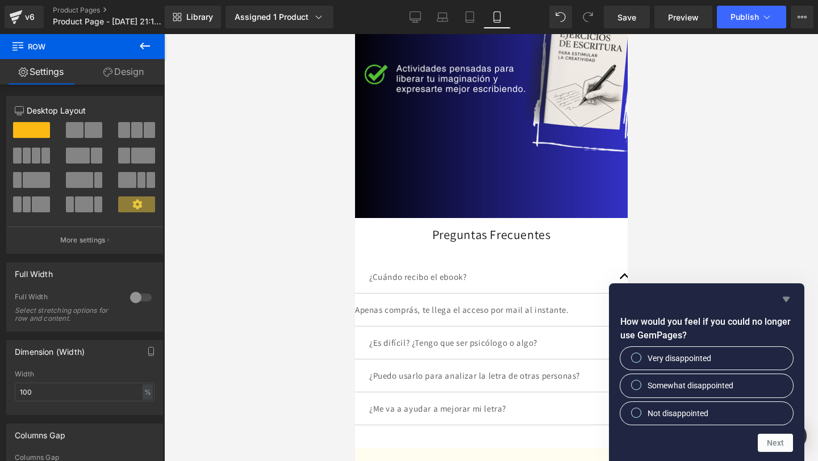
click at [781, 299] on icon "Hide survey" at bounding box center [786, 300] width 14 height 14
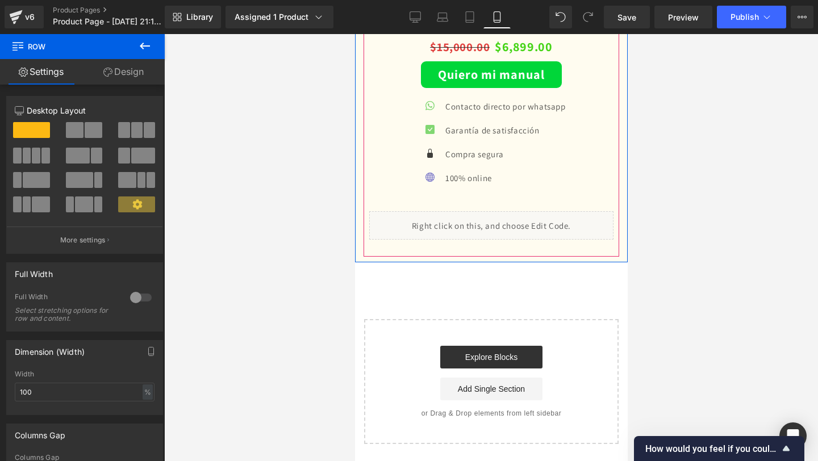
scroll to position [3743, 0]
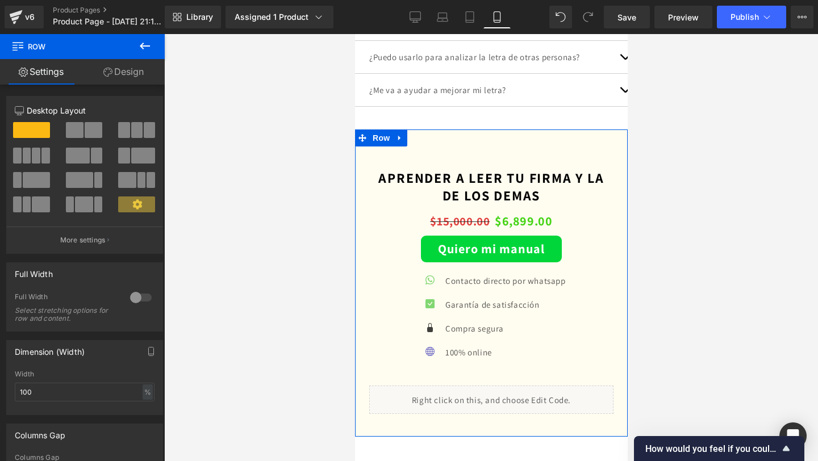
click at [460, 139] on div "APRENDER A LEER TU FIRMA Y LA DE LOS DEMAS (P) Title $15,000.00 $6,899.00 (P) P…" at bounding box center [491, 283] width 273 height 307
click at [399, 139] on icon at bounding box center [399, 138] width 2 height 5
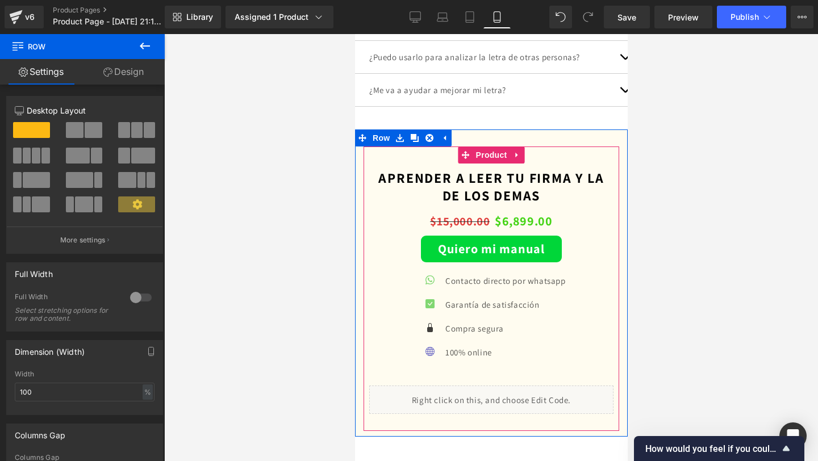
click at [469, 251] on span "(P) Cart Button" at bounding box center [491, 249] width 52 height 14
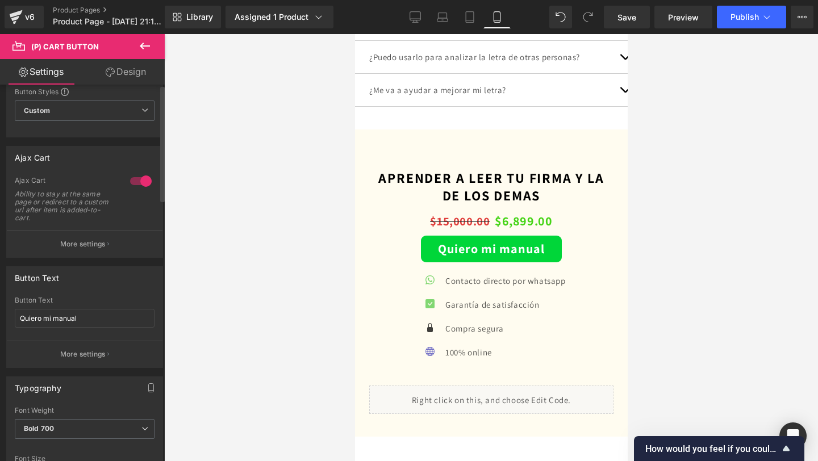
scroll to position [0, 0]
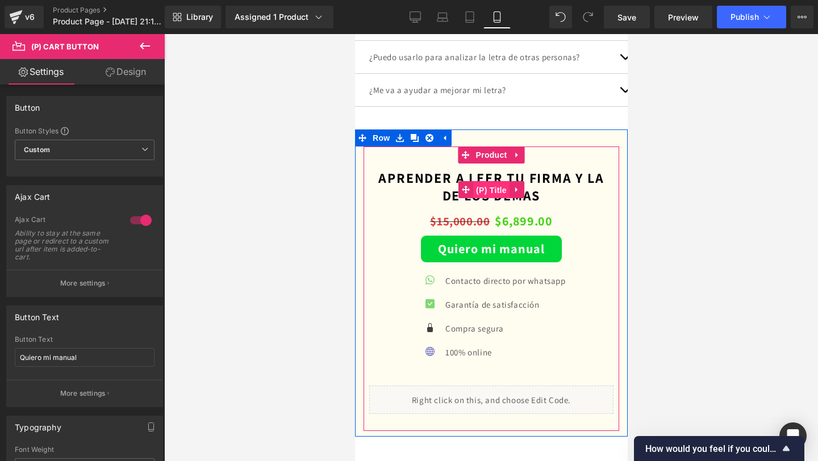
click at [475, 182] on span "(P) Title" at bounding box center [491, 190] width 36 height 17
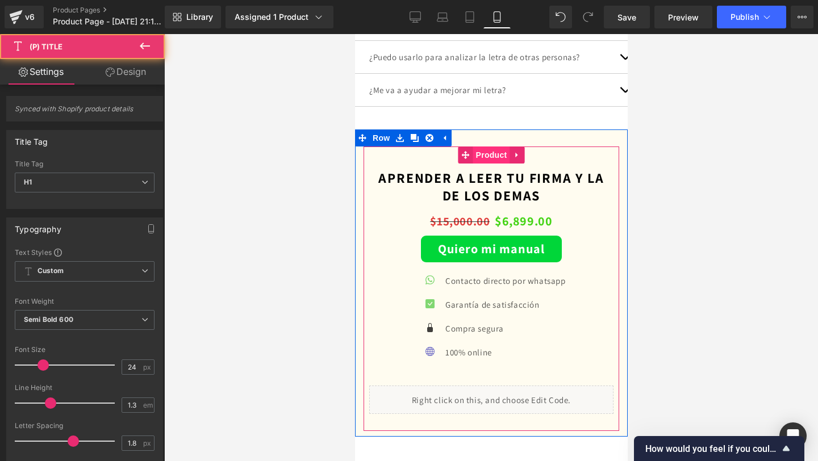
click at [487, 148] on span "Product" at bounding box center [491, 155] width 37 height 17
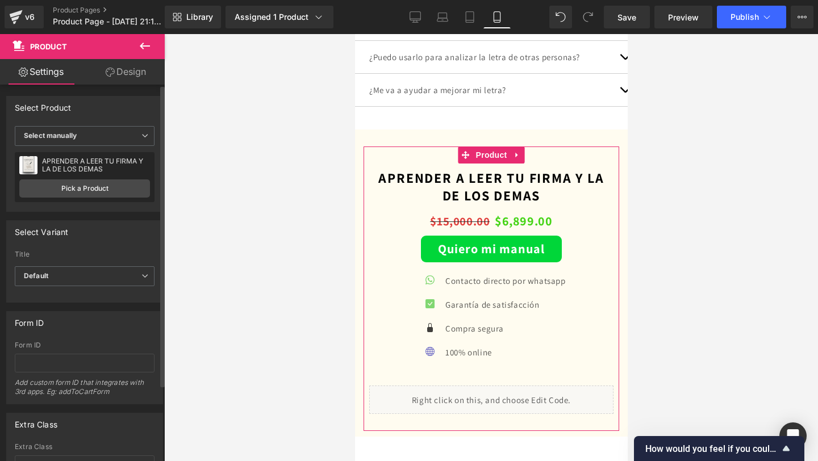
click at [112, 178] on div "APRENDER A LEER TU FIRMA Y LA DE LOS DEMAS APRENDER A LEER TU FIRMA Y LA DE LOS…" at bounding box center [85, 177] width 140 height 50
click at [107, 186] on link "Pick a Product" at bounding box center [84, 189] width 131 height 18
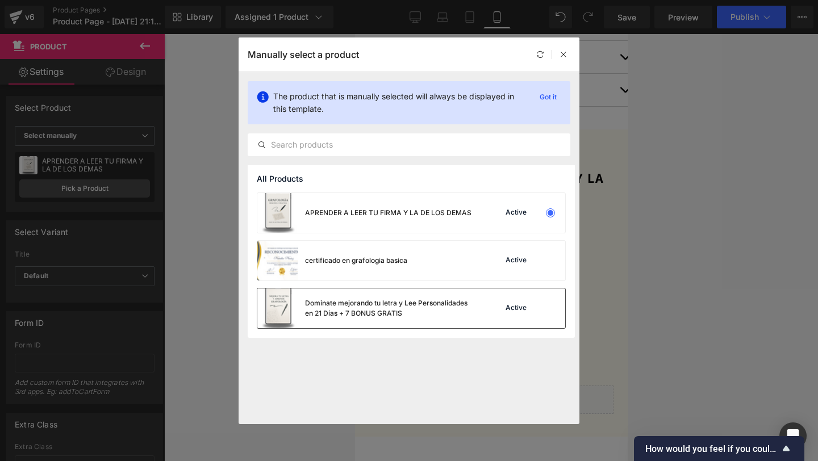
click at [370, 318] on div "Dominate mejorando tu letra y Lee Personalidades en 21 Días + 7 BONUS GRATIS" at bounding box center [390, 308] width 170 height 20
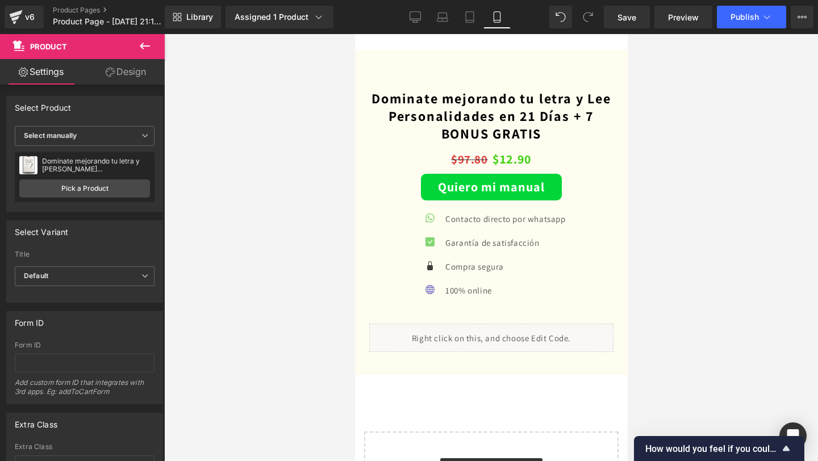
scroll to position [3644, 0]
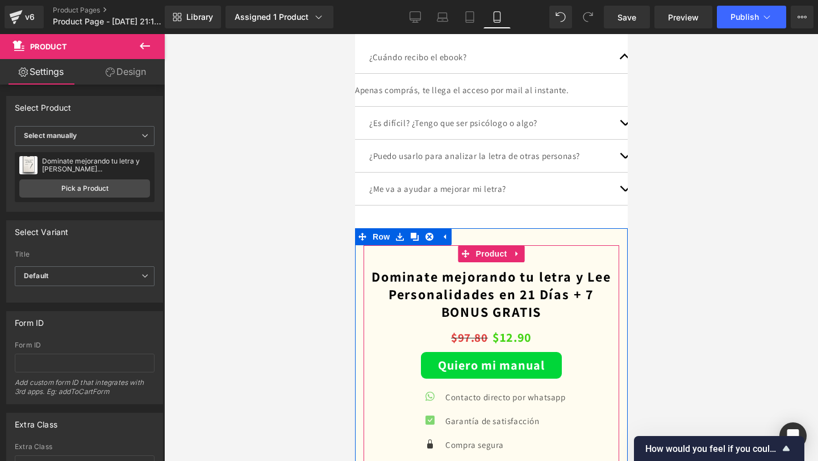
click at [376, 261] on div "Dominate mejorando tu letra y Lee Personalidades en 21 Días + 7 BONUS GRATIS (P…" at bounding box center [491, 396] width 256 height 302
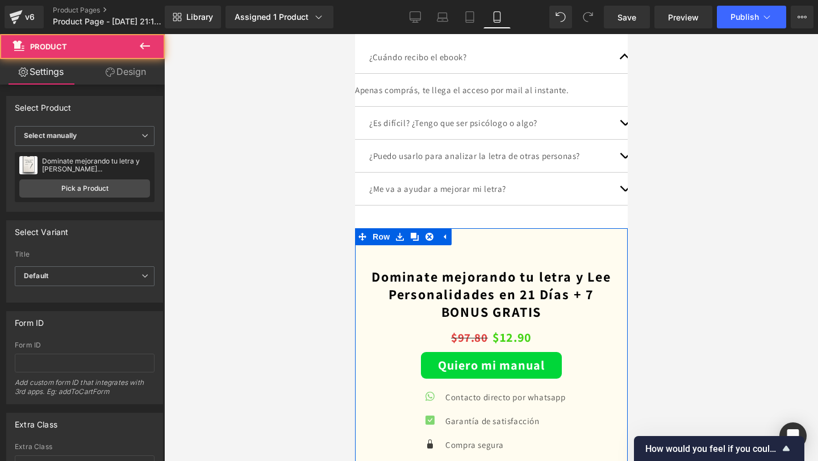
click at [360, 266] on div "Dominate mejorando tu letra y Lee Personalidades en 21 Días + 7 BONUS GRATIS (P…" at bounding box center [491, 396] width 273 height 302
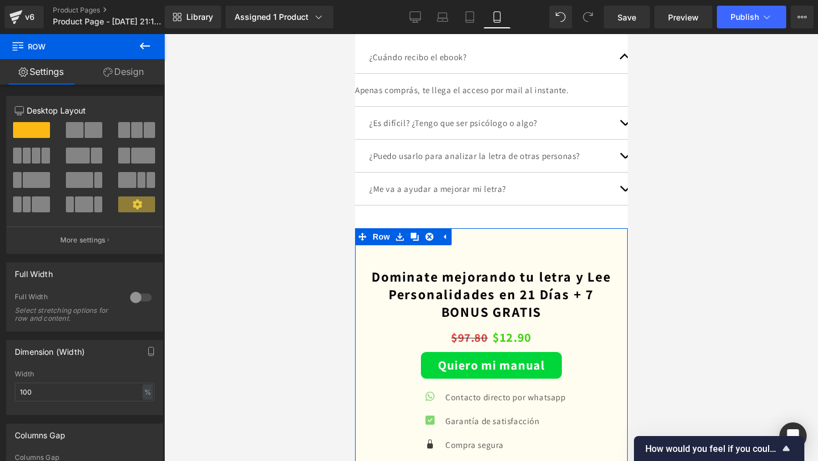
click at [113, 64] on link "Design" at bounding box center [123, 72] width 82 height 26
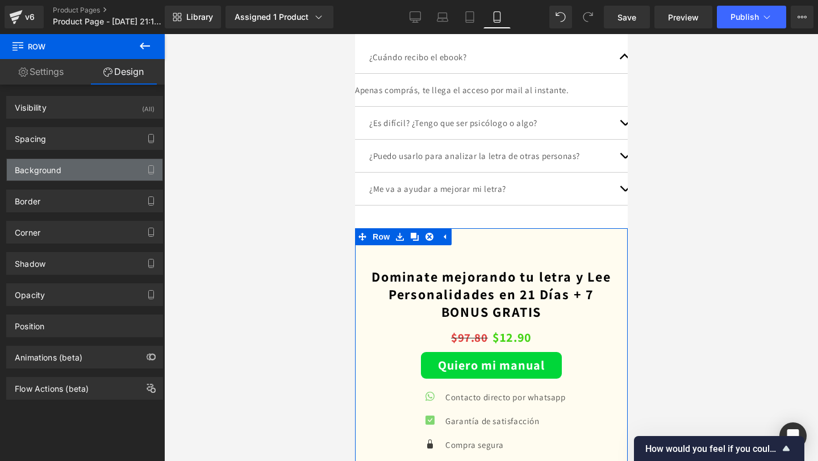
click at [61, 176] on div "Background" at bounding box center [85, 170] width 156 height 22
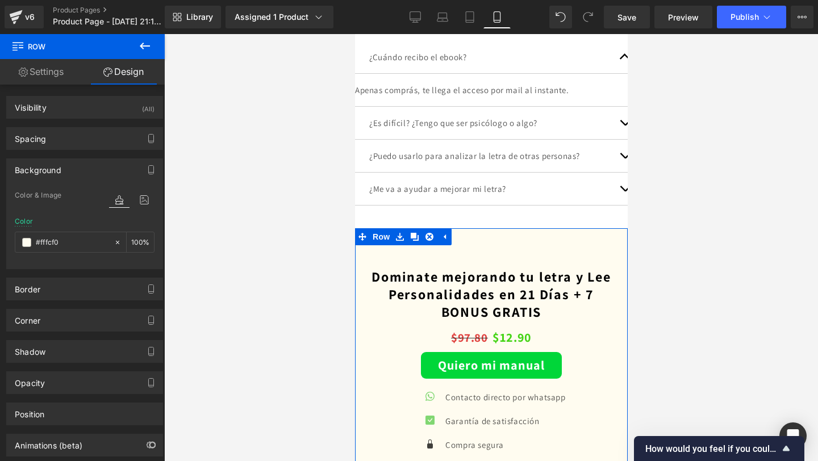
drag, startPoint x: 66, startPoint y: 243, endPoint x: 10, endPoint y: 243, distance: 56.8
click at [10, 243] on div "Color & Image color #fffcf0 Color #fffcf0 100 % Image Replace Image Upload imag…" at bounding box center [85, 229] width 156 height 80
click at [56, 244] on input "#fffcf0" at bounding box center [72, 242] width 73 height 12
type input "#"
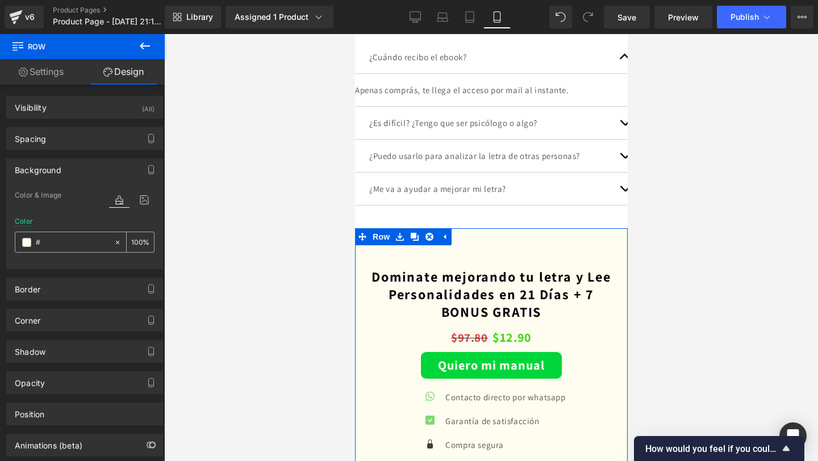
type input "0"
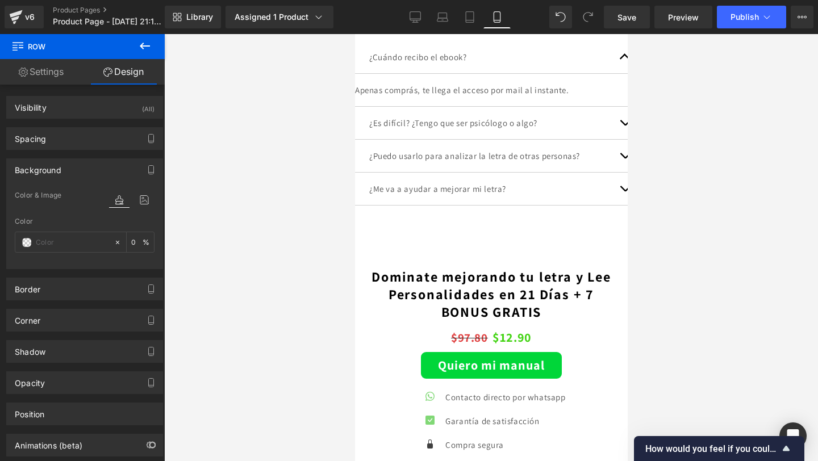
click at [200, 232] on div at bounding box center [491, 247] width 654 height 427
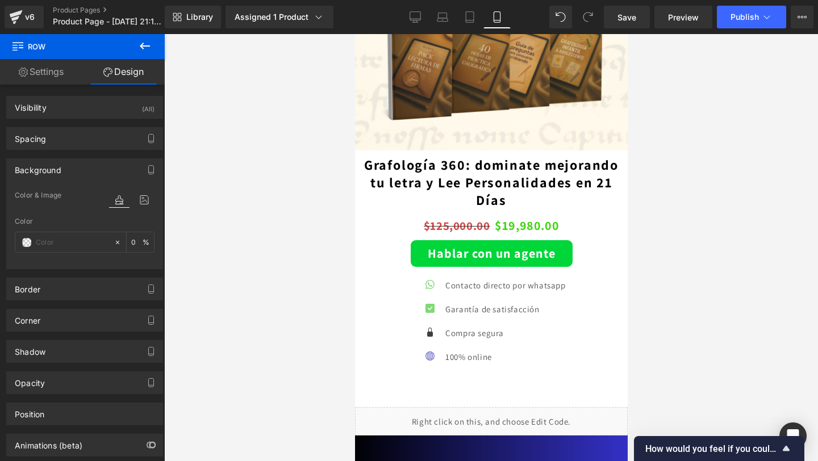
scroll to position [1864, 0]
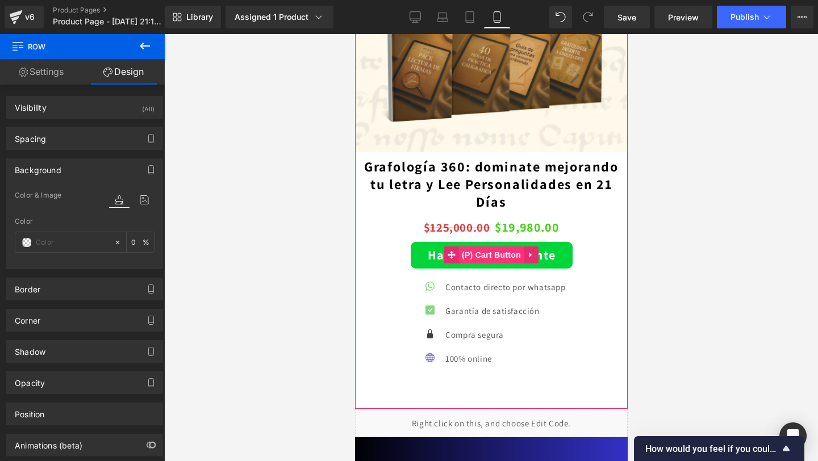
click at [502, 247] on link "(P) Cart Button" at bounding box center [484, 255] width 80 height 17
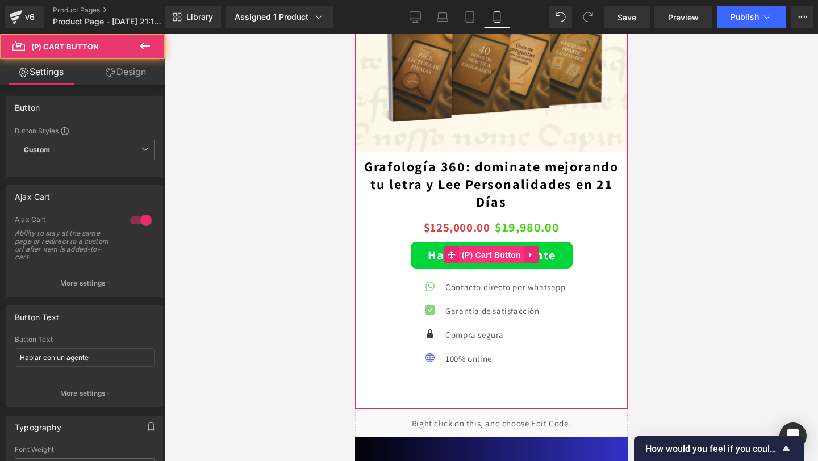
click at [499, 250] on span "(P) Cart Button" at bounding box center [490, 255] width 65 height 17
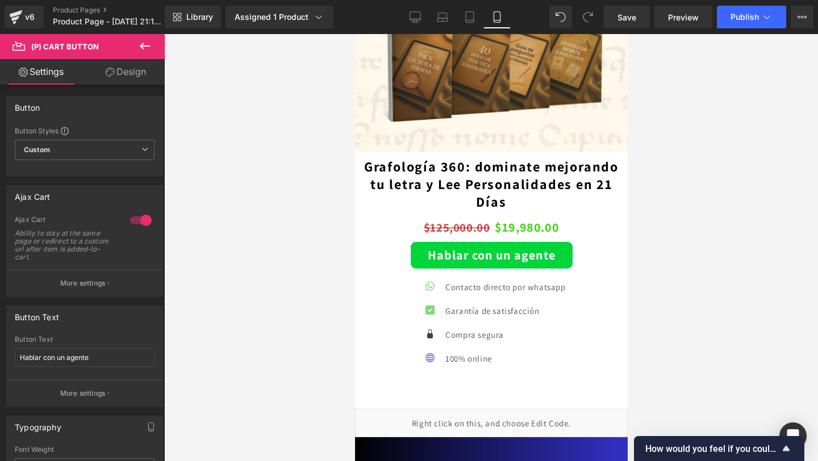
click at [137, 69] on link "Design" at bounding box center [126, 72] width 82 height 26
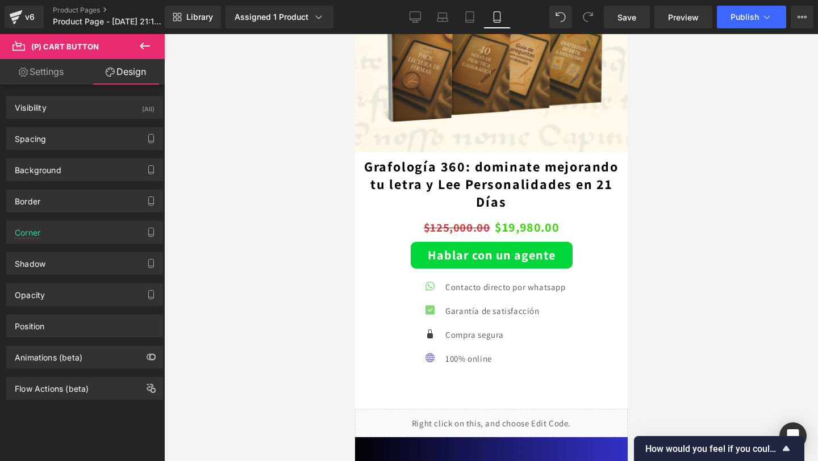
click at [25, 74] on icon at bounding box center [23, 72] width 9 height 9
type input "100"
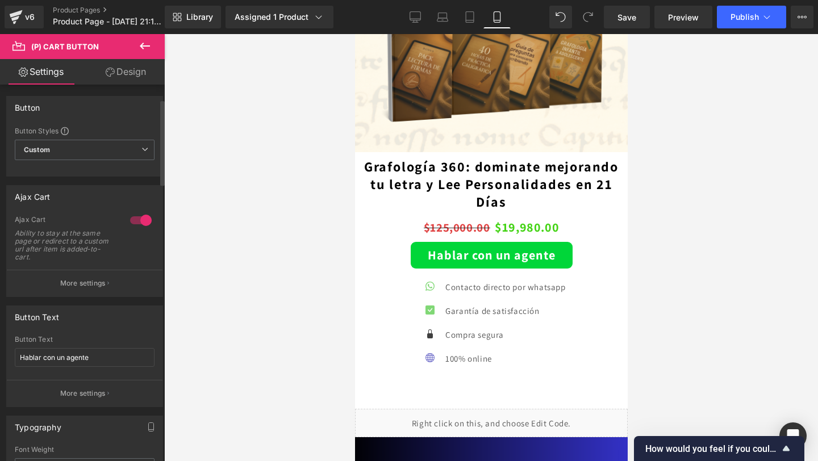
scroll to position [146, 0]
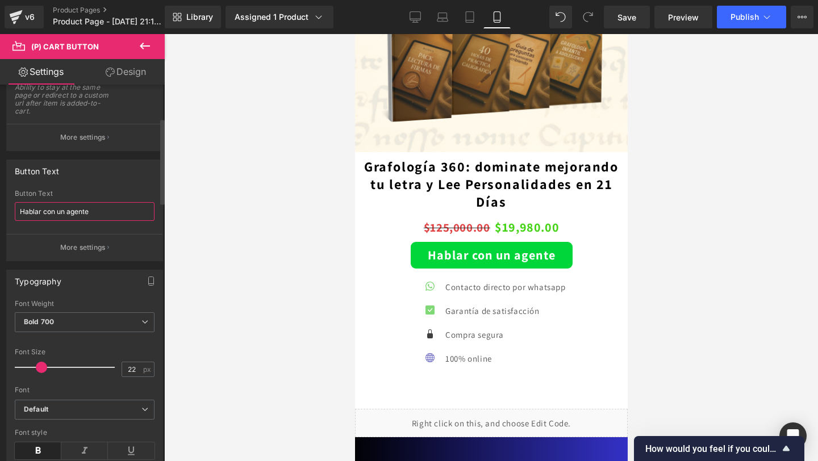
drag, startPoint x: 103, startPoint y: 213, endPoint x: 16, endPoint y: 212, distance: 86.9
click at [16, 212] on input "Hablar con un agente" at bounding box center [85, 211] width 140 height 19
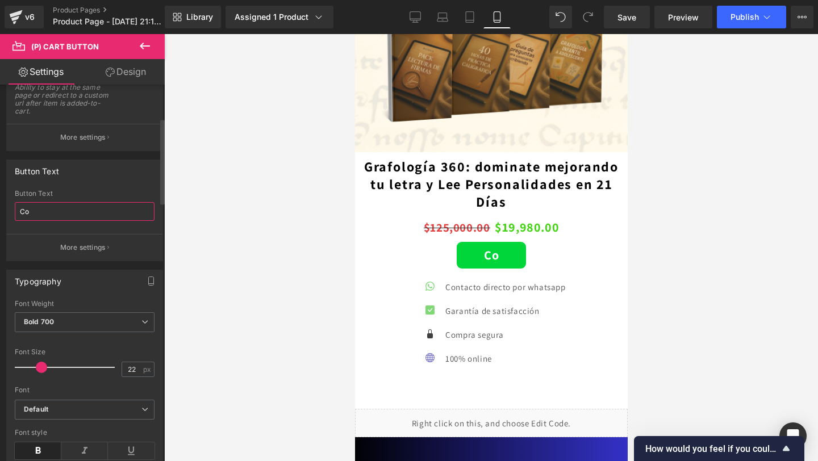
type input "C"
type input "c"
type input "C"
type input "P"
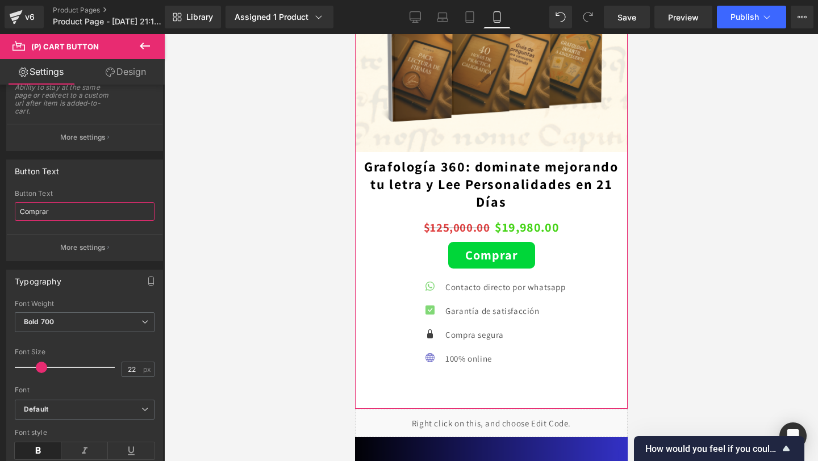
type input "Comprar"
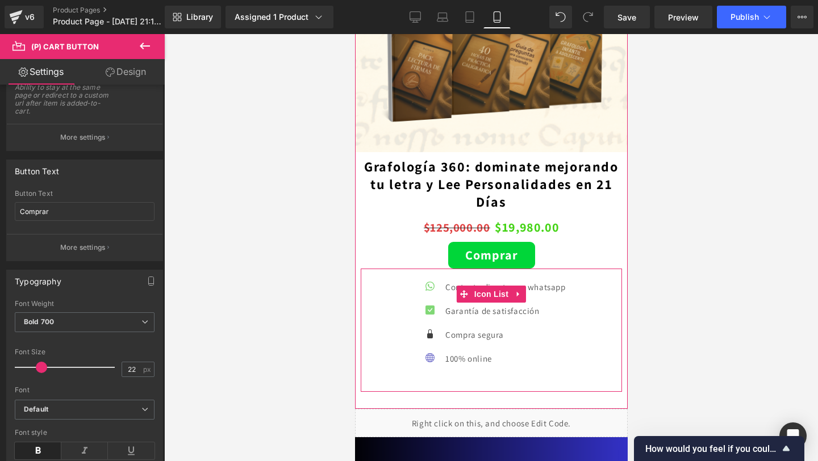
click at [445, 286] on p "Contacto directo por whatsapp" at bounding box center [505, 287] width 120 height 15
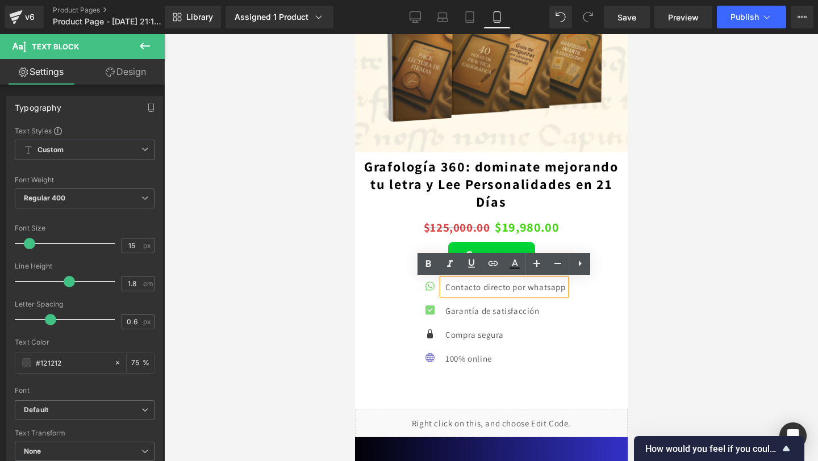
click at [601, 299] on div "Icon Contacto directo por whatsapp Text Block Icon Garantía de satisfacción Tex…" at bounding box center [490, 327] width 261 height 95
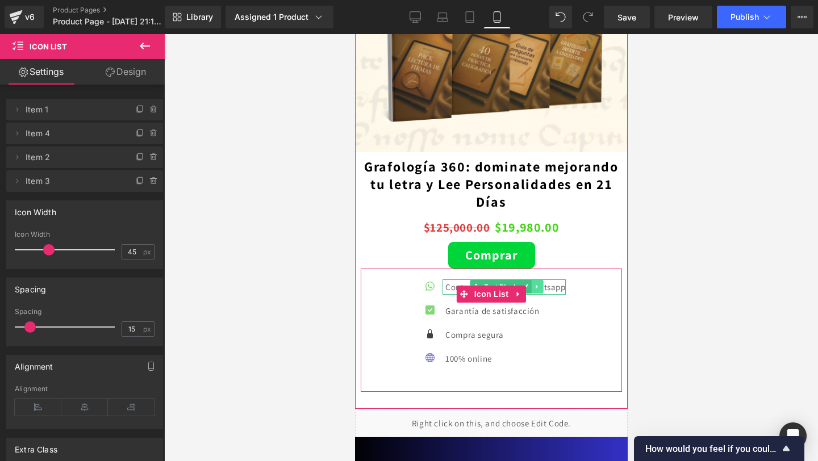
click at [531, 283] on link at bounding box center [537, 287] width 12 height 14
click at [540, 286] on icon at bounding box center [543, 287] width 6 height 6
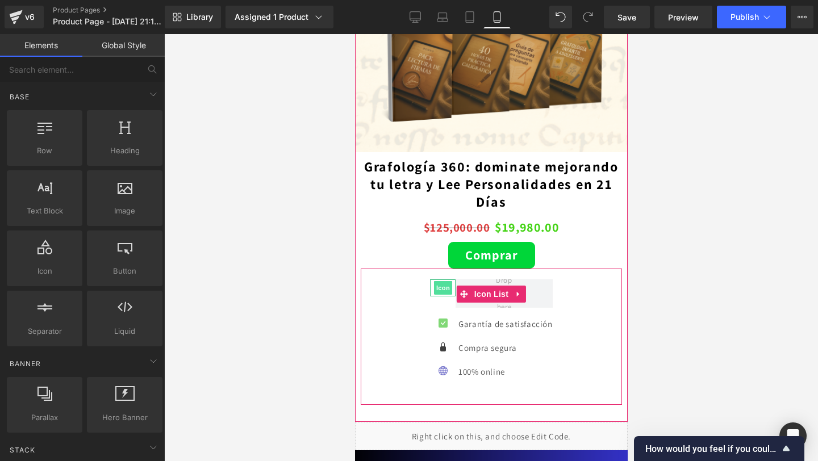
click at [443, 287] on span "Icon" at bounding box center [442, 288] width 18 height 14
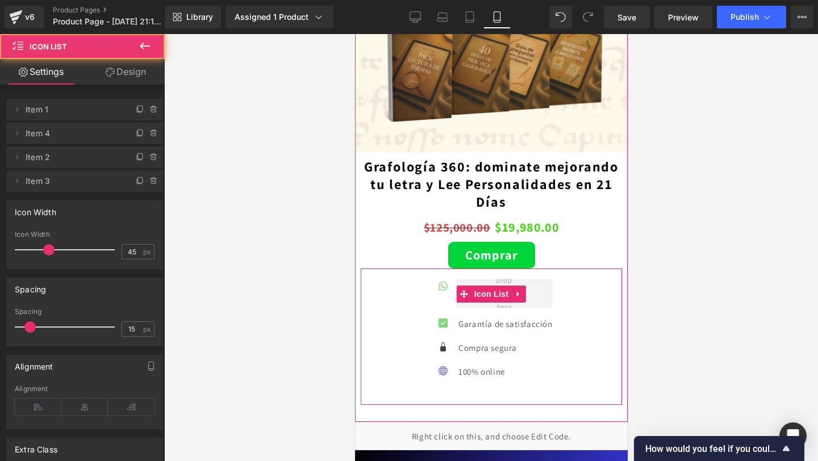
click at [416, 309] on div "Icon Icon Garantía de satisfacción Text Block Icon Compra segura Text Block Ico…" at bounding box center [490, 334] width 261 height 109
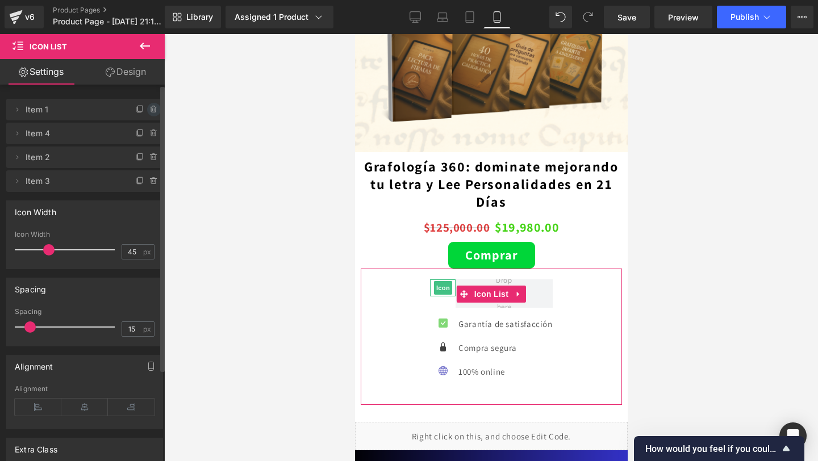
click at [151, 107] on icon at bounding box center [153, 109] width 5 height 5
click at [144, 108] on button "Delete" at bounding box center [142, 110] width 36 height 15
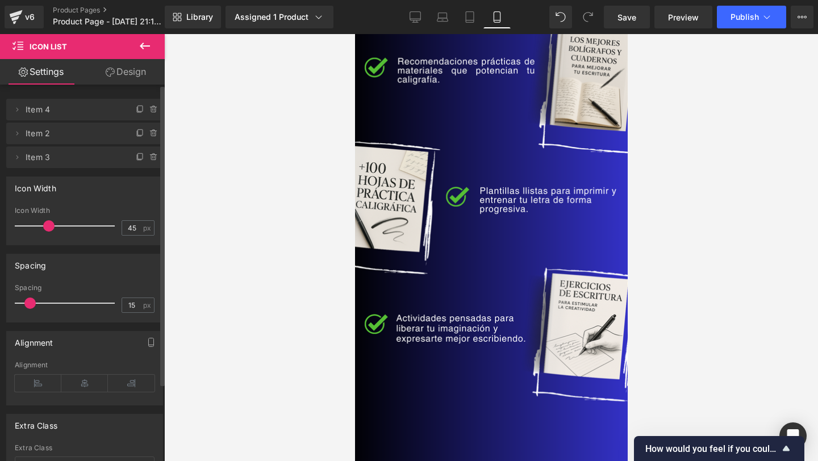
scroll to position [2803, 0]
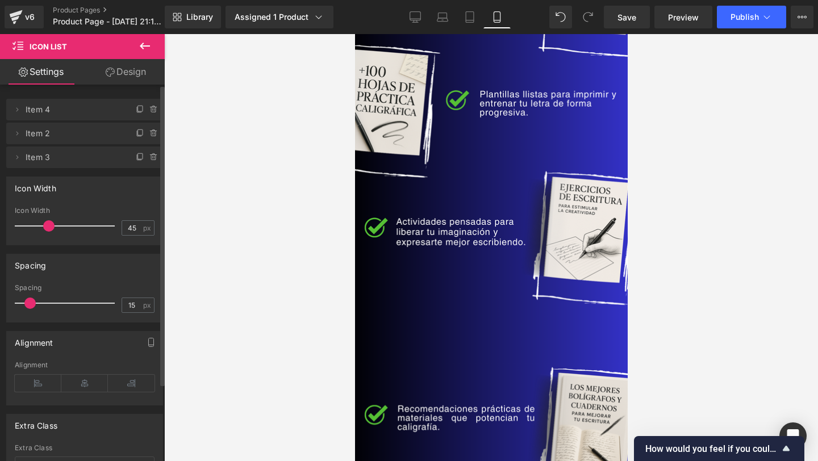
click at [520, 225] on img at bounding box center [491, 145] width 290 height 453
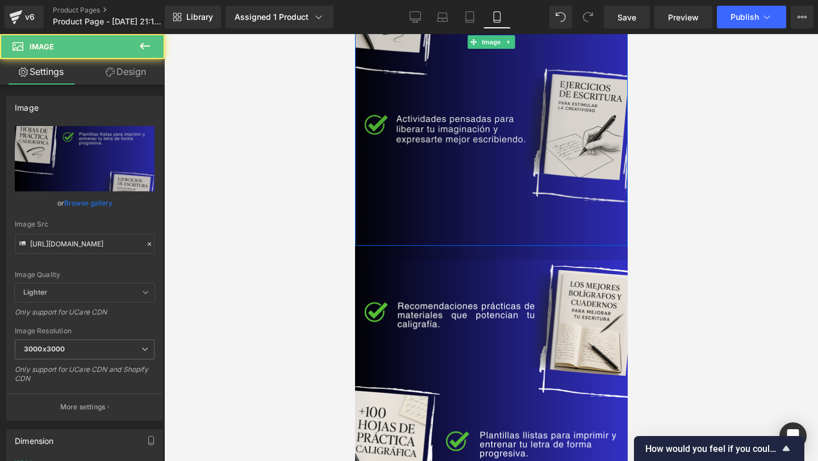
click at [473, 192] on img at bounding box center [491, 42] width 290 height 453
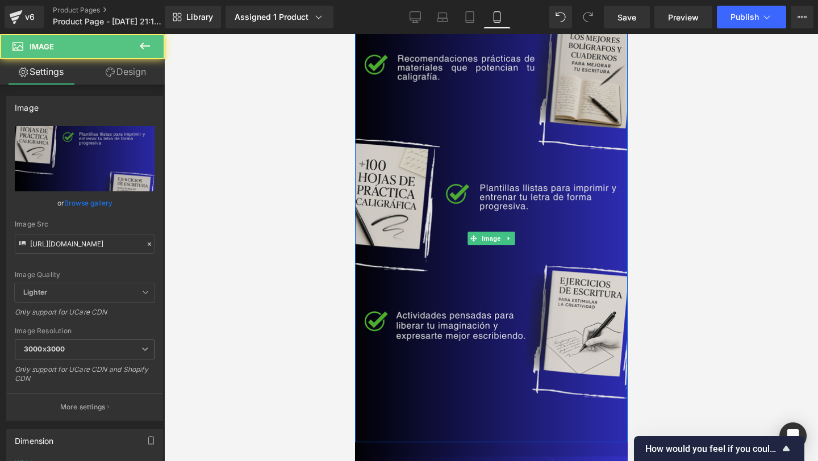
scroll to position [2614, 0]
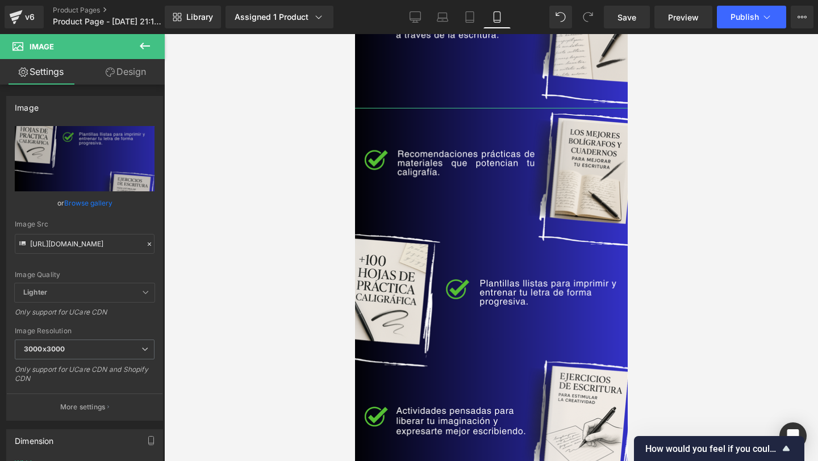
click at [125, 77] on link "Design" at bounding box center [126, 72] width 82 height 26
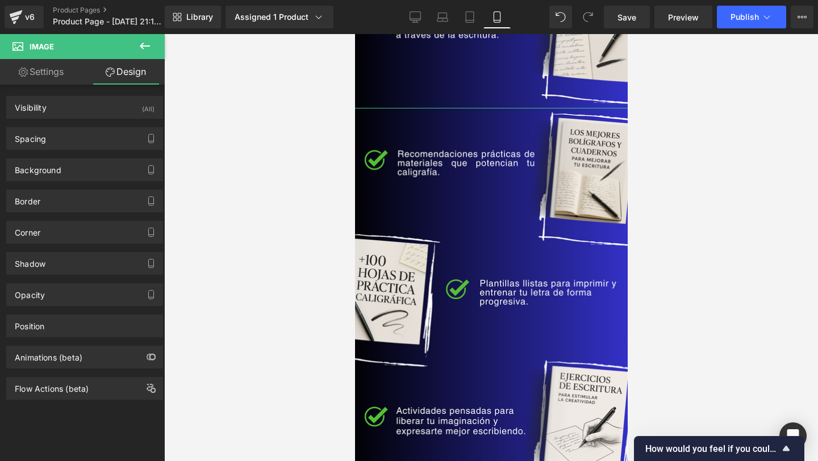
click at [47, 84] on link "Settings" at bounding box center [41, 72] width 82 height 26
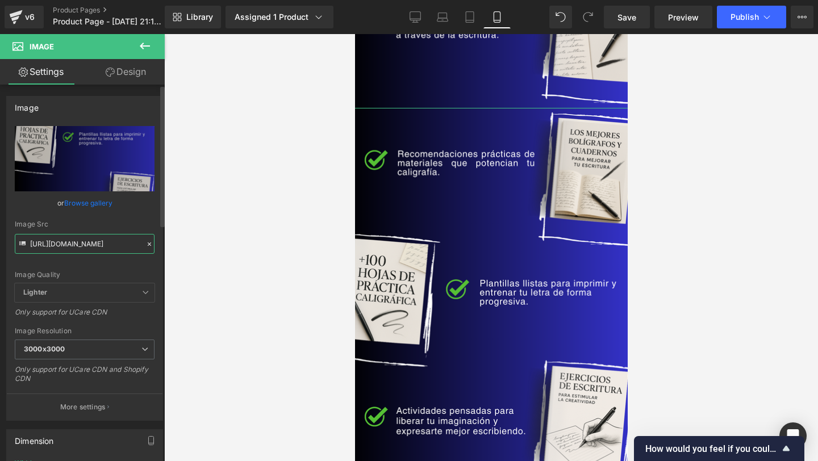
click at [64, 247] on input "[URL][DOMAIN_NAME]" at bounding box center [85, 244] width 140 height 20
paste input "y6jKGPf1/Grafologia-"
type input "[URL][DOMAIN_NAME]"
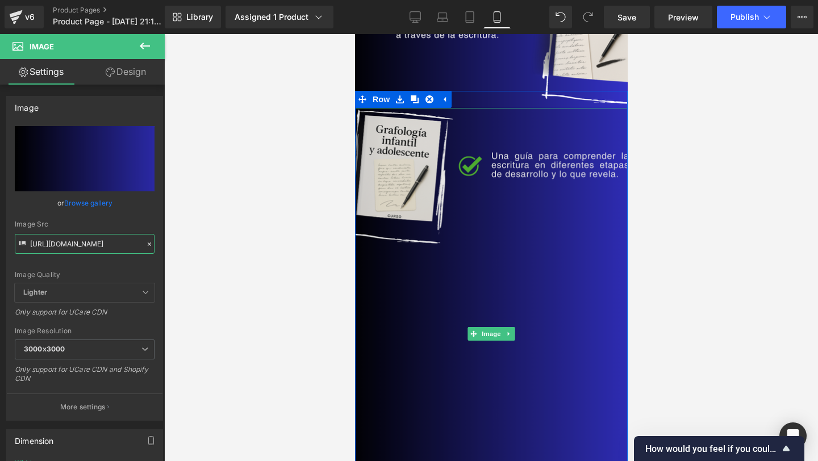
scroll to position [2962, 0]
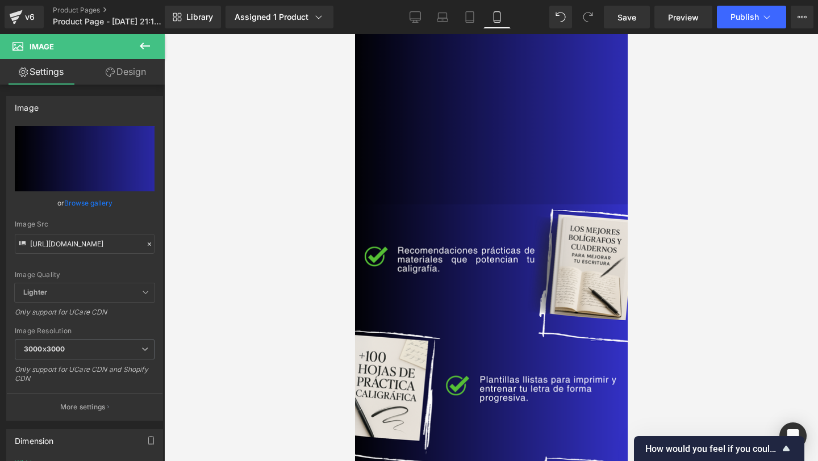
click at [532, 339] on img at bounding box center [491, 431] width 290 height 453
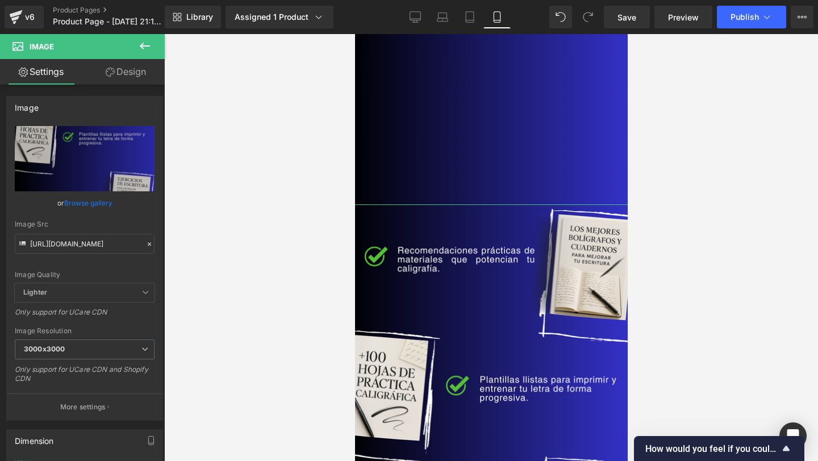
click at [133, 70] on link "Design" at bounding box center [126, 72] width 82 height 26
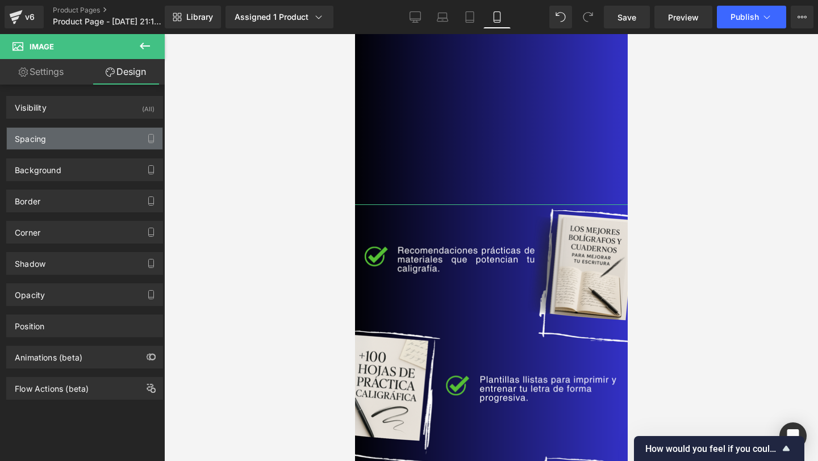
click at [103, 135] on div "Spacing" at bounding box center [85, 139] width 156 height 22
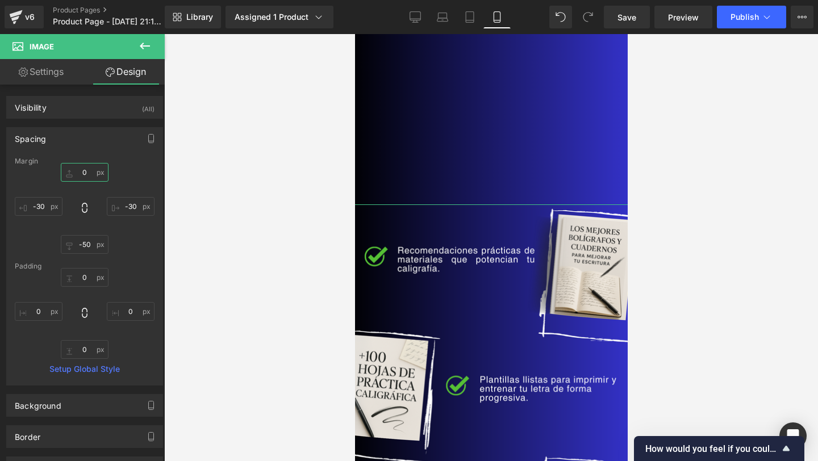
click at [78, 174] on input "0" at bounding box center [85, 172] width 48 height 19
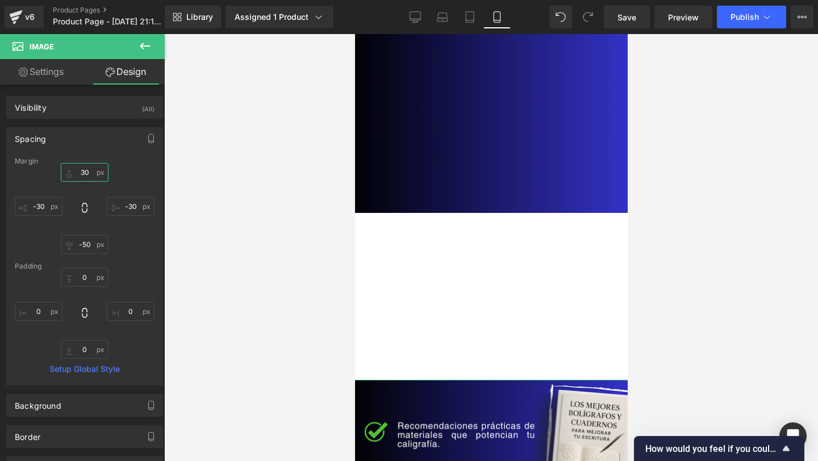
type input "3"
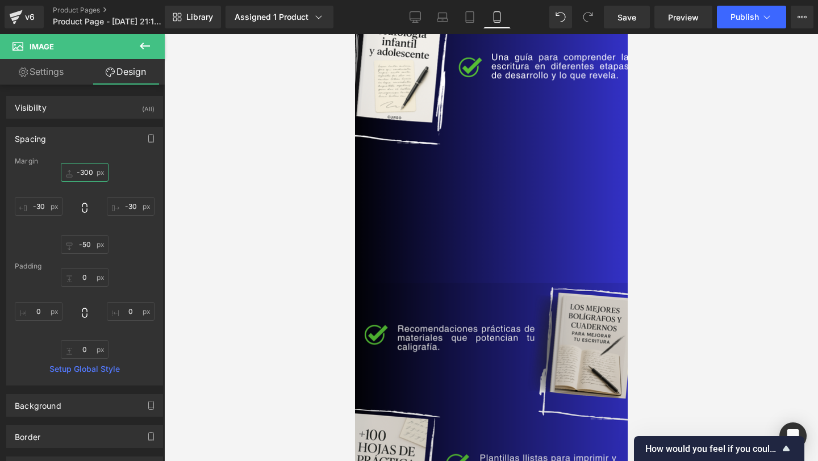
scroll to position [2660, 0]
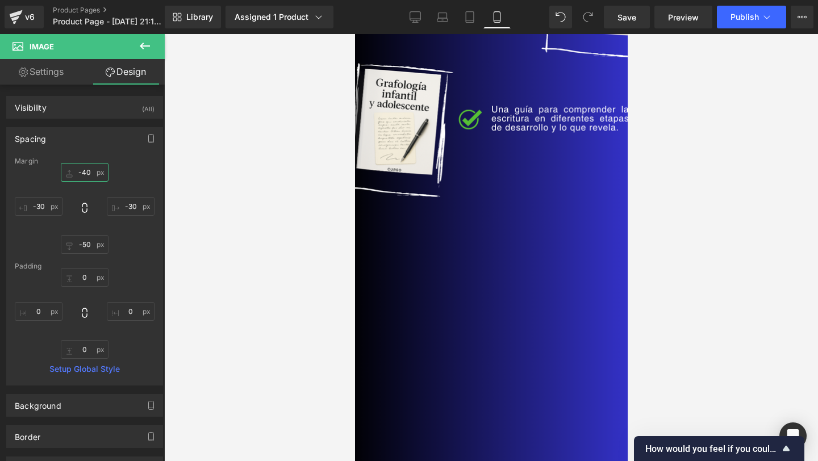
type input "-490"
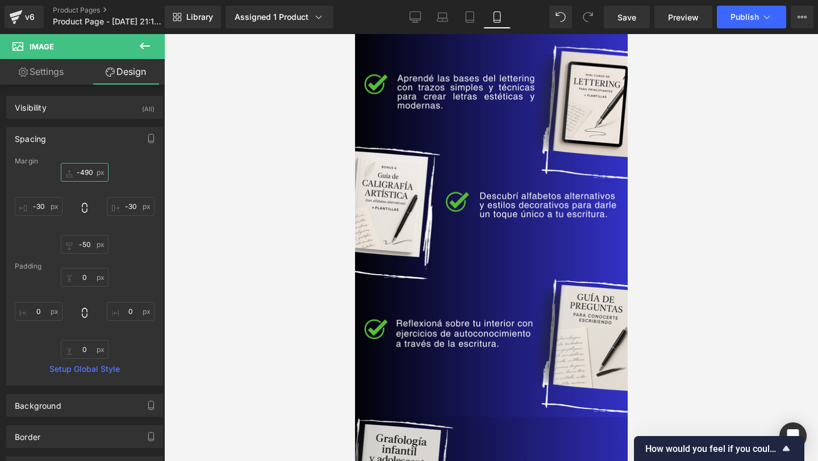
scroll to position [2382, 0]
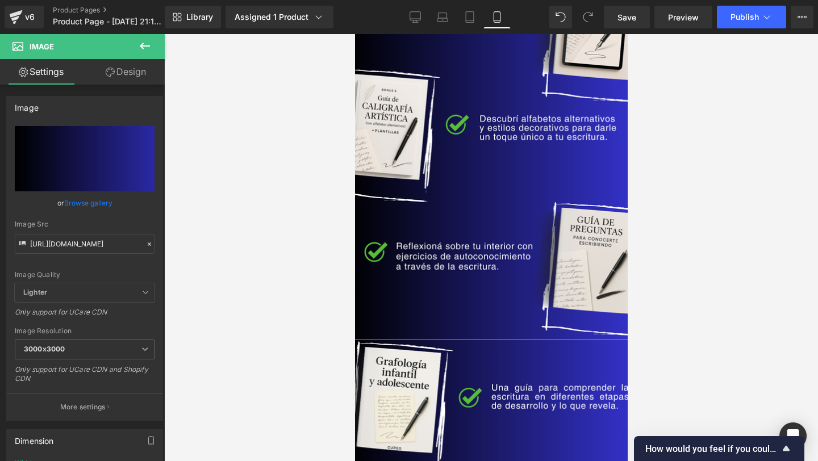
click at [94, 78] on link "Design" at bounding box center [126, 72] width 82 height 26
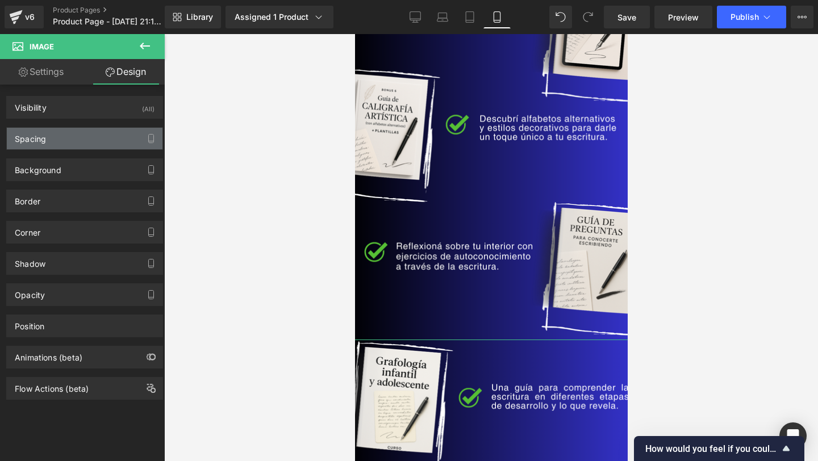
click at [40, 140] on div "Spacing" at bounding box center [30, 136] width 31 height 16
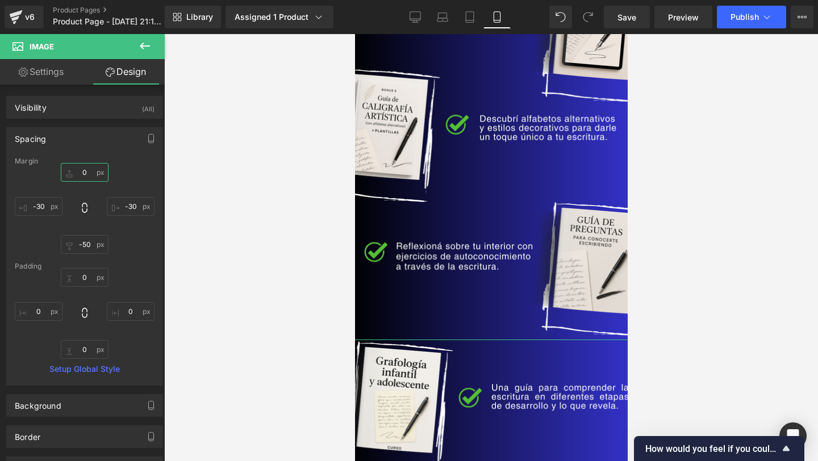
click at [84, 181] on input "0" at bounding box center [85, 172] width 48 height 19
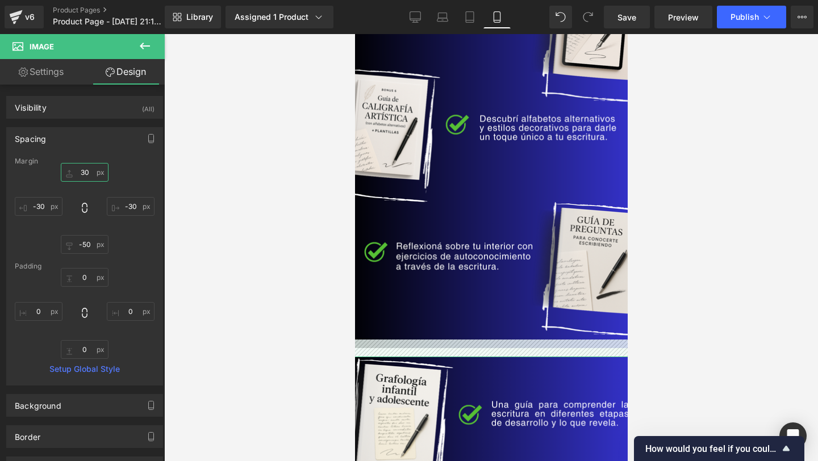
type input "3"
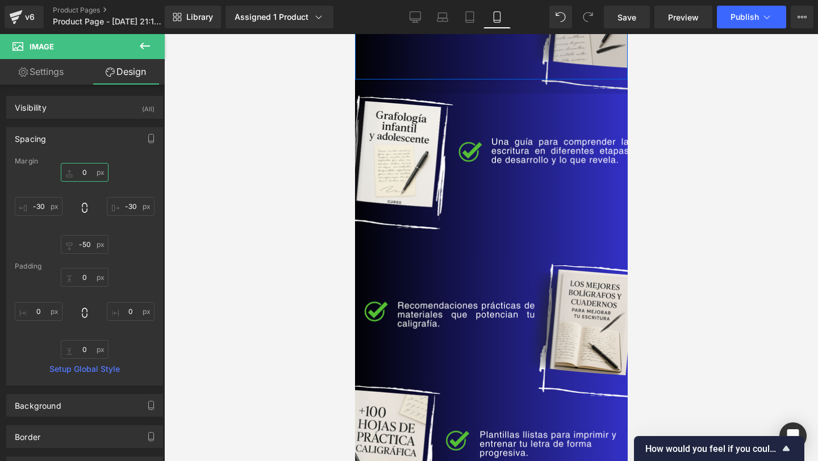
scroll to position [2630, 0]
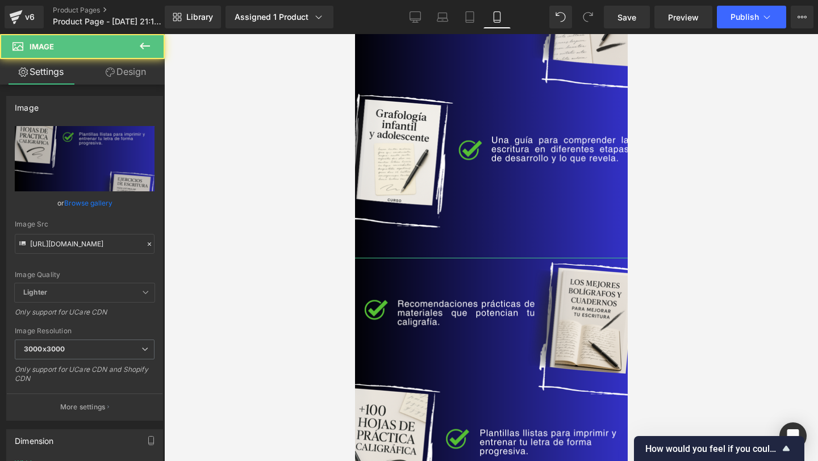
click at [110, 63] on link "Design" at bounding box center [126, 72] width 82 height 26
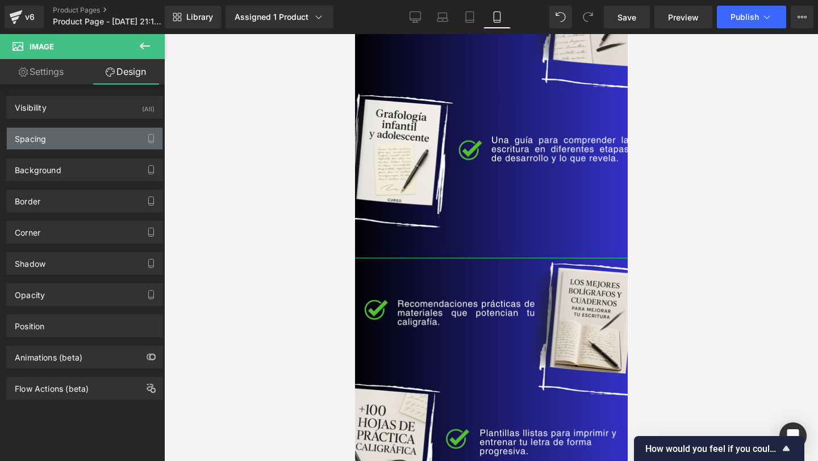
click at [67, 134] on div "Spacing" at bounding box center [85, 139] width 156 height 22
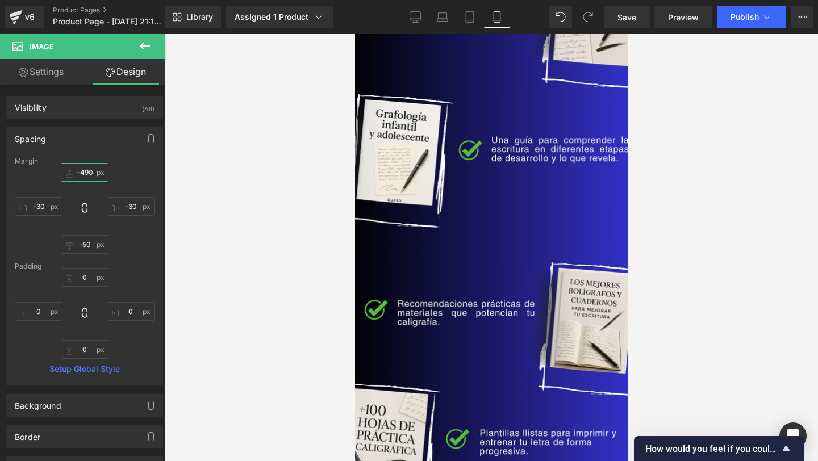
click at [82, 171] on input "-490" at bounding box center [85, 172] width 48 height 19
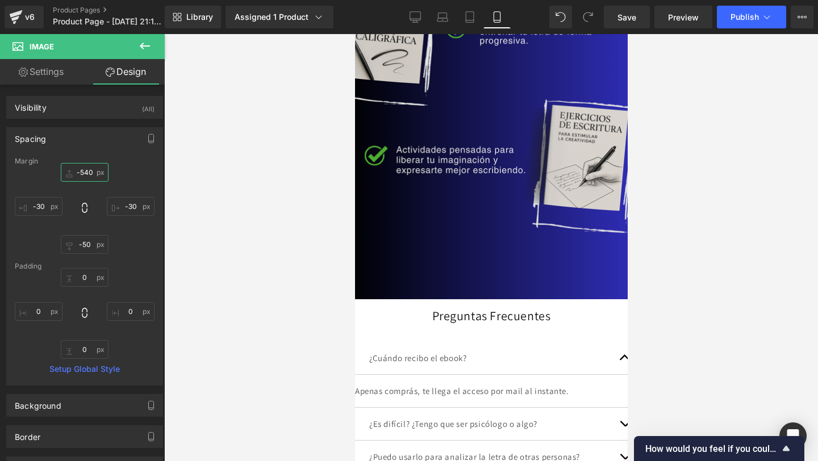
scroll to position [3014, 0]
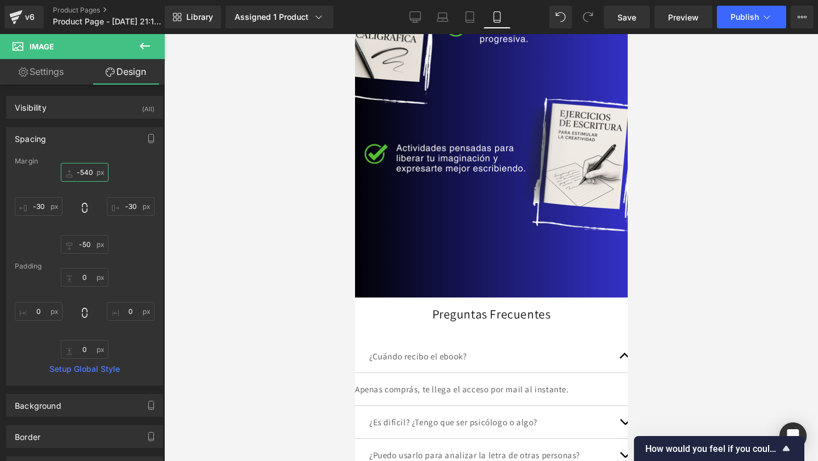
type input "-540"
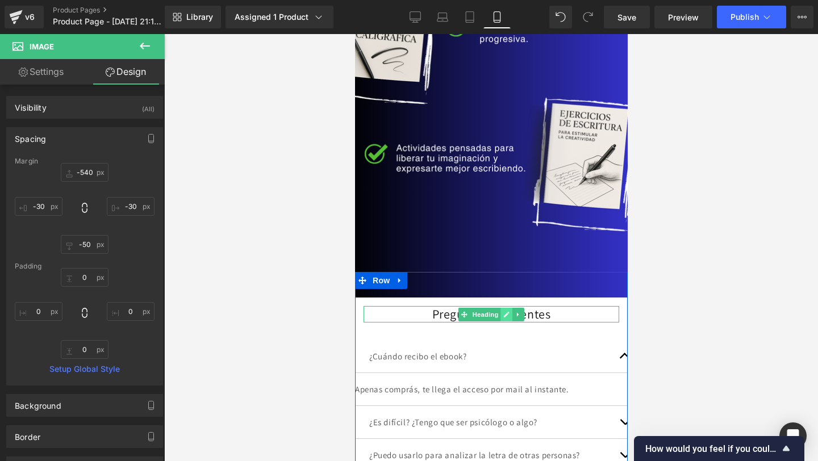
click at [507, 308] on link at bounding box center [507, 315] width 12 height 14
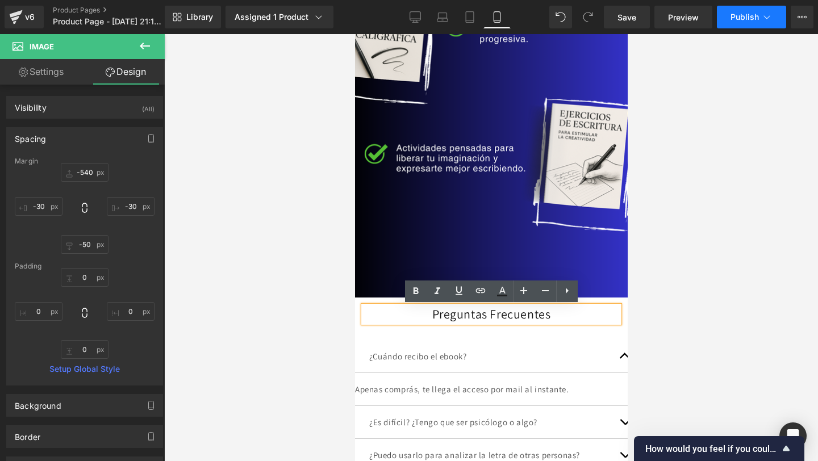
click at [732, 12] on span "Publish" at bounding box center [745, 16] width 28 height 9
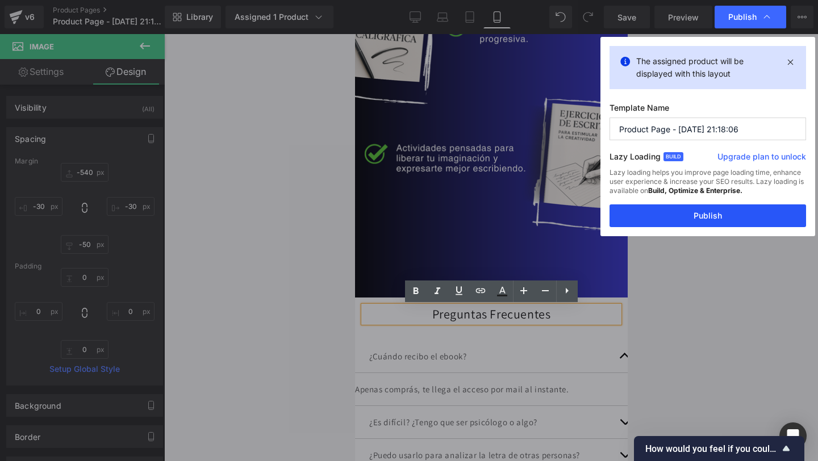
click at [687, 217] on button "Publish" at bounding box center [708, 216] width 197 height 23
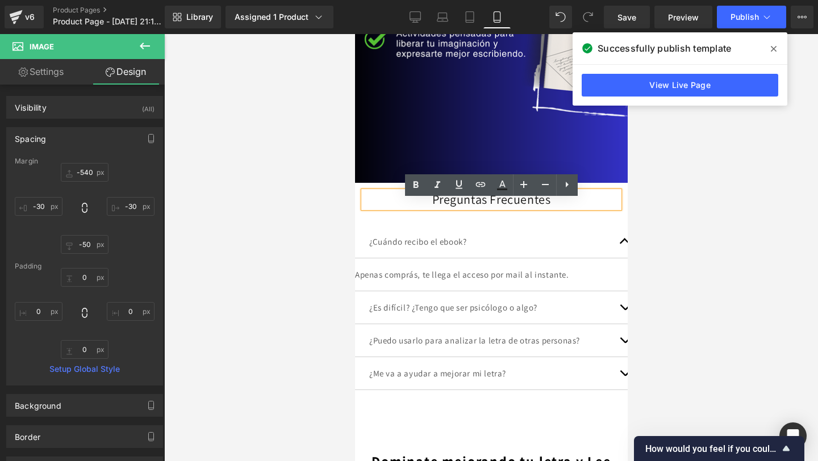
scroll to position [3105, 0]
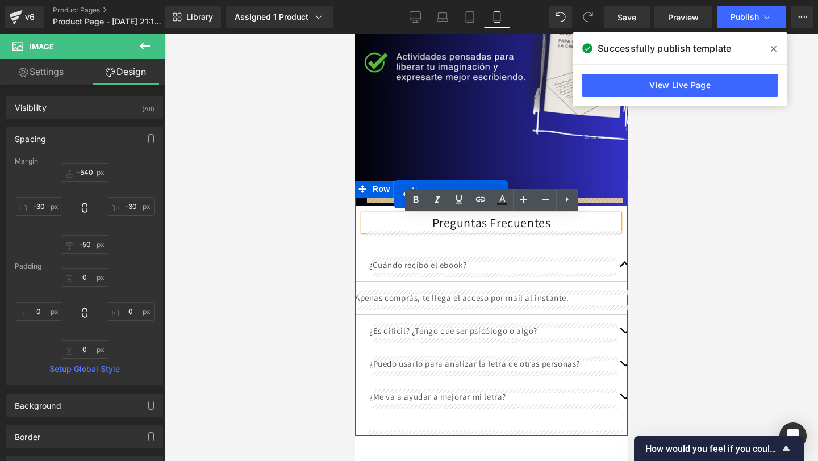
drag, startPoint x: 460, startPoint y: 357, endPoint x: 394, endPoint y: 194, distance: 175.1
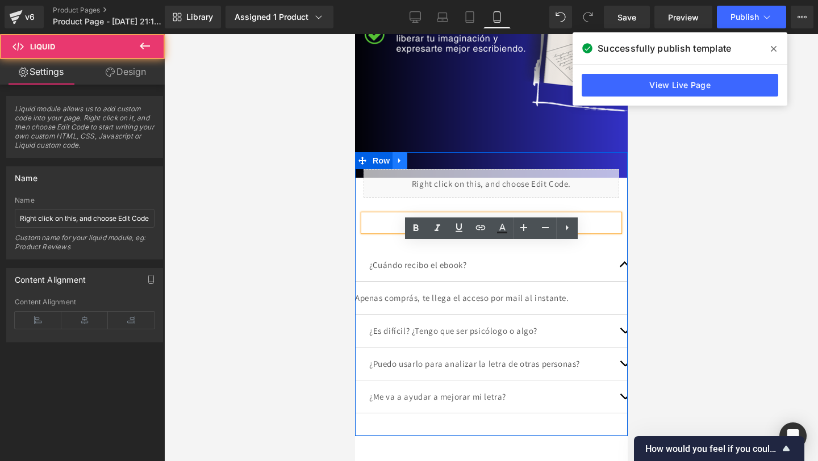
scroll to position [3077, 0]
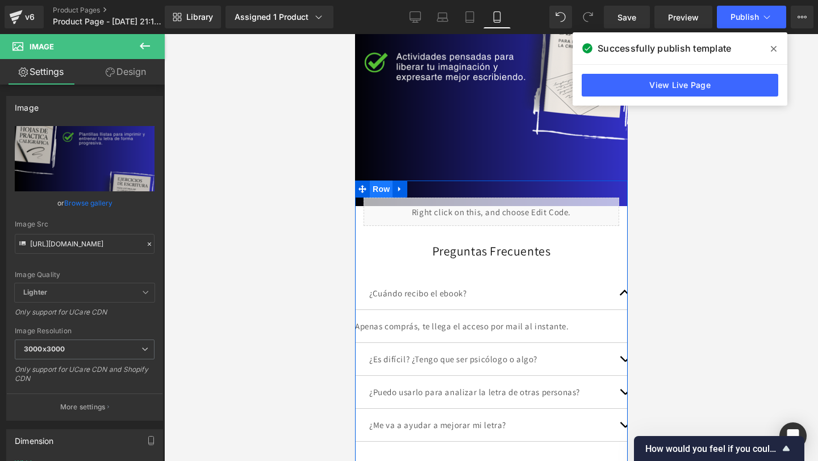
click at [382, 189] on span "Row" at bounding box center [380, 189] width 23 height 17
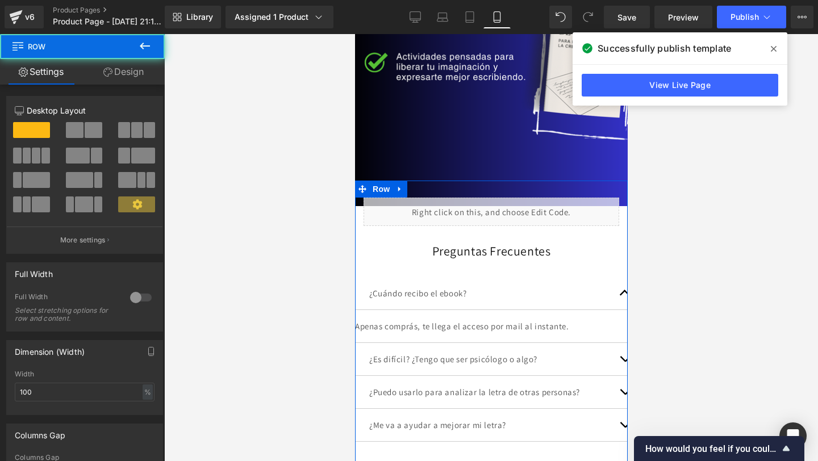
click at [119, 69] on link "Design" at bounding box center [123, 72] width 82 height 26
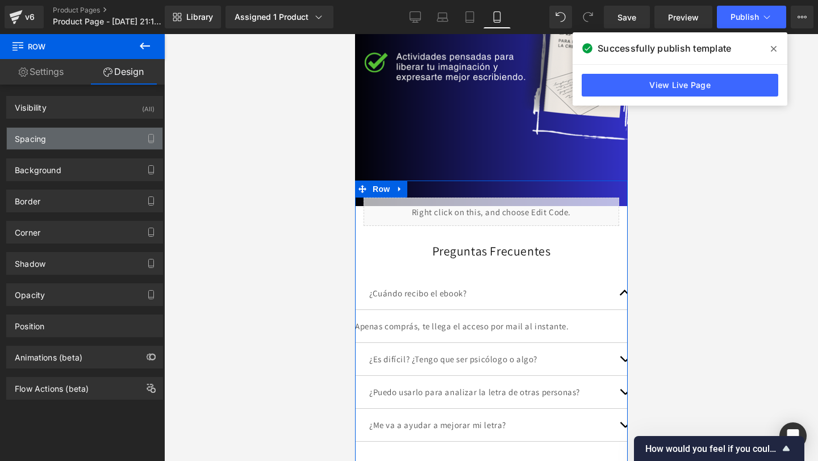
click at [86, 132] on div "Spacing" at bounding box center [85, 139] width 156 height 22
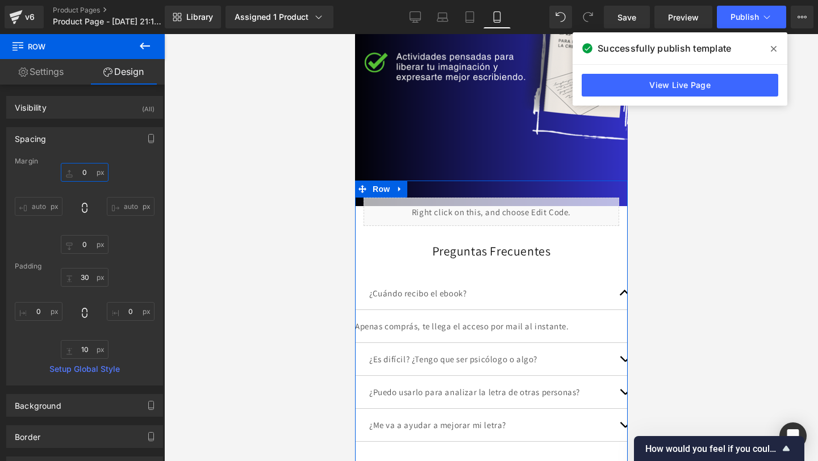
click at [86, 174] on input "0" at bounding box center [85, 172] width 48 height 19
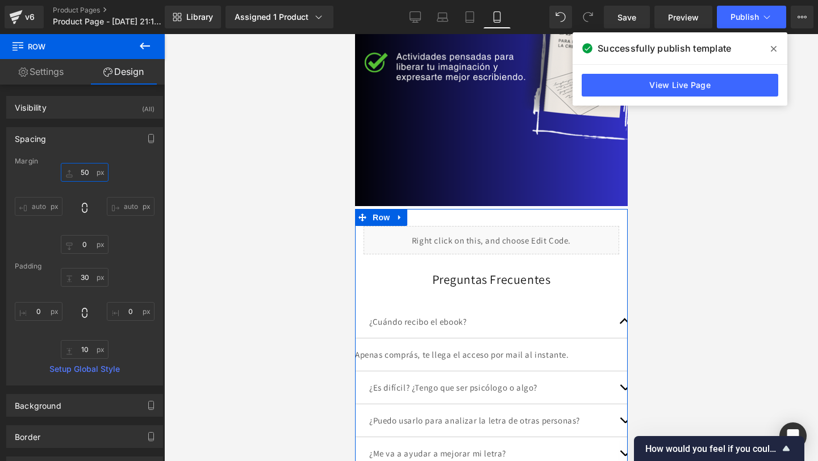
type input "5"
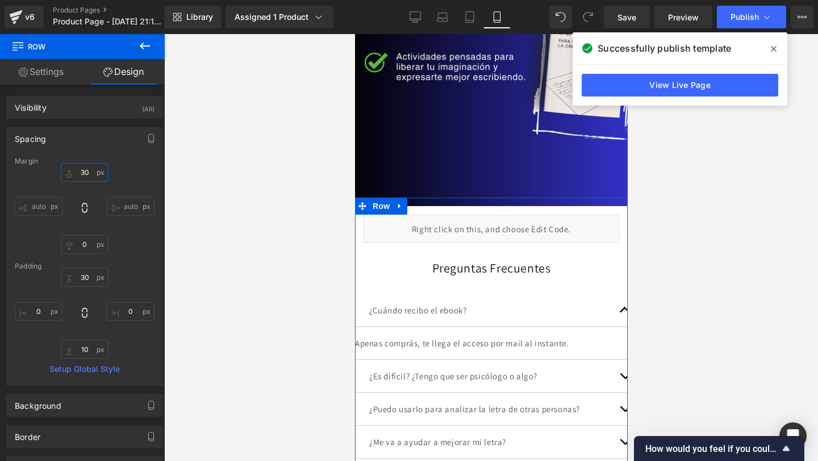
type input "3"
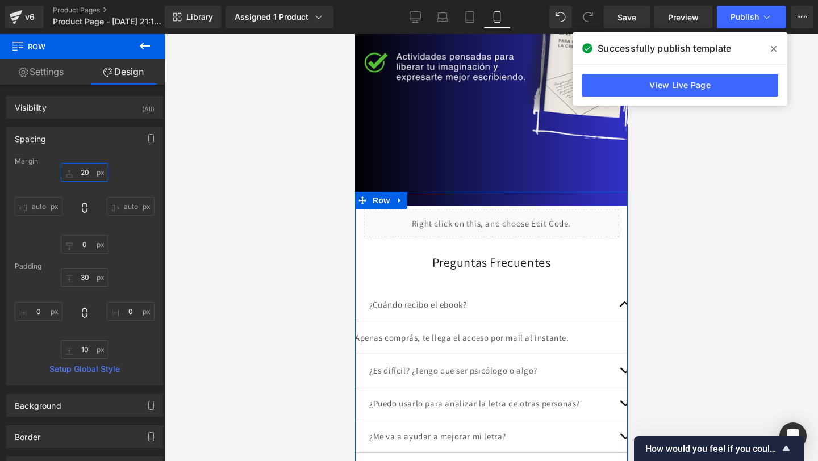
type input "2"
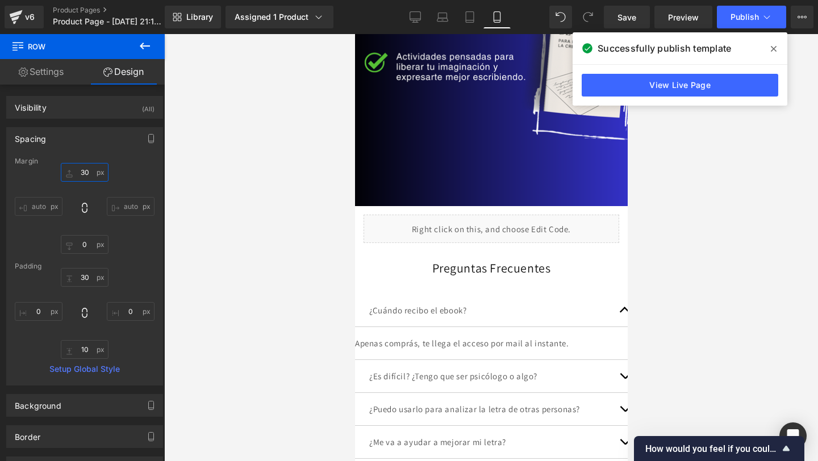
type input "30"
click at [722, 29] on div "Library Assigned 1 Product Product Preview Grafología 360: dominate mejorando t…" at bounding box center [491, 17] width 653 height 34
click at [733, 19] on span "Publish" at bounding box center [745, 16] width 28 height 9
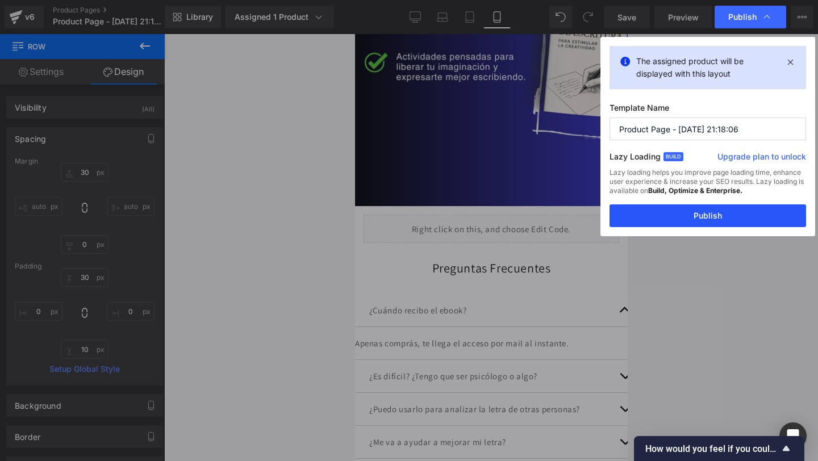
click at [658, 206] on button "Publish" at bounding box center [708, 216] width 197 height 23
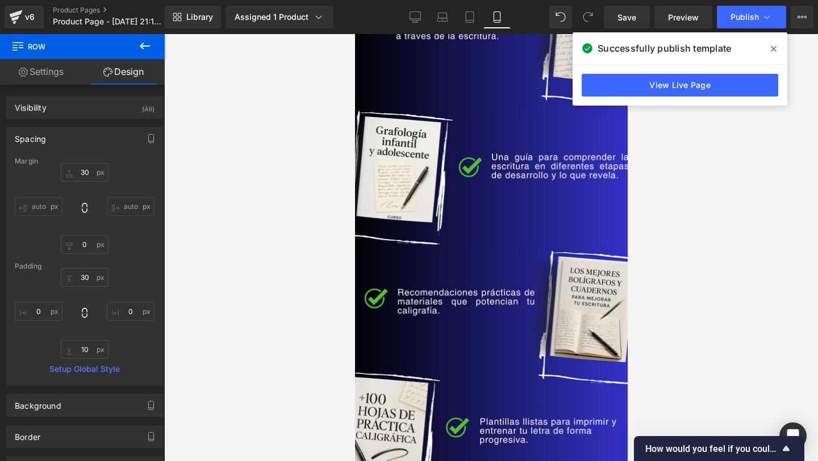
scroll to position [2585, 0]
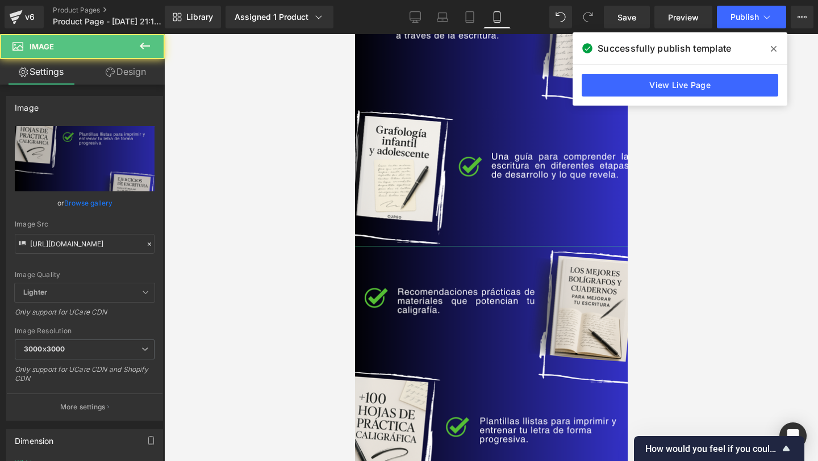
click at [103, 67] on link "Design" at bounding box center [126, 72] width 82 height 26
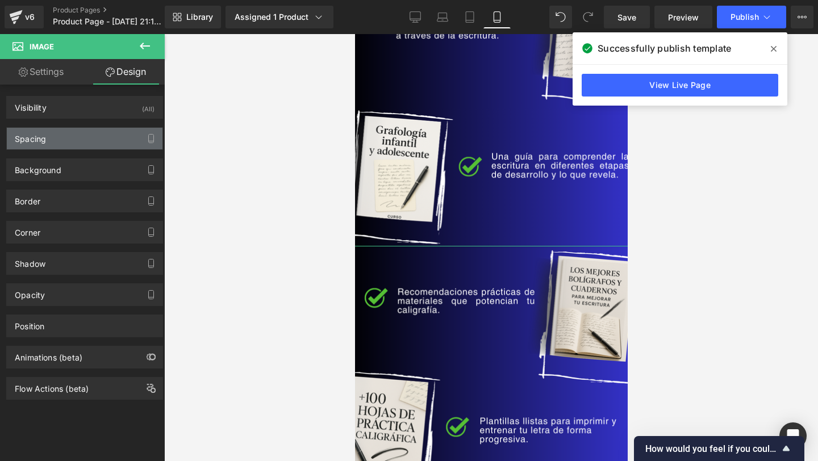
click at [81, 142] on div "Spacing" at bounding box center [85, 139] width 156 height 22
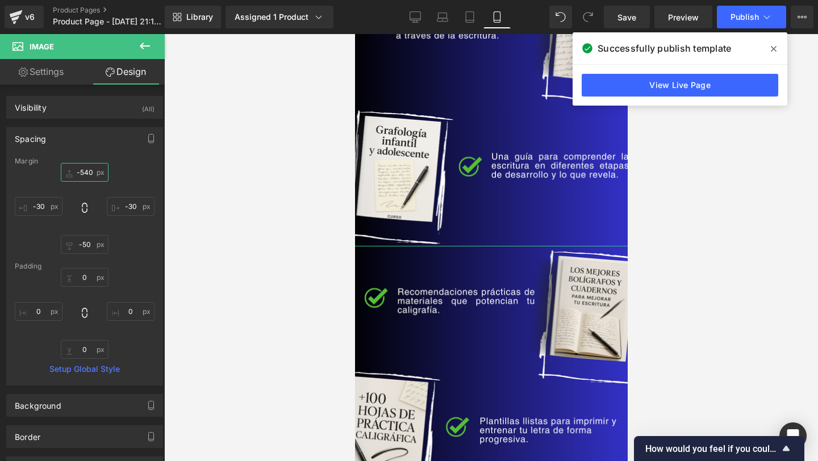
click at [81, 173] on input "-540" at bounding box center [85, 172] width 48 height 19
click at [82, 173] on input "-540" at bounding box center [85, 172] width 48 height 19
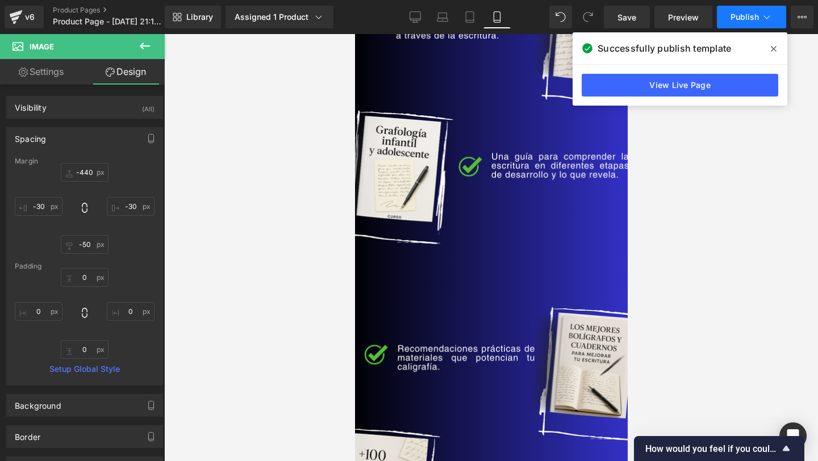
click at [741, 20] on span "Publish" at bounding box center [745, 16] width 28 height 9
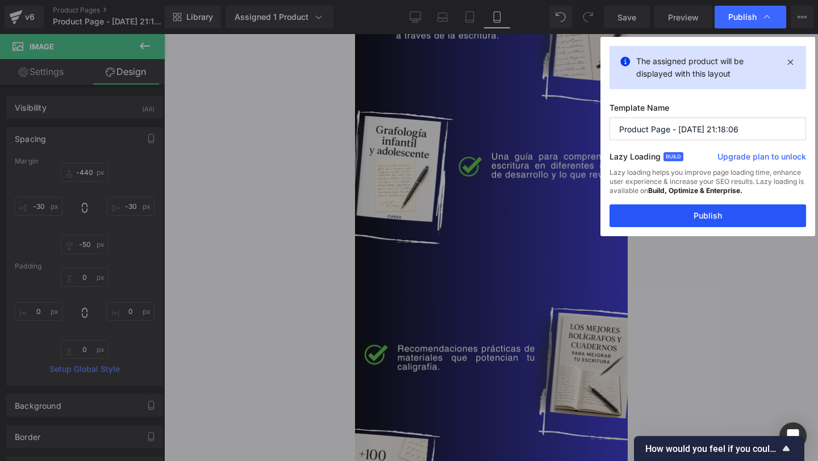
click at [654, 211] on button "Publish" at bounding box center [708, 216] width 197 height 23
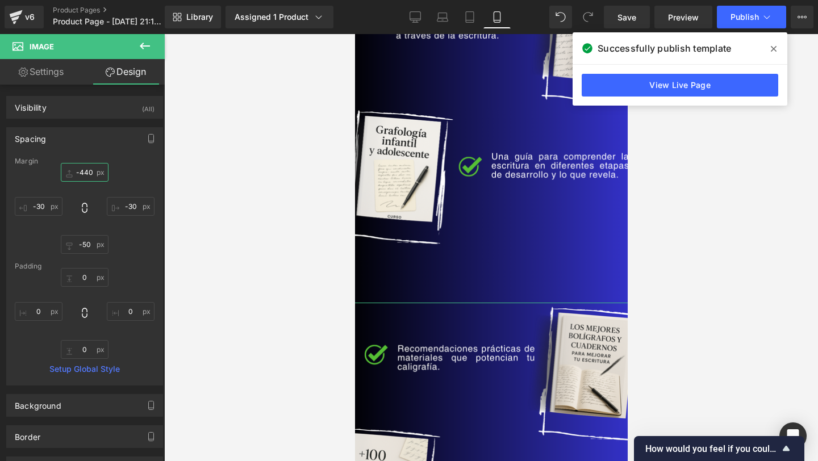
click at [86, 172] on input "-440" at bounding box center [85, 172] width 48 height 19
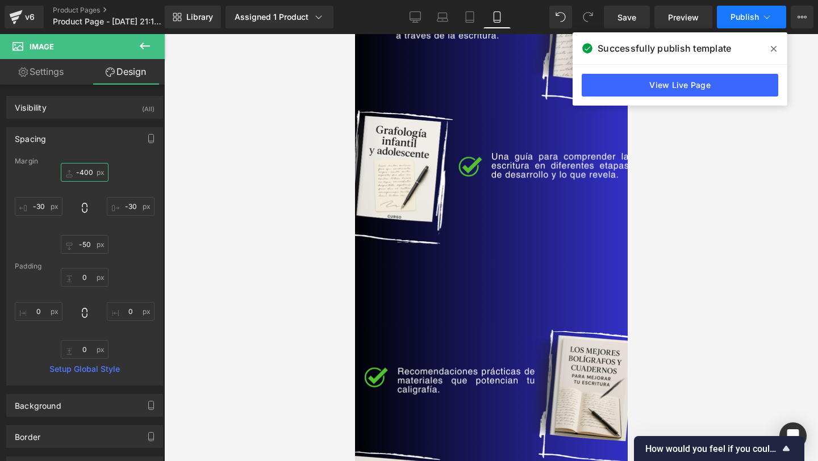
type input "-400"
click at [750, 26] on button "Publish" at bounding box center [751, 17] width 69 height 23
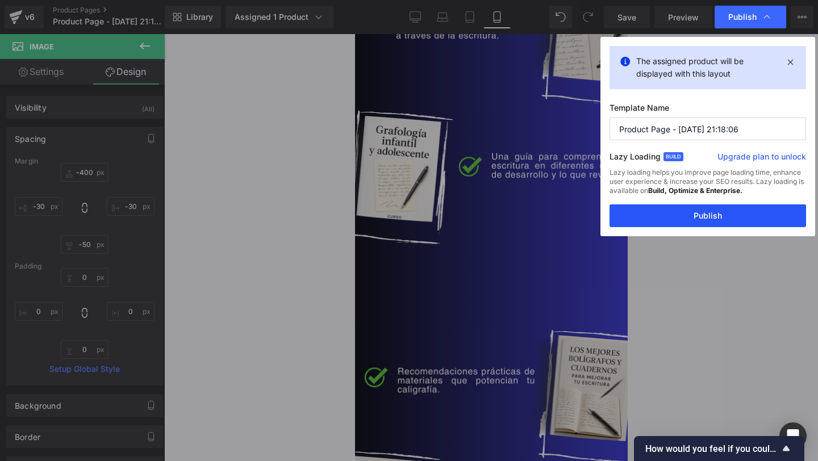
click at [691, 220] on button "Publish" at bounding box center [708, 216] width 197 height 23
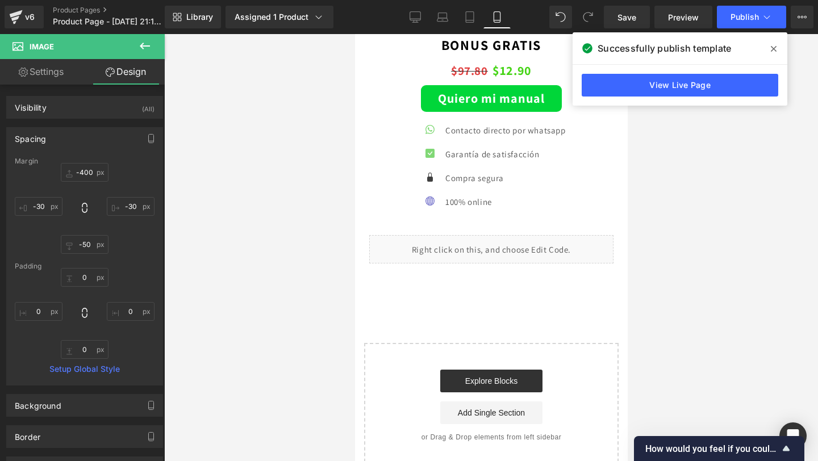
scroll to position [3701, 0]
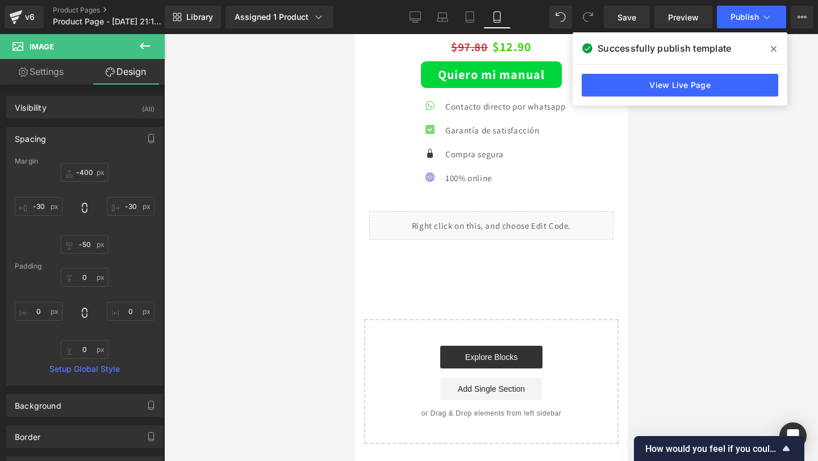
click at [467, 68] on span "(P) Cart Button" at bounding box center [493, 75] width 52 height 14
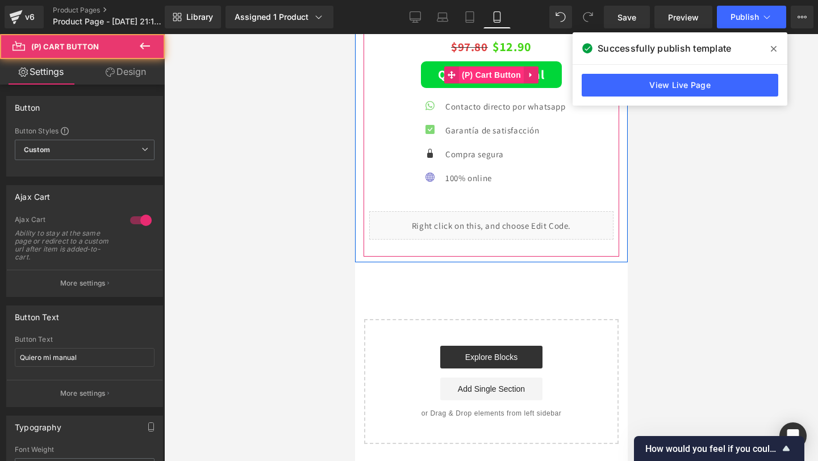
click at [460, 69] on span "(P) Cart Button" at bounding box center [490, 74] width 65 height 17
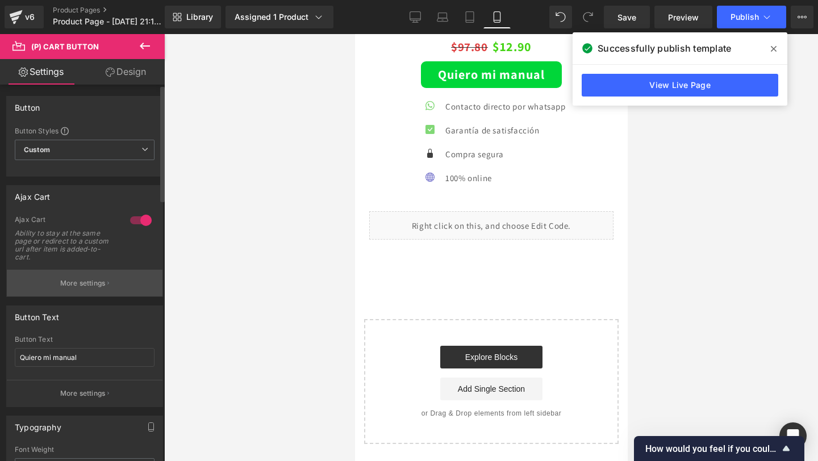
click at [90, 277] on button "More settings" at bounding box center [85, 283] width 156 height 27
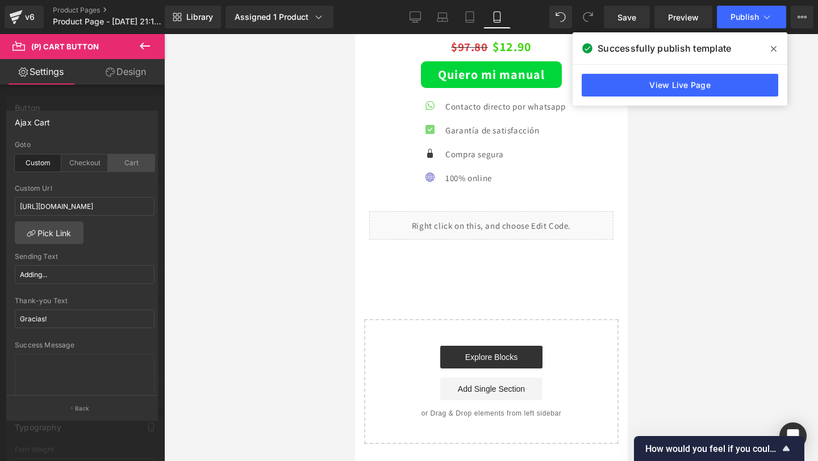
click at [123, 164] on div "Cart" at bounding box center [131, 163] width 47 height 17
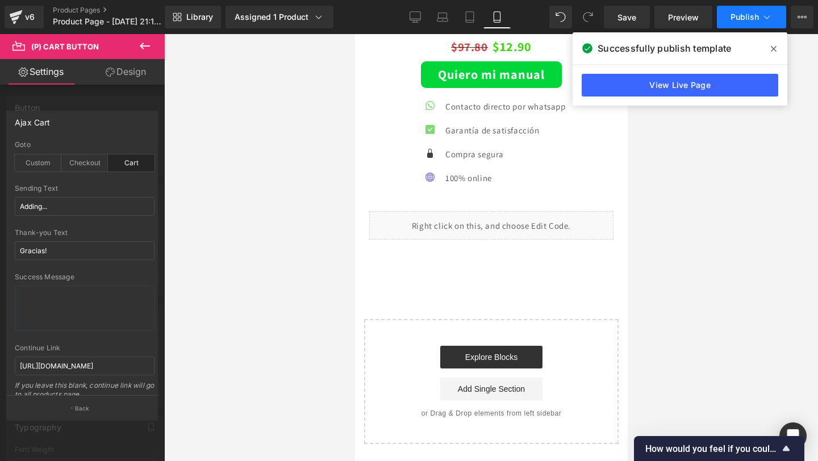
click at [739, 17] on span "Publish" at bounding box center [745, 16] width 28 height 9
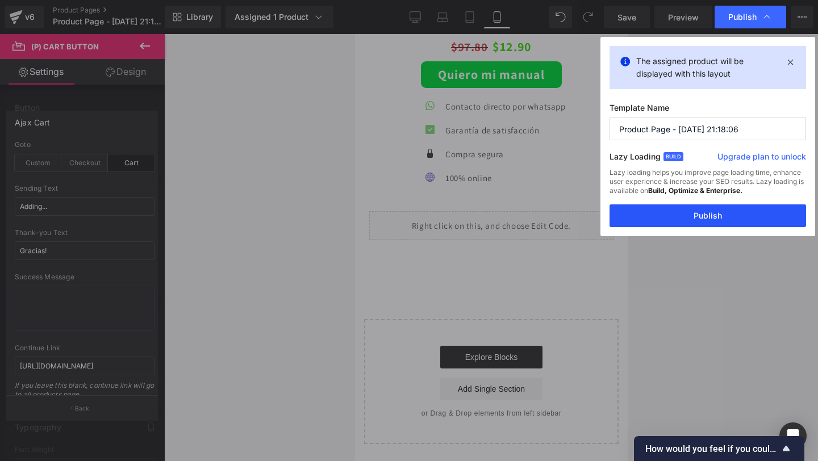
click at [675, 205] on button "Publish" at bounding box center [708, 216] width 197 height 23
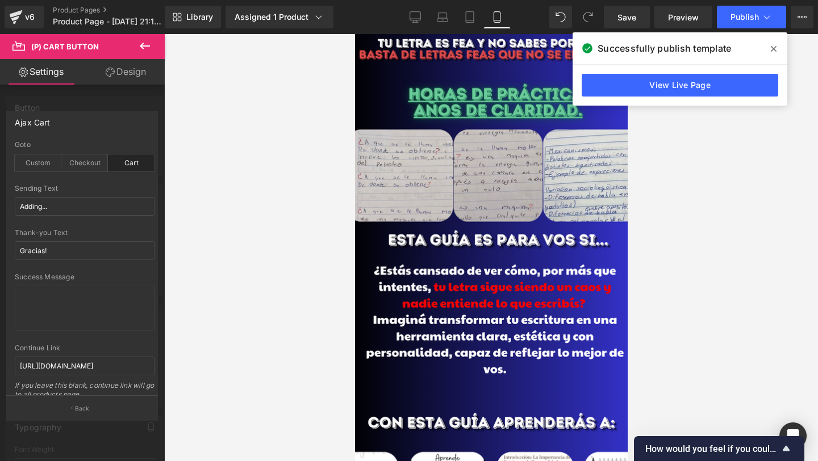
scroll to position [87, 0]
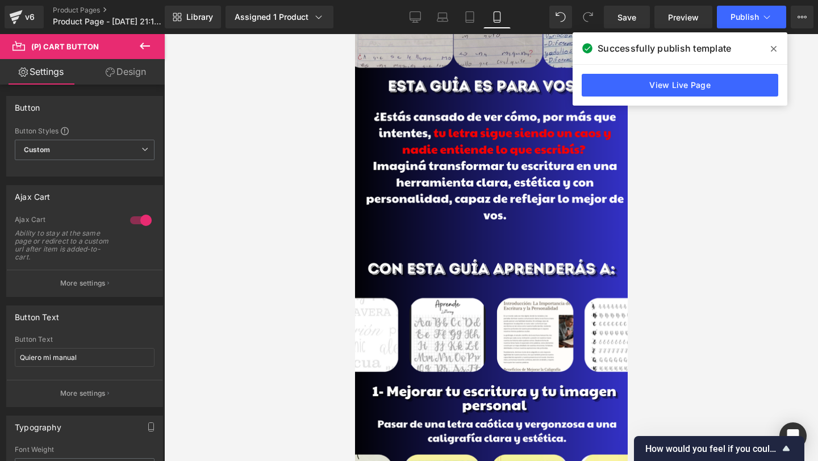
scroll to position [612, 0]
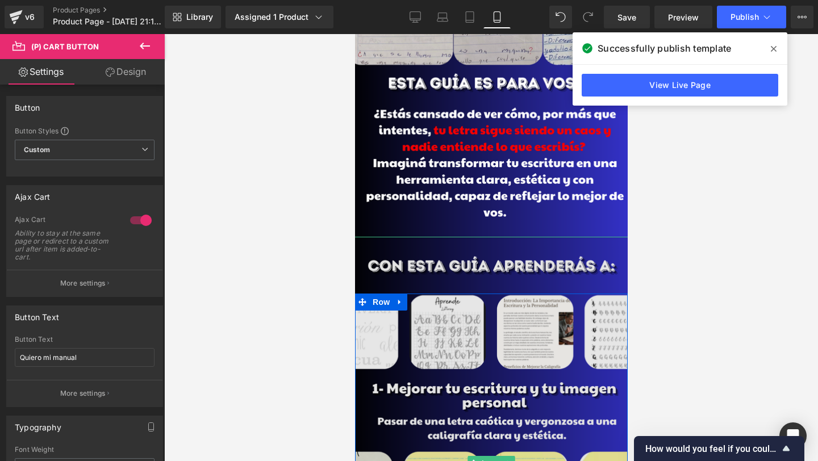
click at [491, 279] on img at bounding box center [491, 463] width 290 height 453
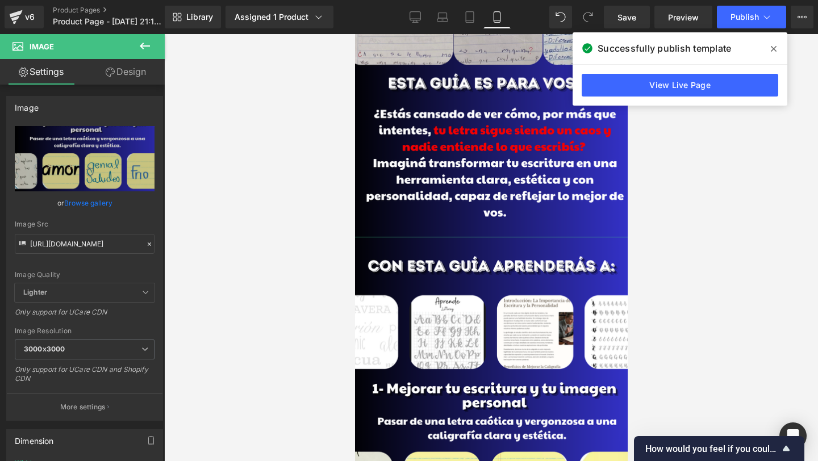
click at [107, 66] on link "Design" at bounding box center [126, 72] width 82 height 26
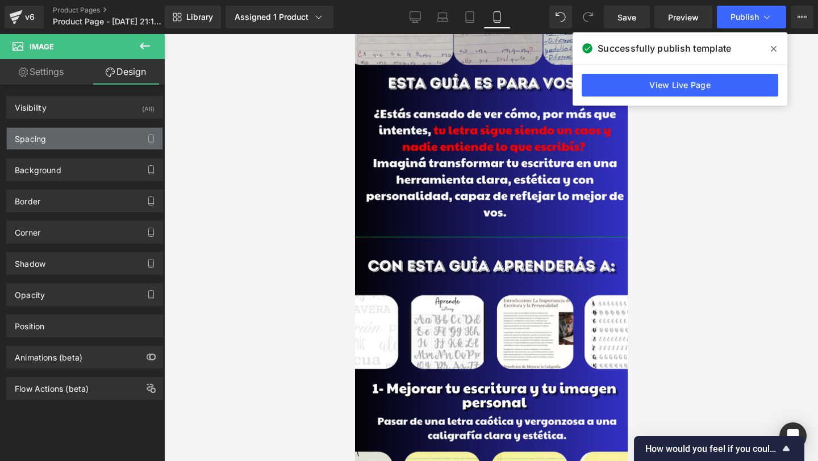
click at [86, 143] on div "Spacing" at bounding box center [85, 139] width 156 height 22
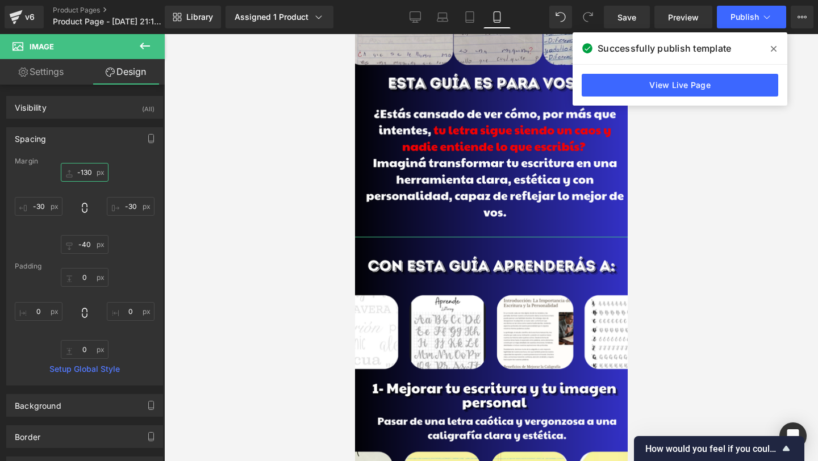
click at [89, 177] on input "-130" at bounding box center [85, 172] width 48 height 19
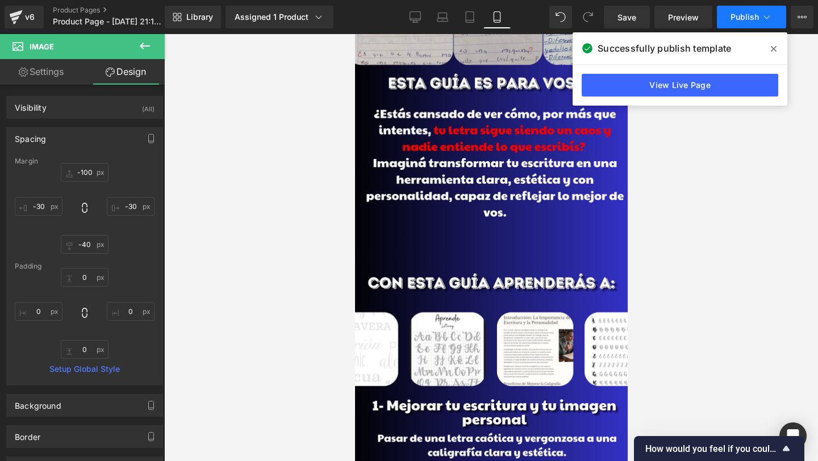
click at [737, 11] on button "Publish" at bounding box center [751, 17] width 69 height 23
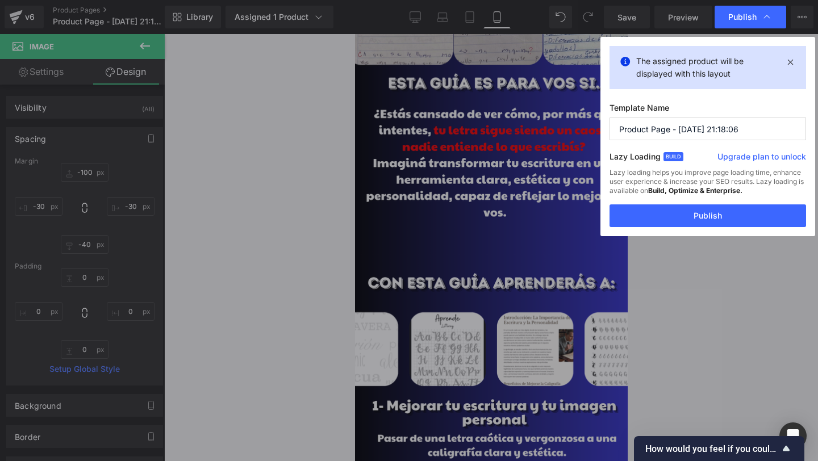
click at [672, 230] on div "The assigned product will be displayed with this layout Template Name Product P…" at bounding box center [708, 136] width 215 height 199
click at [674, 224] on button "Publish" at bounding box center [708, 216] width 197 height 23
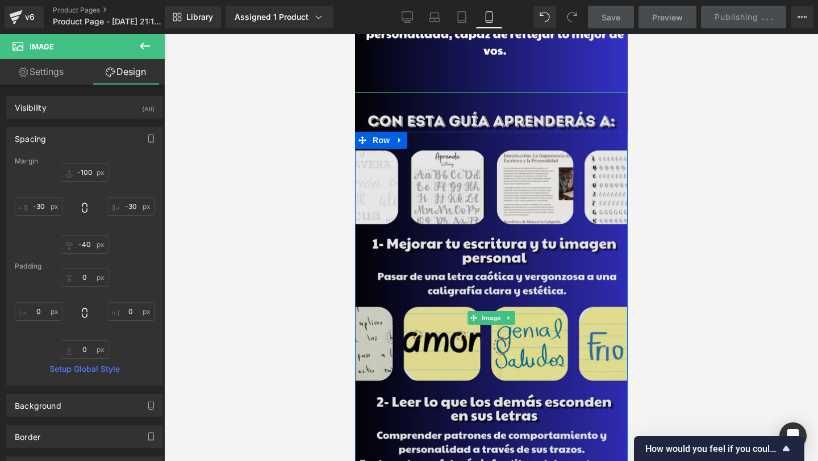
scroll to position [775, 0]
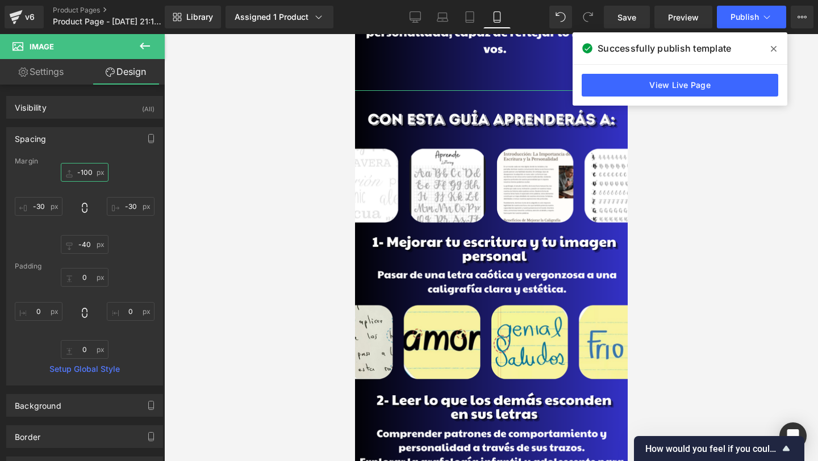
click at [87, 173] on input "-100" at bounding box center [85, 172] width 48 height 19
click at [84, 172] on input "-100" at bounding box center [85, 172] width 48 height 19
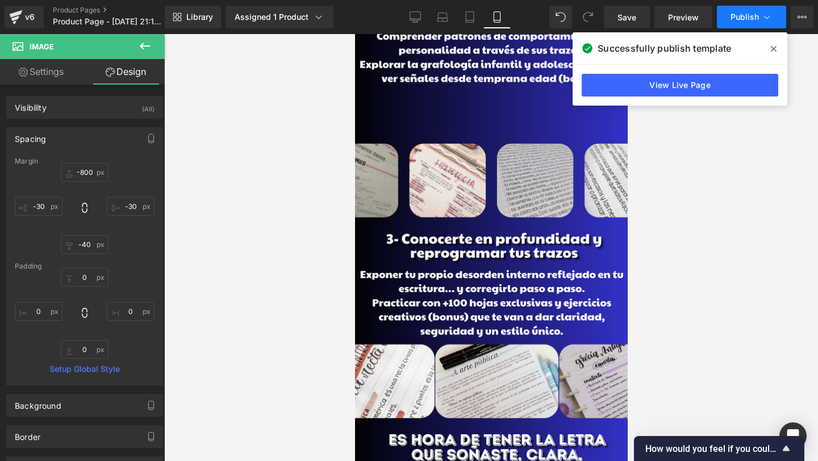
click at [745, 9] on button "Publish" at bounding box center [751, 17] width 69 height 23
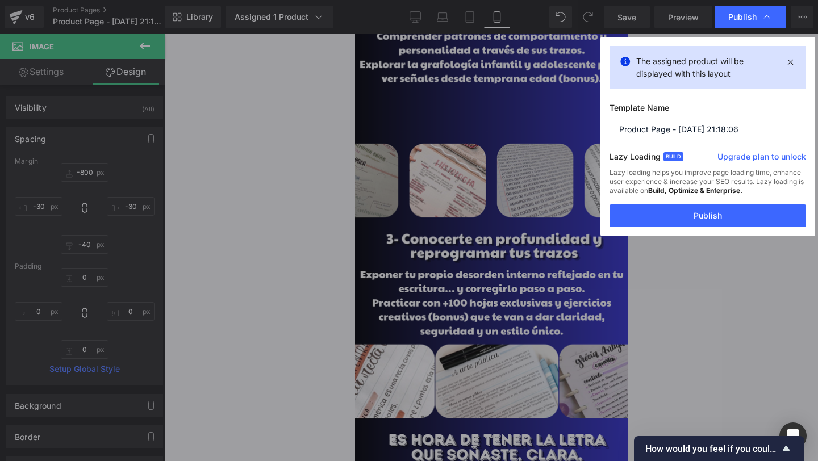
click at [669, 203] on div "Lazy loading helps you improve page loading time, enhance user experience & inc…" at bounding box center [708, 186] width 197 height 36
click at [664, 216] on button "Publish" at bounding box center [708, 216] width 197 height 23
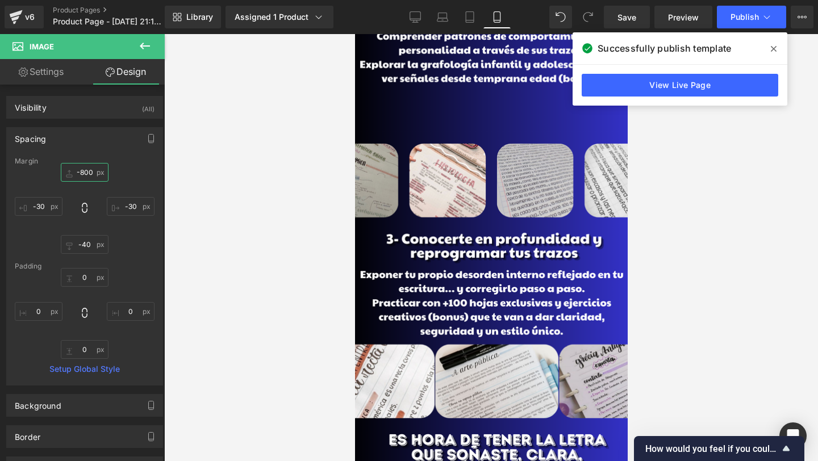
click at [81, 172] on input "-800" at bounding box center [85, 172] width 48 height 19
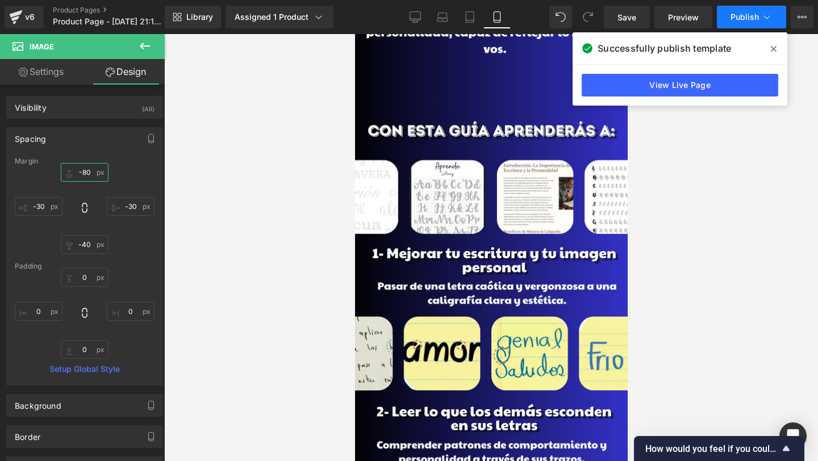
type input "-80"
click at [750, 16] on span "Publish" at bounding box center [745, 16] width 28 height 9
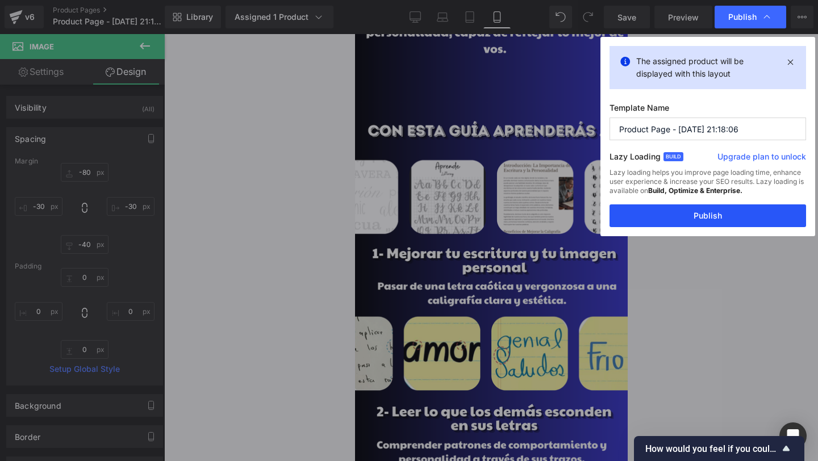
click at [652, 220] on button "Publish" at bounding box center [708, 216] width 197 height 23
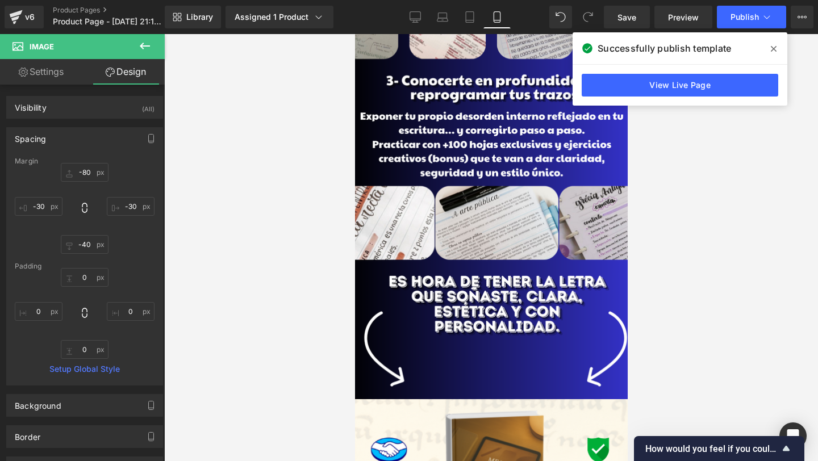
scroll to position [1340, 0]
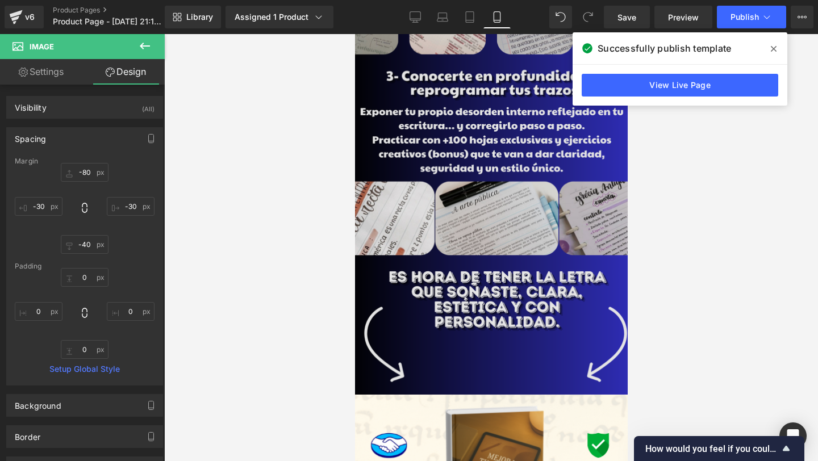
click at [498, 148] on img at bounding box center [491, 194] width 290 height 453
